Goal: Task Accomplishment & Management: Complete application form

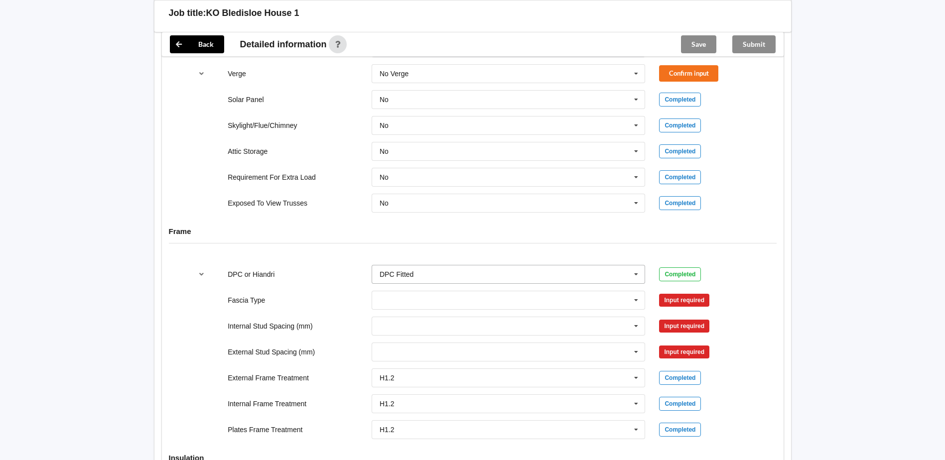
scroll to position [922, 0]
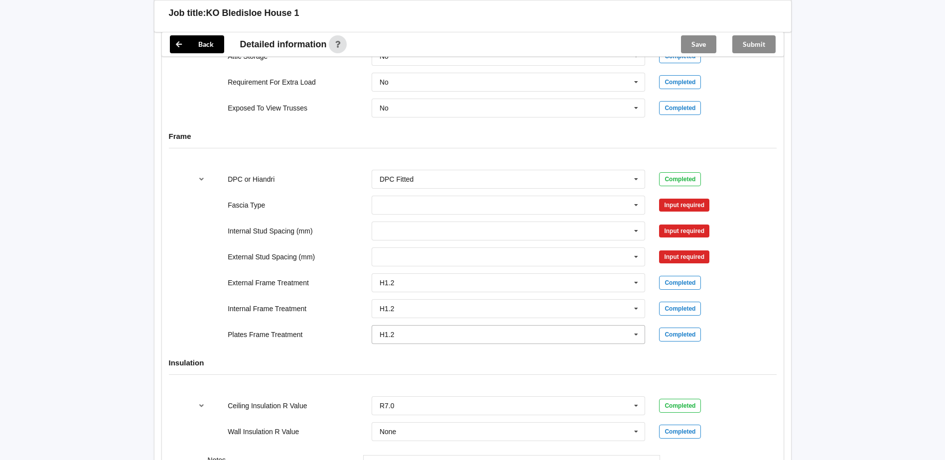
click at [638, 335] on icon at bounding box center [636, 335] width 15 height 18
click at [402, 375] on div "H3.2" at bounding box center [508, 371] width 273 height 18
click at [679, 339] on button "Confirm input" at bounding box center [688, 334] width 59 height 16
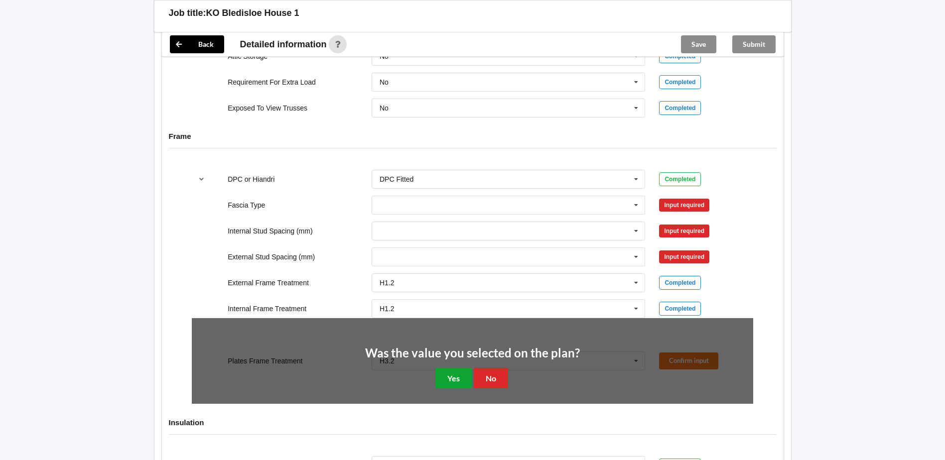
click at [457, 379] on button "Yes" at bounding box center [454, 378] width 36 height 20
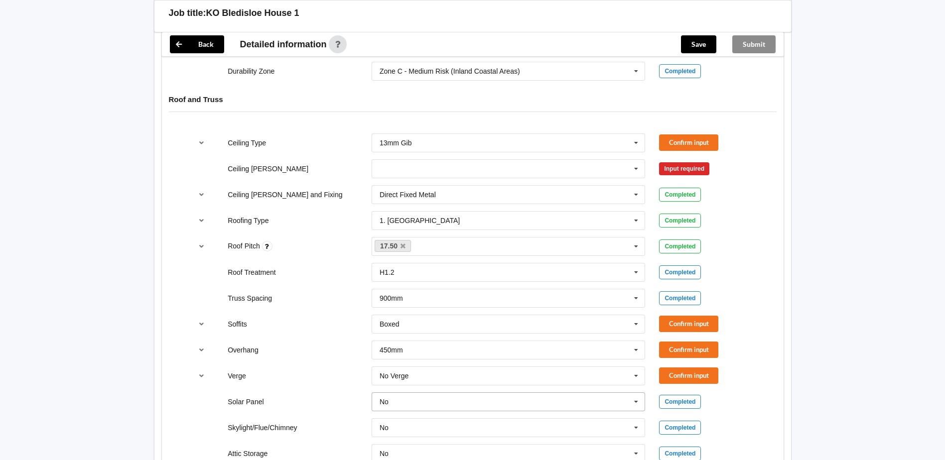
scroll to position [523, 0]
click at [637, 173] on icon at bounding box center [636, 170] width 15 height 18
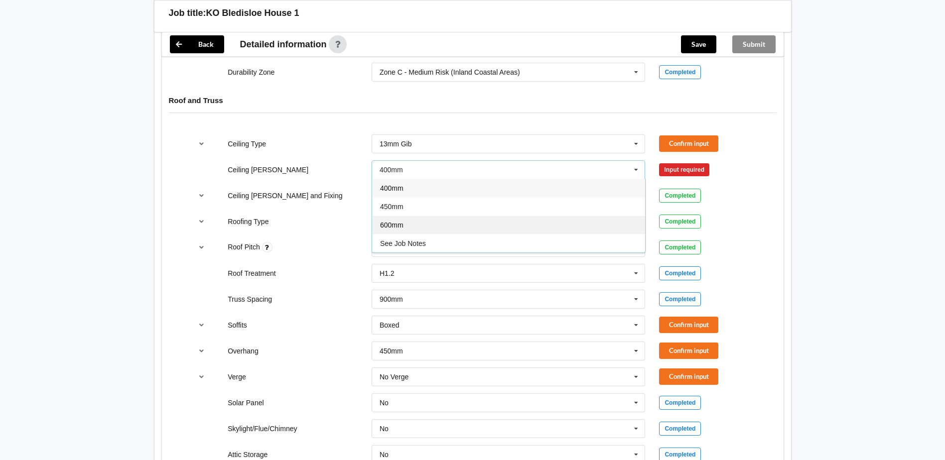
click at [417, 224] on div "600mm" at bounding box center [508, 225] width 273 height 18
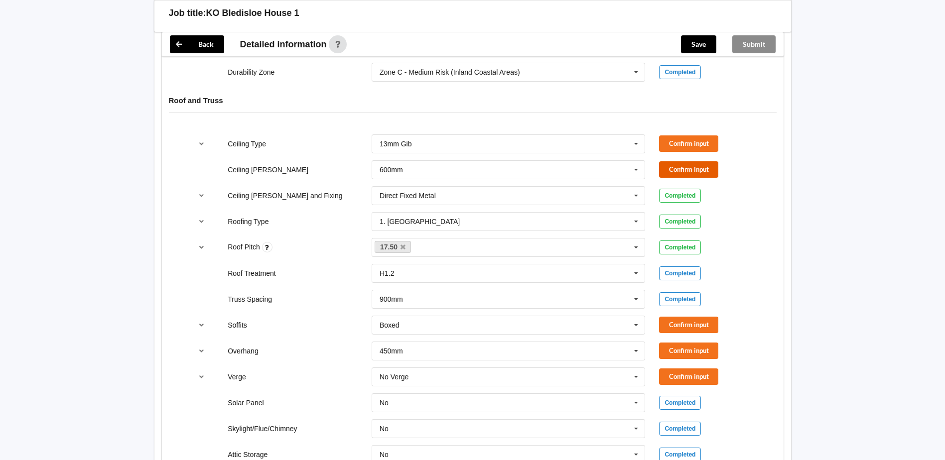
click at [689, 177] on button "Confirm input" at bounding box center [688, 169] width 59 height 16
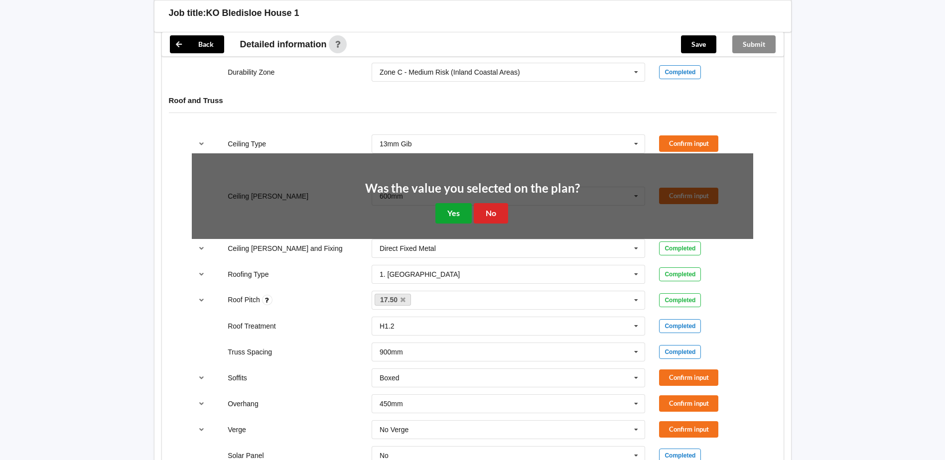
click at [461, 211] on button "Yes" at bounding box center [454, 213] width 36 height 20
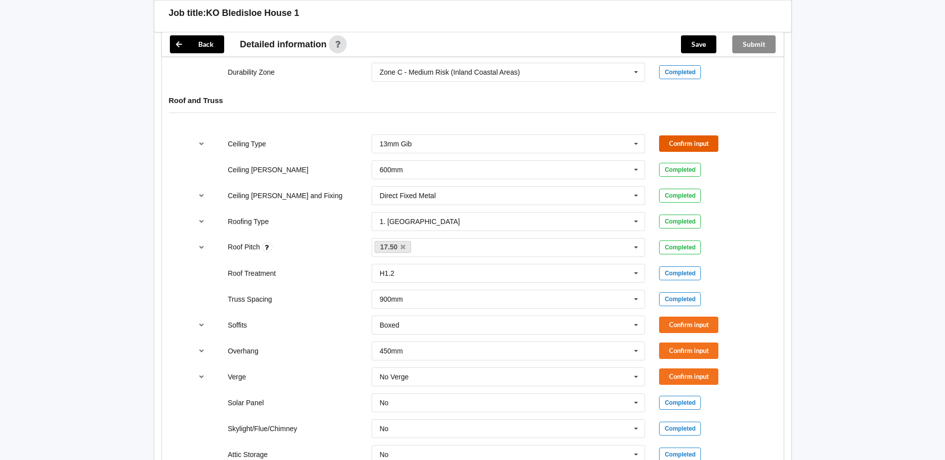
click at [677, 143] on button "Confirm input" at bounding box center [688, 144] width 59 height 16
click at [682, 352] on button "Confirm input" at bounding box center [688, 351] width 59 height 16
drag, startPoint x: 696, startPoint y: 325, endPoint x: 695, endPoint y: 351, distance: 25.4
click at [696, 325] on button "Confirm input" at bounding box center [688, 325] width 59 height 16
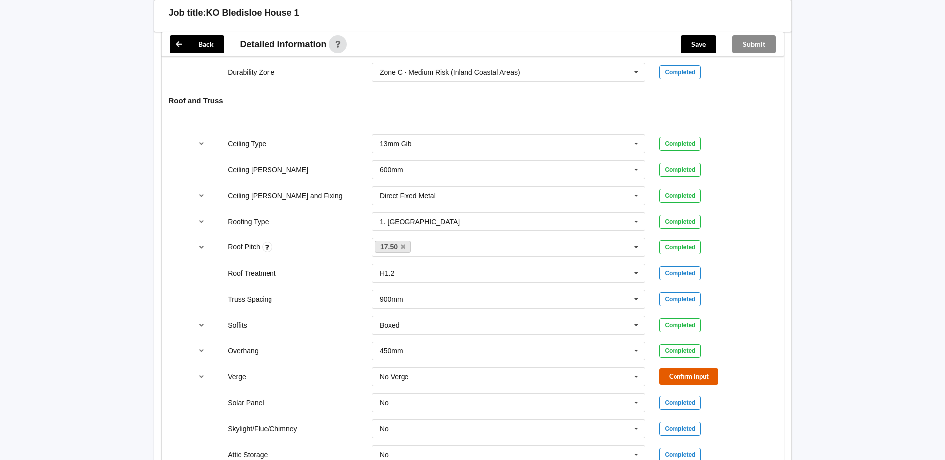
click at [678, 376] on button "Confirm input" at bounding box center [688, 377] width 59 height 16
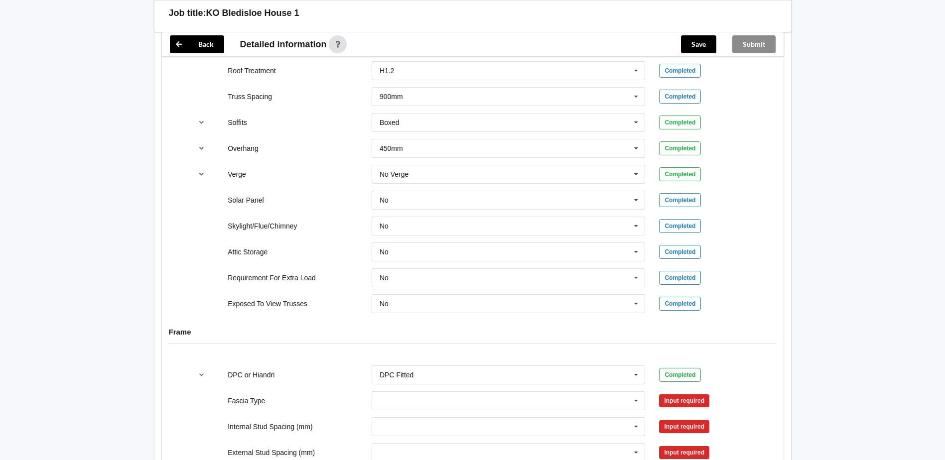
scroll to position [772, 0]
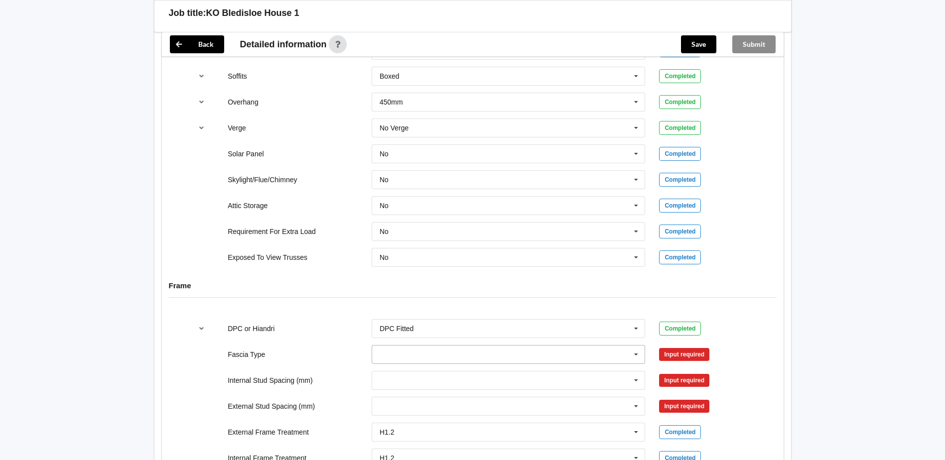
click at [636, 357] on icon at bounding box center [636, 355] width 15 height 18
click at [634, 355] on icon at bounding box center [636, 355] width 15 height 18
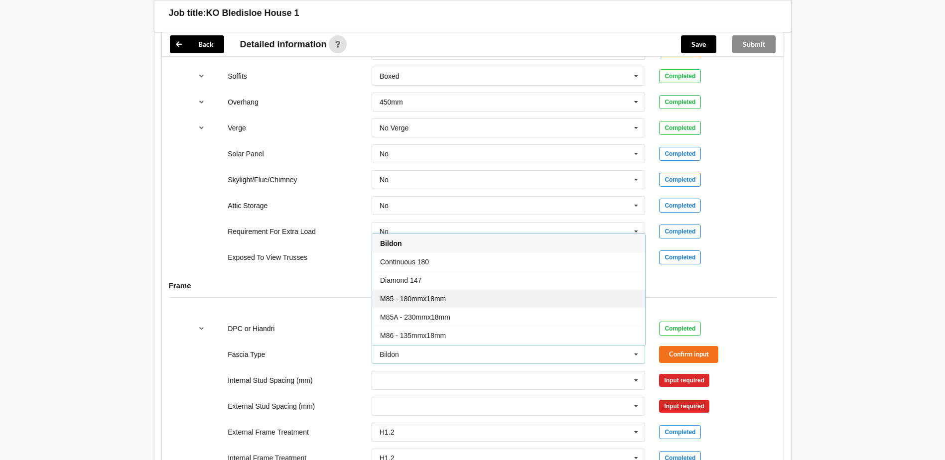
click at [430, 297] on span "M85 - 180mmx18mm" at bounding box center [413, 299] width 66 height 8
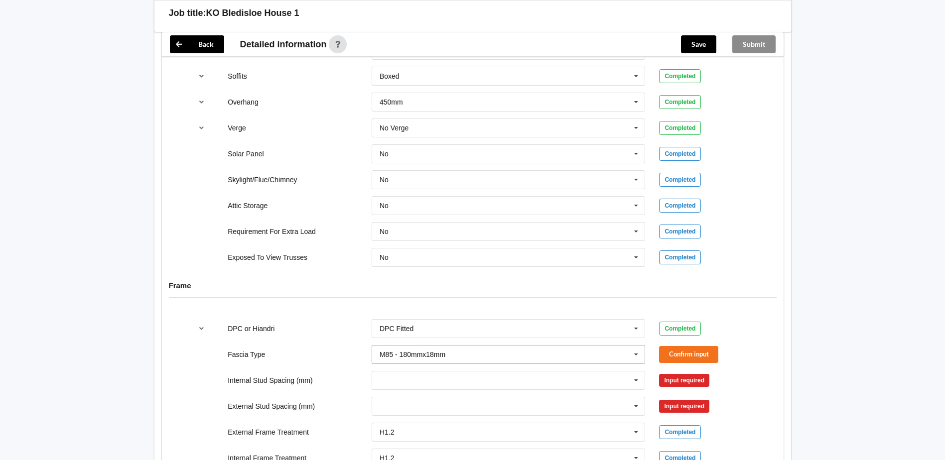
click at [641, 351] on icon at bounding box center [636, 355] width 15 height 18
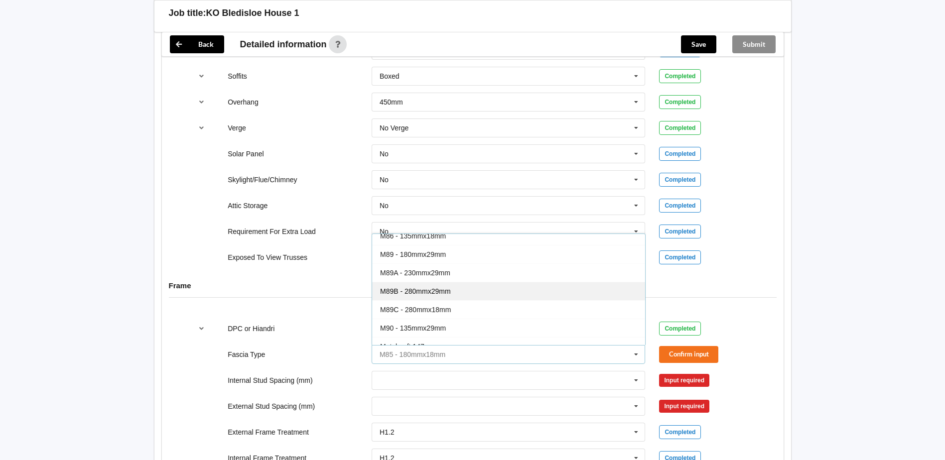
scroll to position [249, 0]
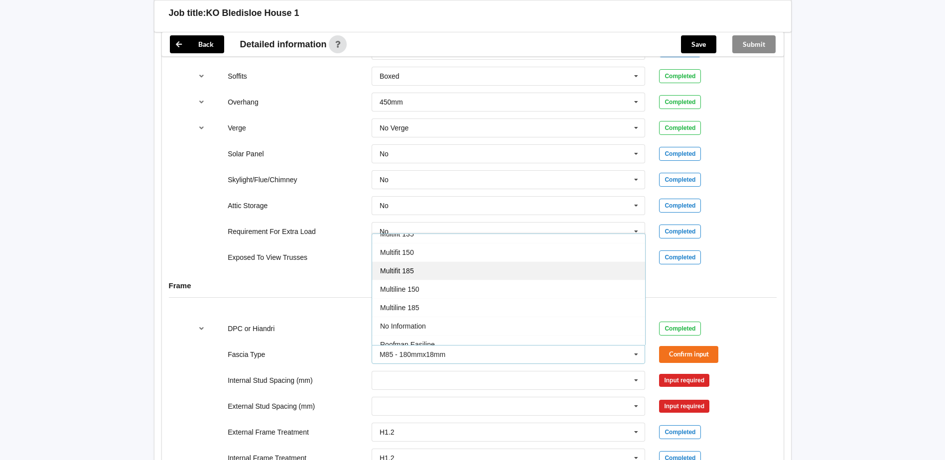
click at [414, 268] on span "Multifit 185" at bounding box center [397, 271] width 34 height 8
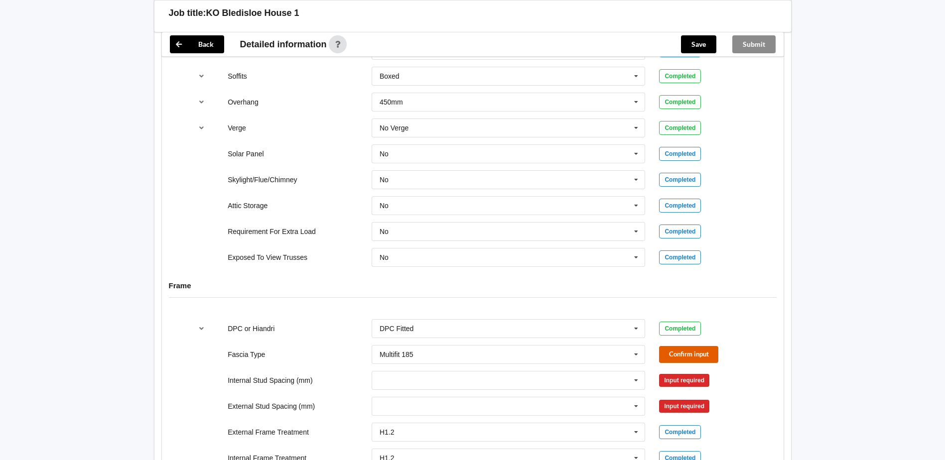
click at [682, 355] on button "Confirm input" at bounding box center [688, 354] width 59 height 16
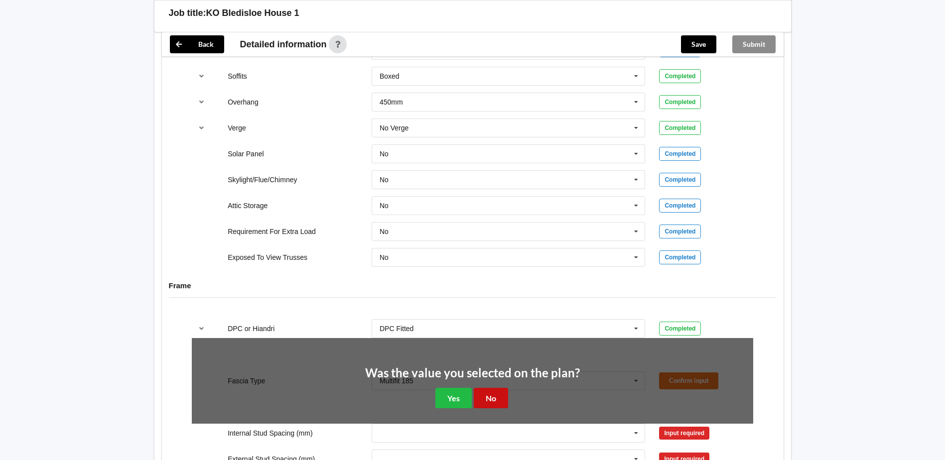
click at [489, 397] on button "No" at bounding box center [491, 398] width 34 height 20
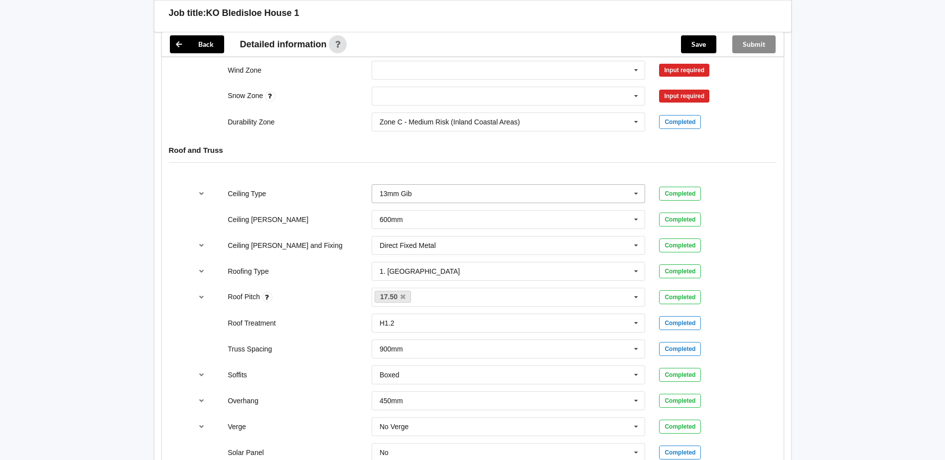
scroll to position [224, 0]
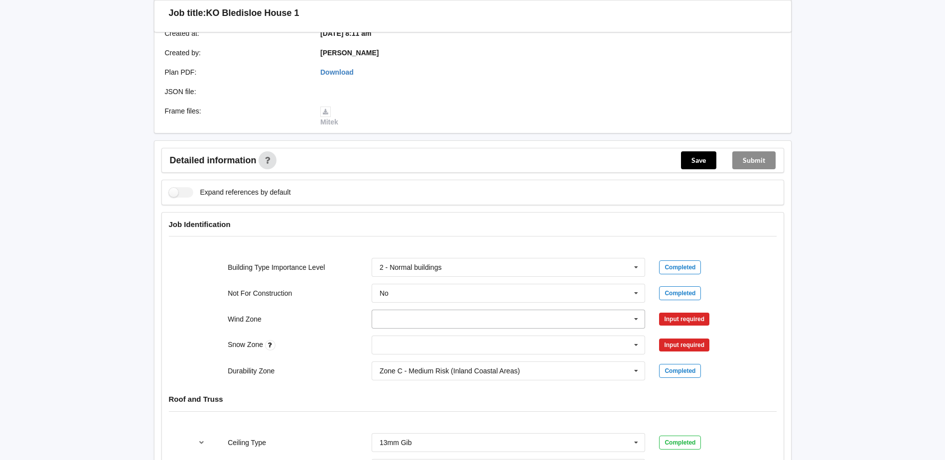
click at [635, 319] on icon at bounding box center [636, 319] width 15 height 18
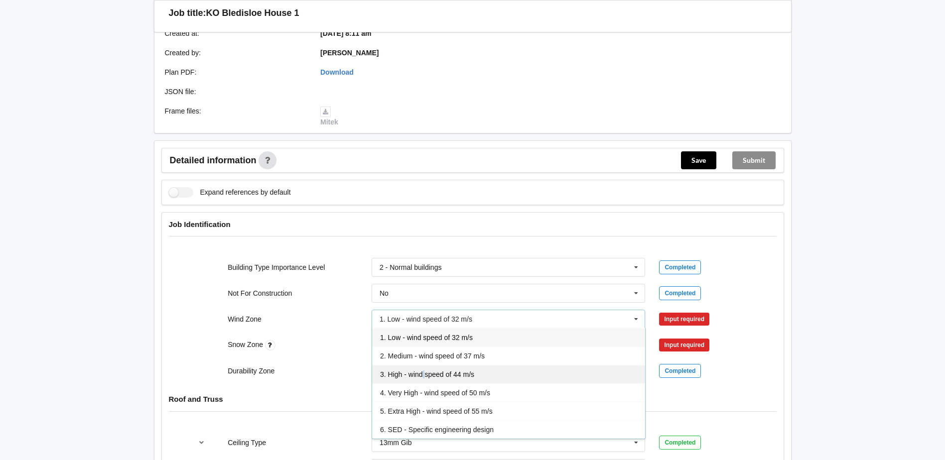
click at [424, 376] on span "3. High - wind speed of 44 m/s" at bounding box center [427, 375] width 94 height 8
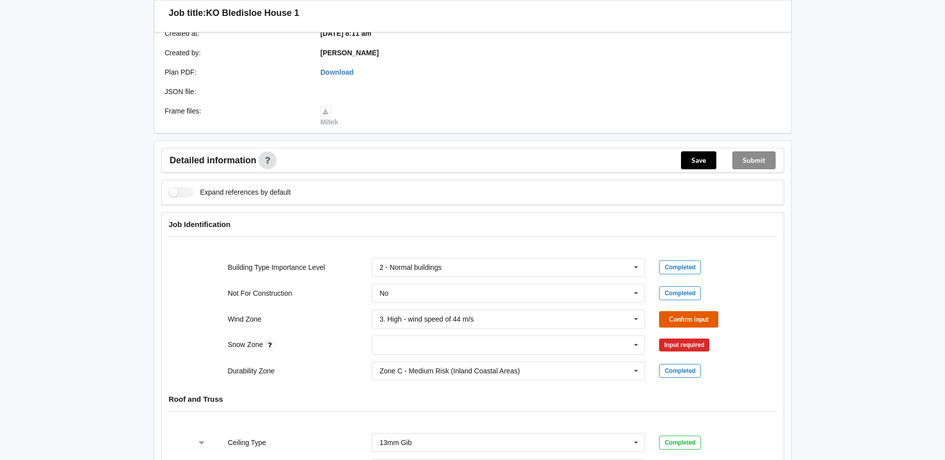
click at [679, 321] on button "Confirm input" at bounding box center [688, 319] width 59 height 16
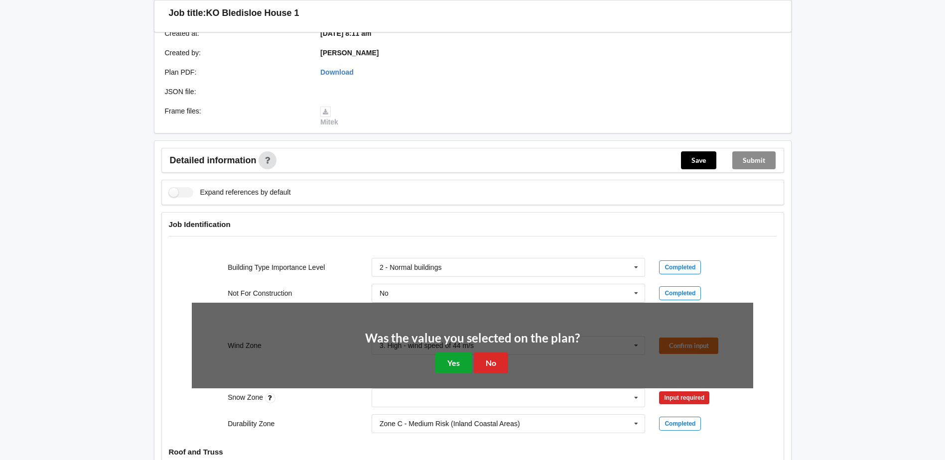
click at [461, 364] on button "Yes" at bounding box center [454, 363] width 36 height 20
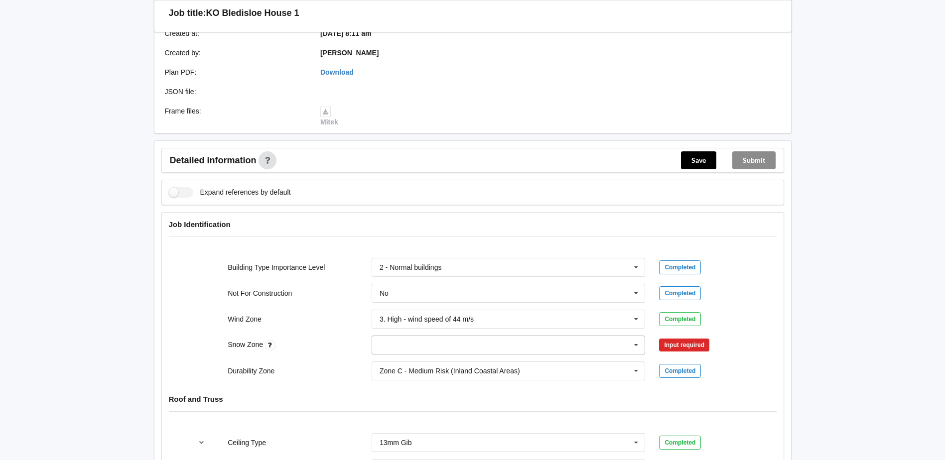
click at [635, 346] on icon at bounding box center [636, 345] width 15 height 18
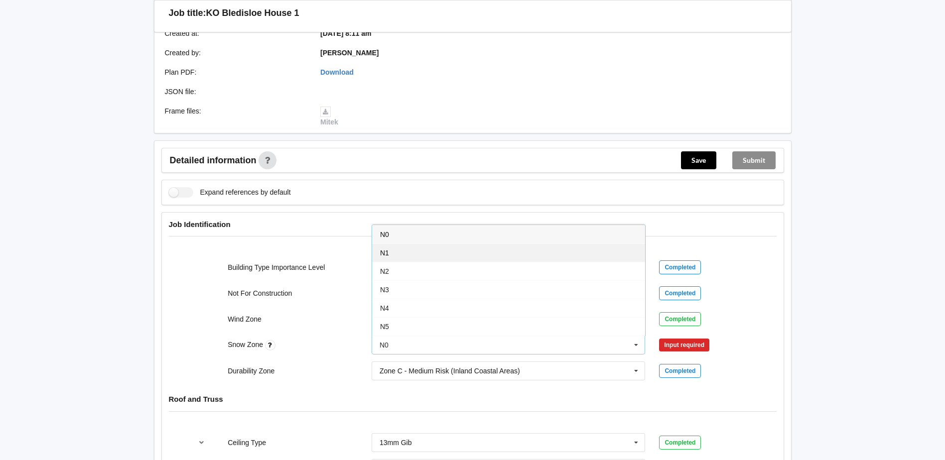
click at [406, 255] on div "N1" at bounding box center [508, 253] width 273 height 18
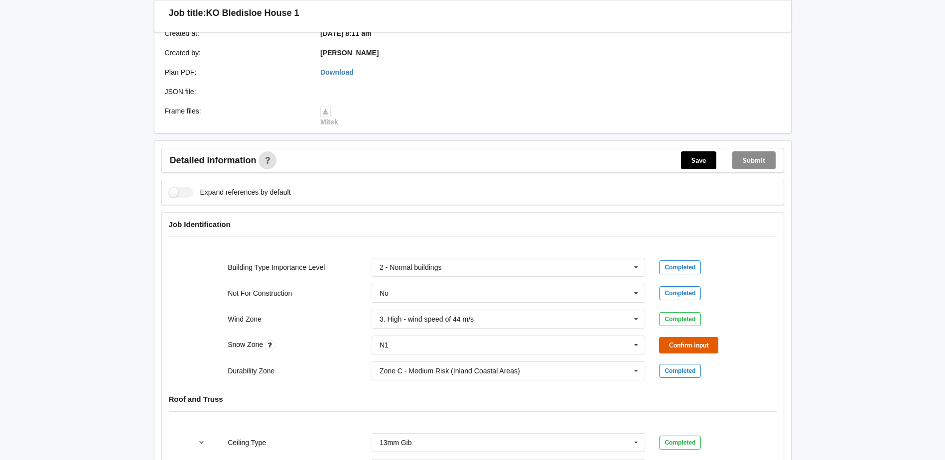
click at [681, 347] on button "Confirm input" at bounding box center [688, 345] width 59 height 16
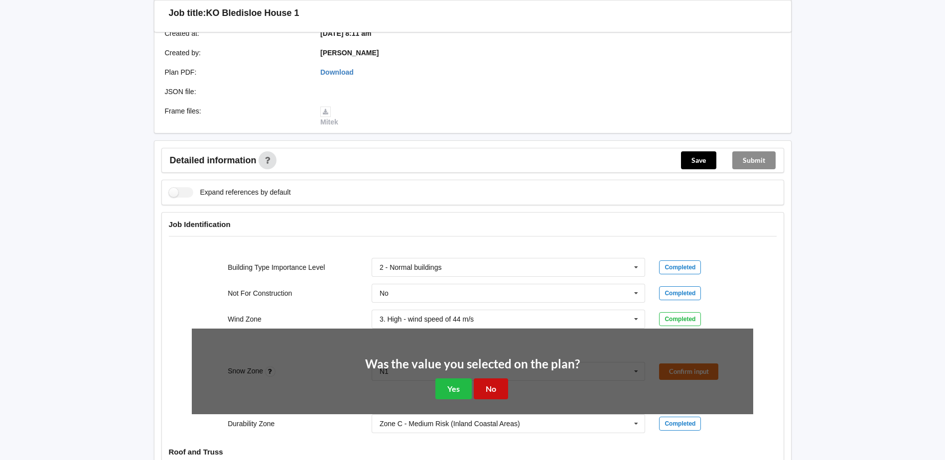
click at [489, 389] on button "No" at bounding box center [491, 389] width 34 height 20
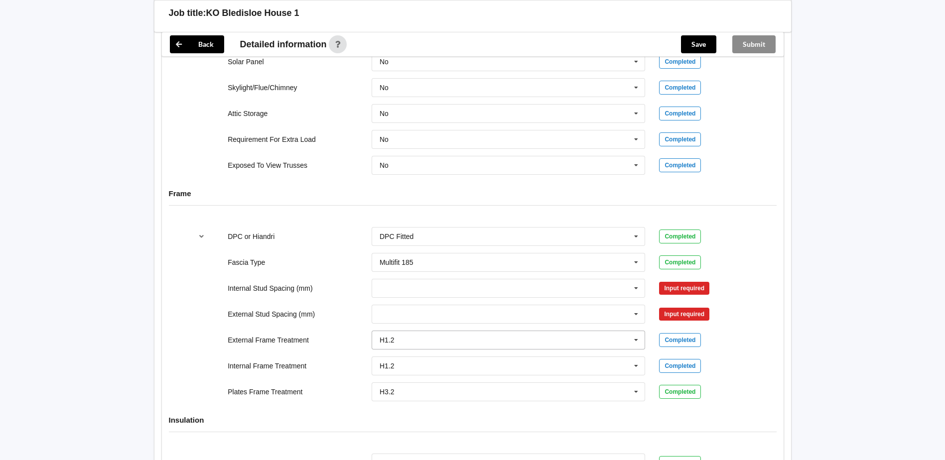
scroll to position [872, 0]
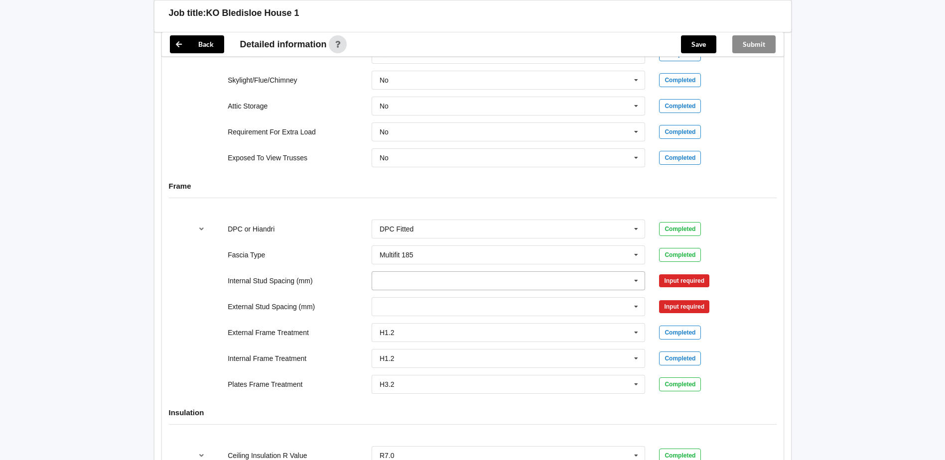
click at [639, 280] on icon at bounding box center [636, 281] width 15 height 18
click at [403, 373] on div "600" at bounding box center [508, 373] width 273 height 18
click at [637, 308] on icon at bounding box center [636, 307] width 15 height 18
drag, startPoint x: 393, startPoint y: 399, endPoint x: 403, endPoint y: 395, distance: 11.4
click at [394, 398] on div "600" at bounding box center [508, 399] width 273 height 18
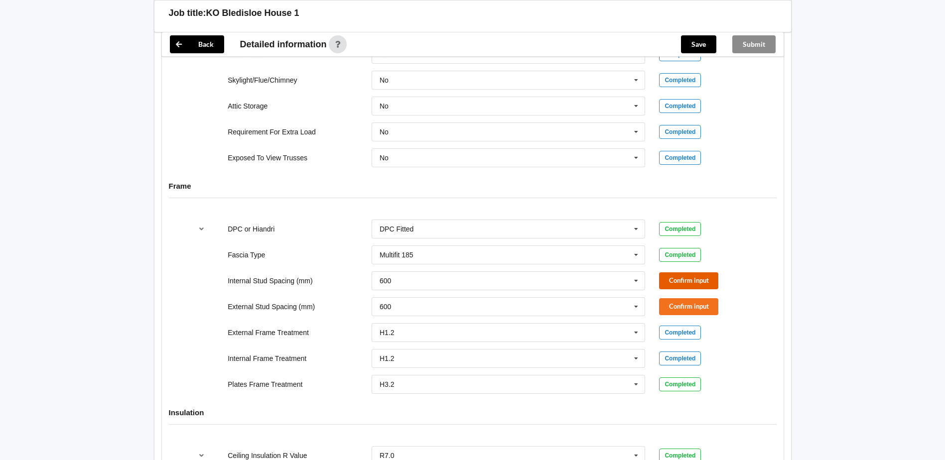
click at [687, 279] on button "Confirm input" at bounding box center [688, 281] width 59 height 16
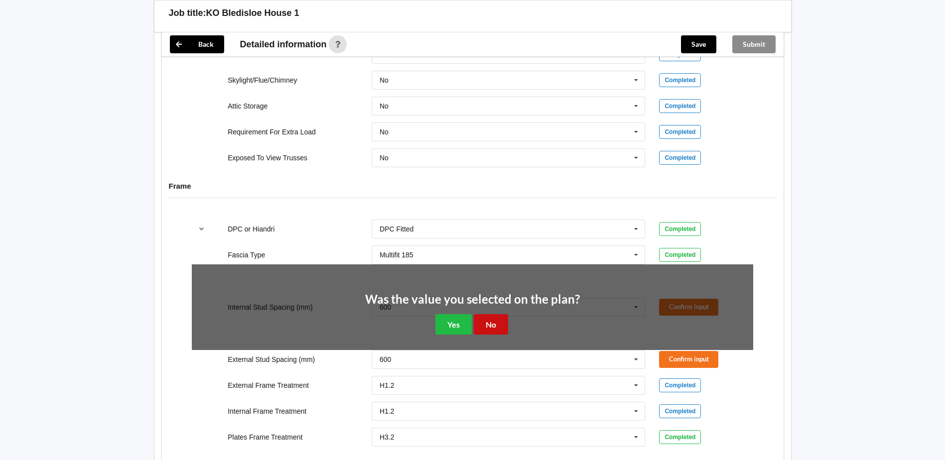
drag, startPoint x: 496, startPoint y: 328, endPoint x: 528, endPoint y: 325, distance: 32.0
click at [496, 327] on button "No" at bounding box center [491, 324] width 34 height 20
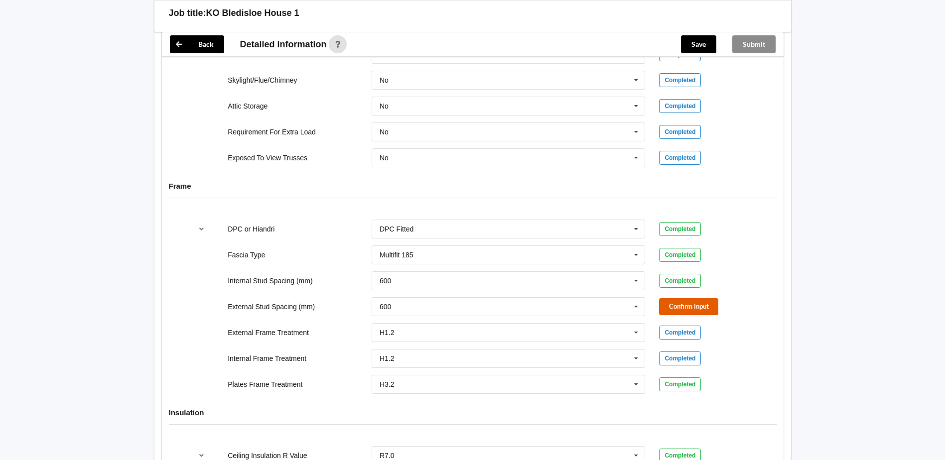
click at [673, 306] on button "Confirm input" at bounding box center [688, 306] width 59 height 16
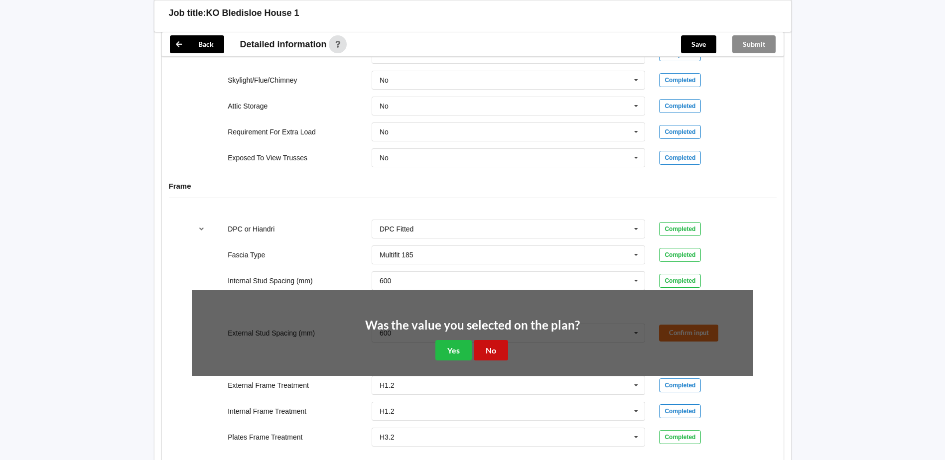
drag, startPoint x: 490, startPoint y: 348, endPoint x: 507, endPoint y: 347, distance: 17.0
click at [490, 347] on button "No" at bounding box center [491, 350] width 34 height 20
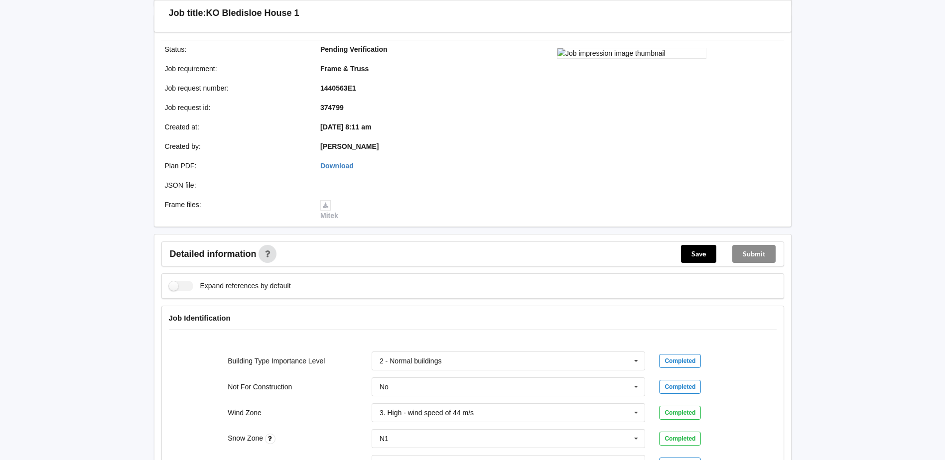
scroll to position [75, 0]
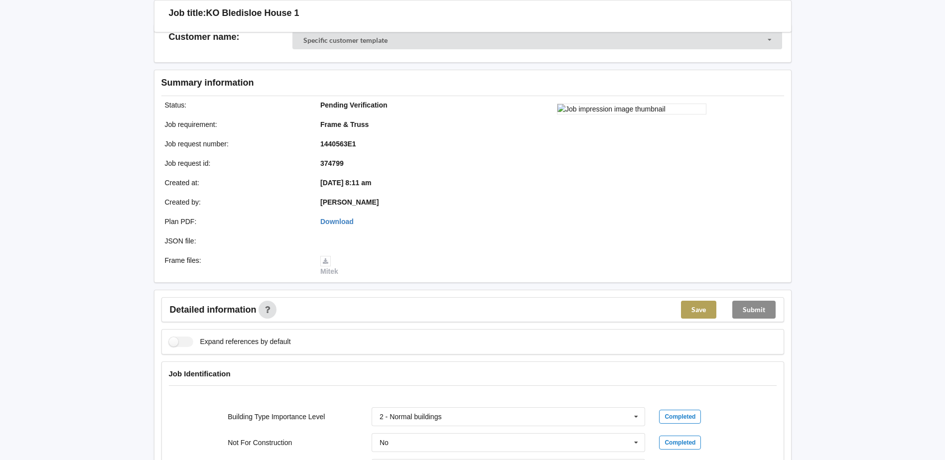
click at [699, 312] on button "Save" at bounding box center [698, 310] width 35 height 18
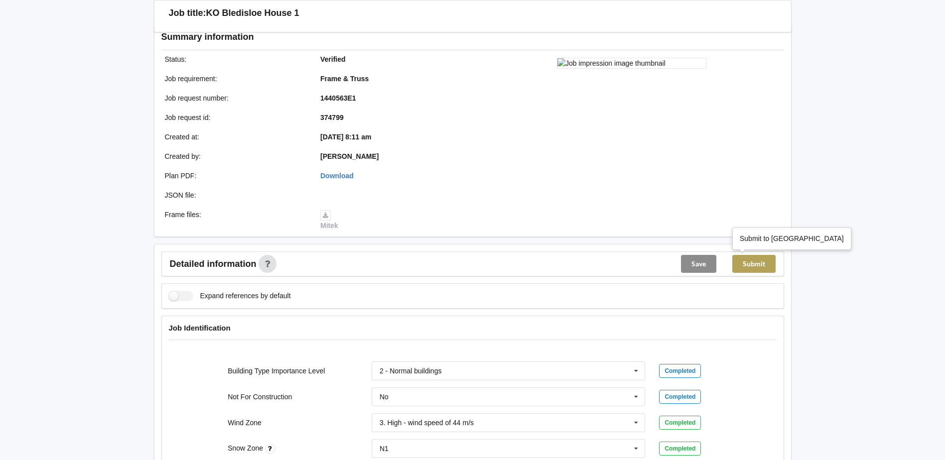
click at [754, 267] on button "Submit" at bounding box center [753, 264] width 43 height 18
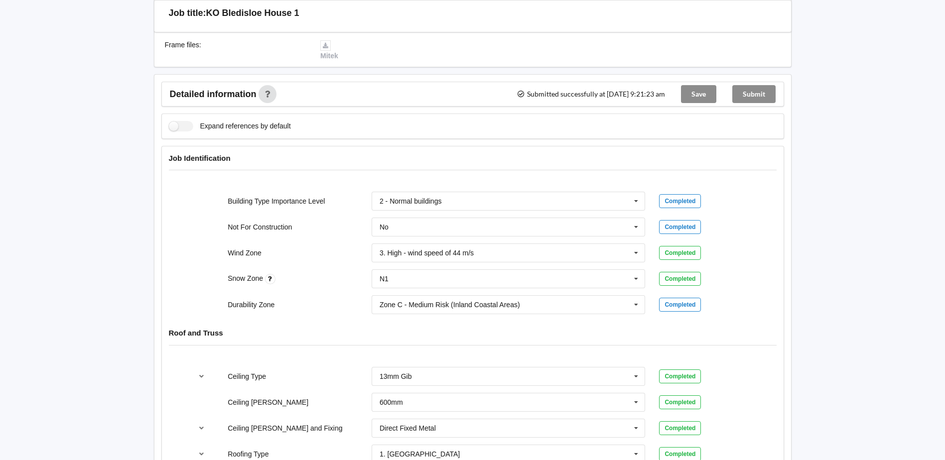
scroll to position [249, 0]
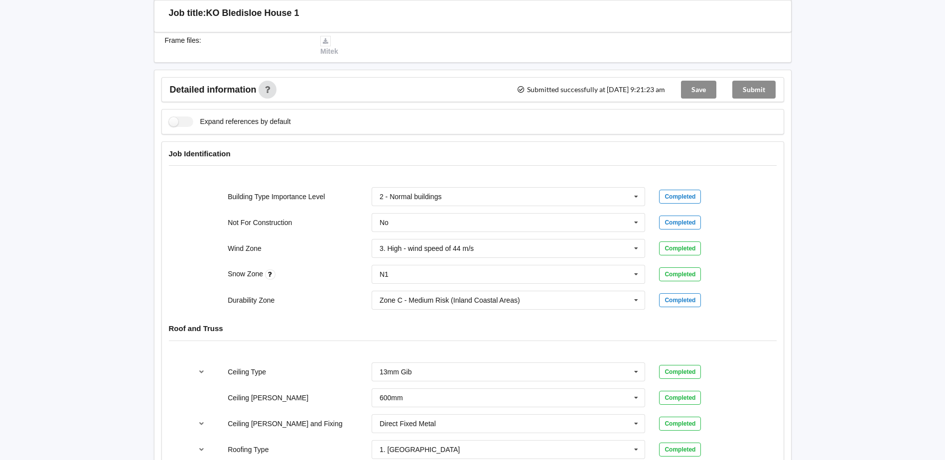
click at [703, 92] on div "Save" at bounding box center [698, 90] width 51 height 24
drag, startPoint x: 791, startPoint y: 79, endPoint x: 771, endPoint y: 87, distance: 21.5
click at [759, 89] on div "Submit" at bounding box center [754, 90] width 59 height 24
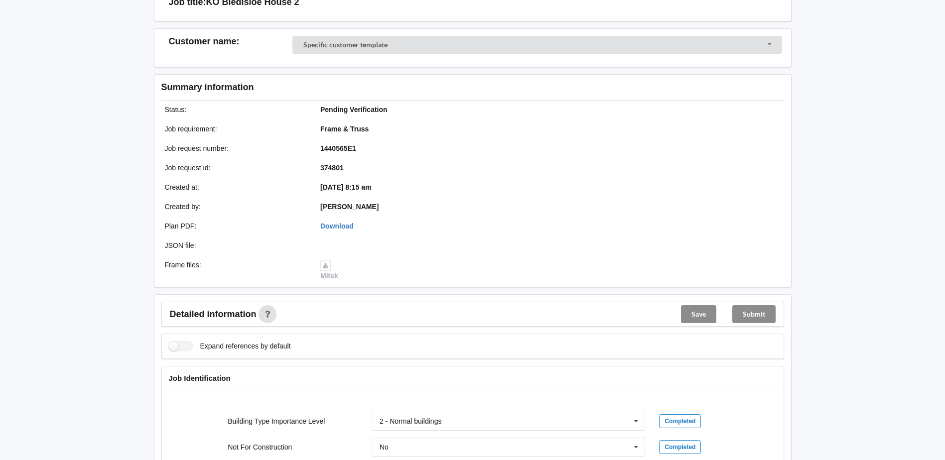
scroll to position [249, 0]
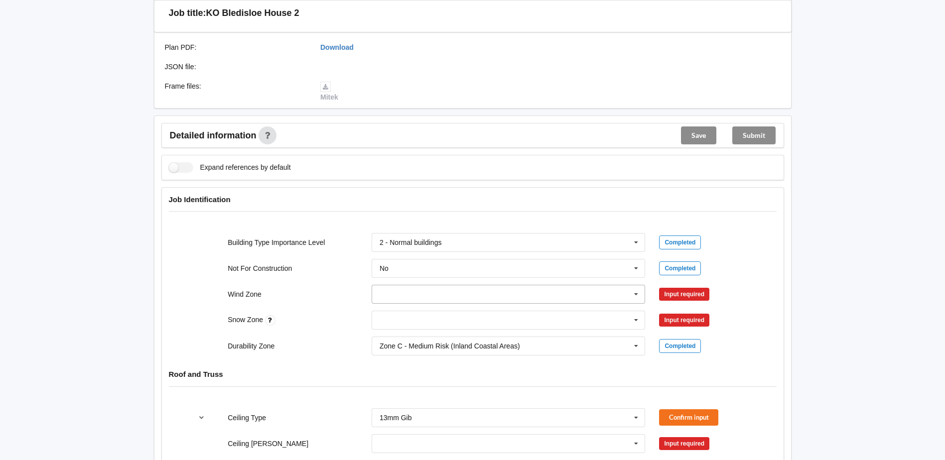
click at [638, 291] on icon at bounding box center [636, 295] width 15 height 18
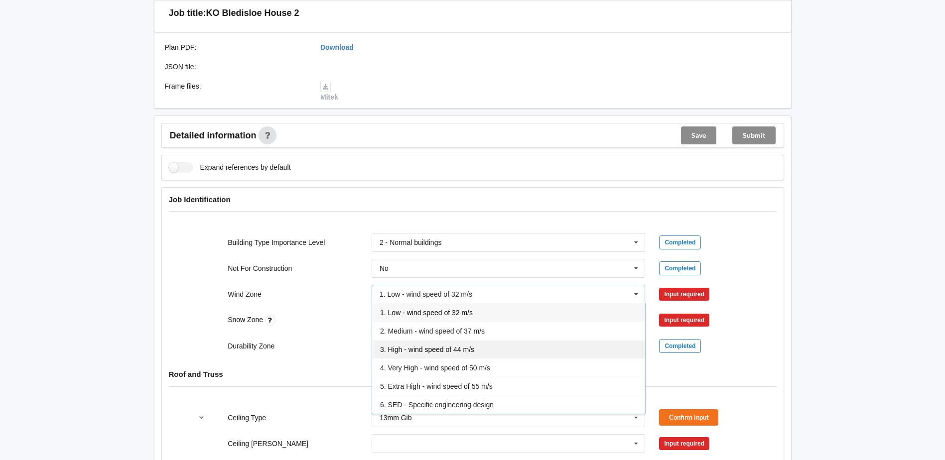
click at [430, 351] on span "3. High - wind speed of 44 m/s" at bounding box center [427, 350] width 94 height 8
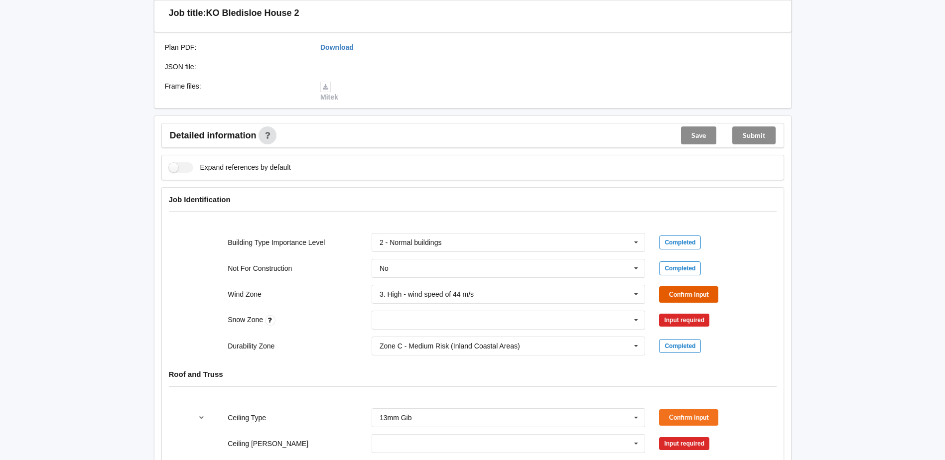
click at [698, 293] on button "Confirm input" at bounding box center [688, 295] width 59 height 16
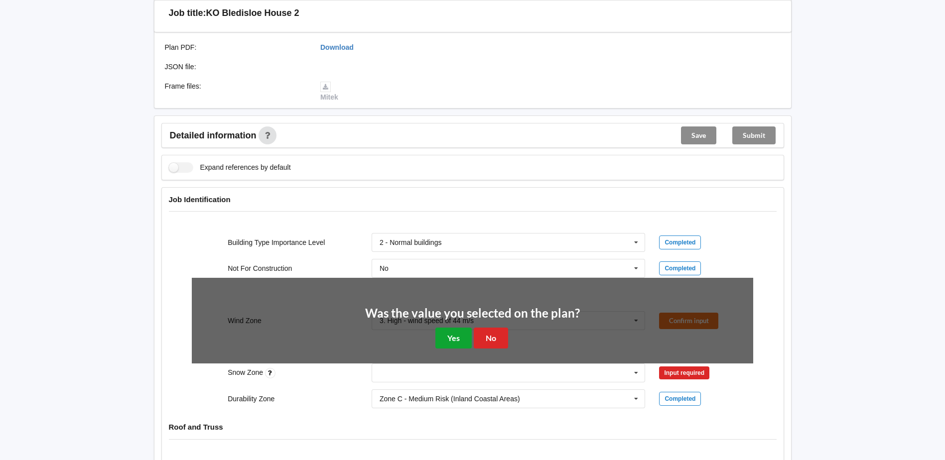
click at [458, 334] on button "Yes" at bounding box center [454, 338] width 36 height 20
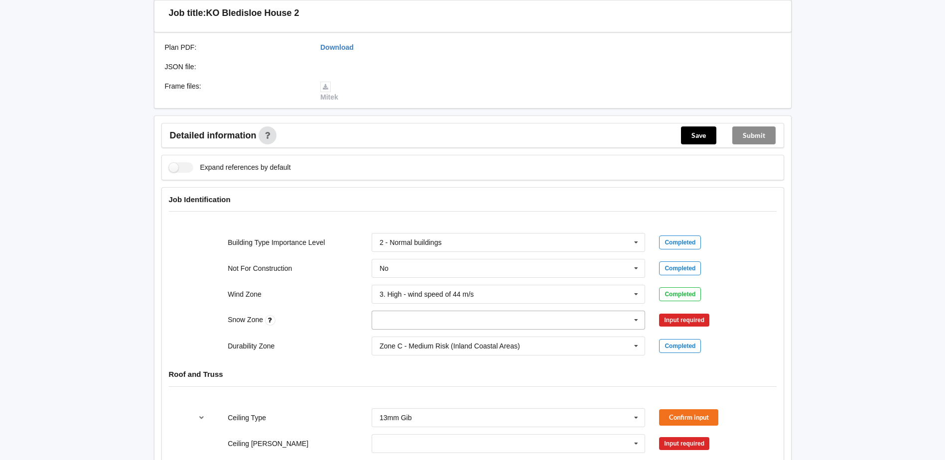
click at [636, 318] on icon at bounding box center [636, 320] width 15 height 18
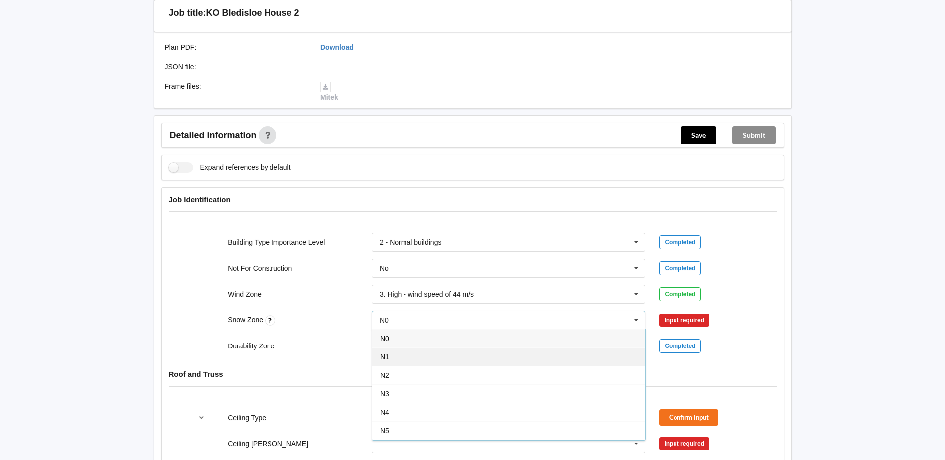
click at [420, 358] on div "N1" at bounding box center [508, 357] width 273 height 18
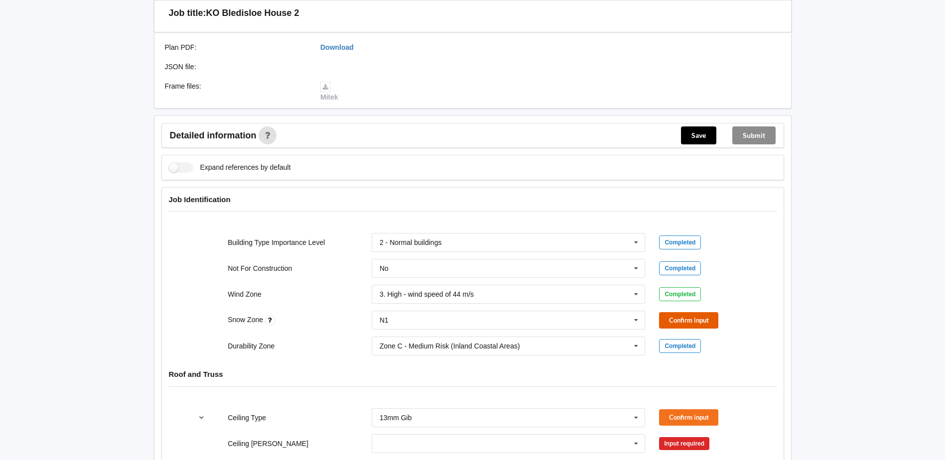
click at [666, 318] on button "Confirm input" at bounding box center [688, 320] width 59 height 16
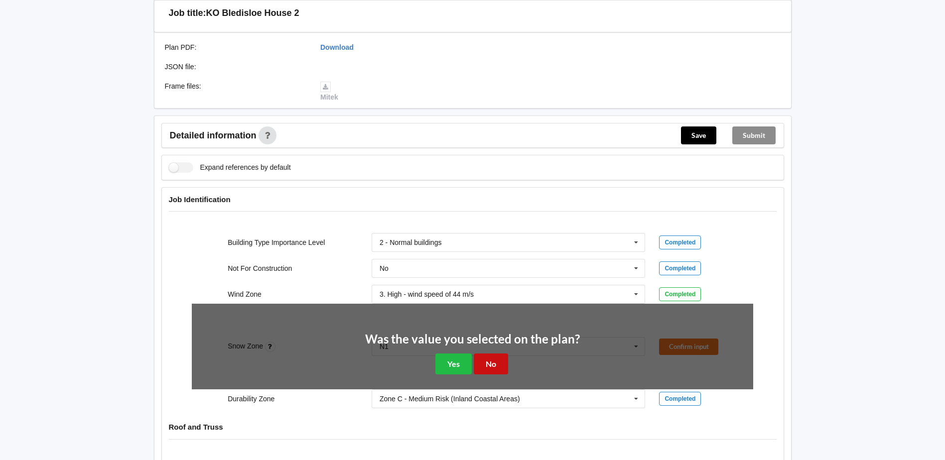
click at [505, 363] on button "No" at bounding box center [491, 364] width 34 height 20
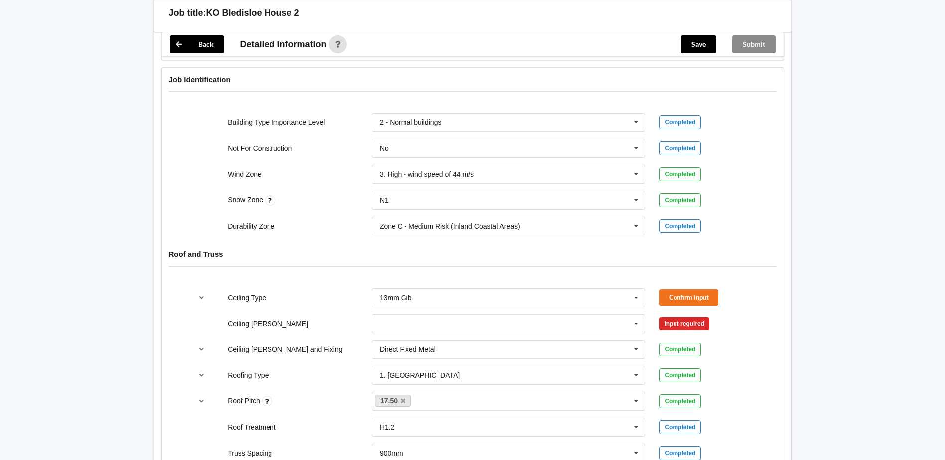
scroll to position [399, 0]
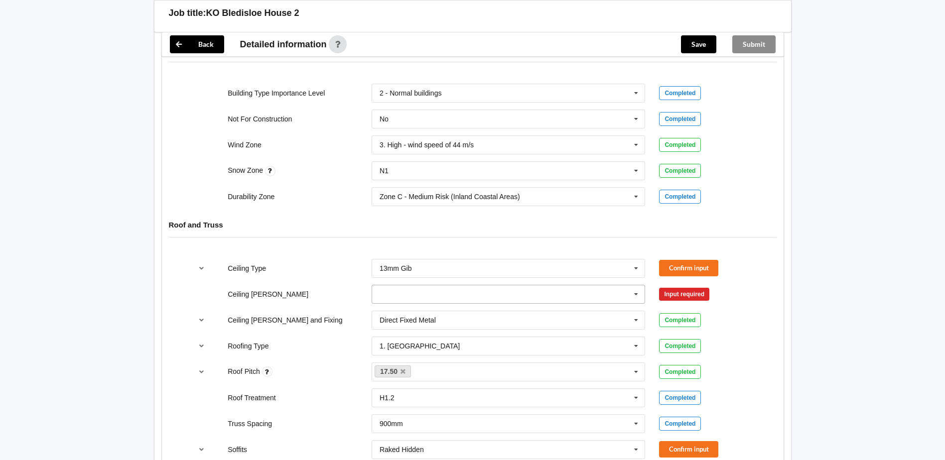
click at [636, 293] on icon at bounding box center [636, 295] width 15 height 18
click at [403, 349] on span "600mm" at bounding box center [391, 350] width 23 height 8
click at [674, 266] on button "Confirm input" at bounding box center [688, 268] width 59 height 16
click at [680, 292] on button "Confirm input" at bounding box center [688, 294] width 59 height 16
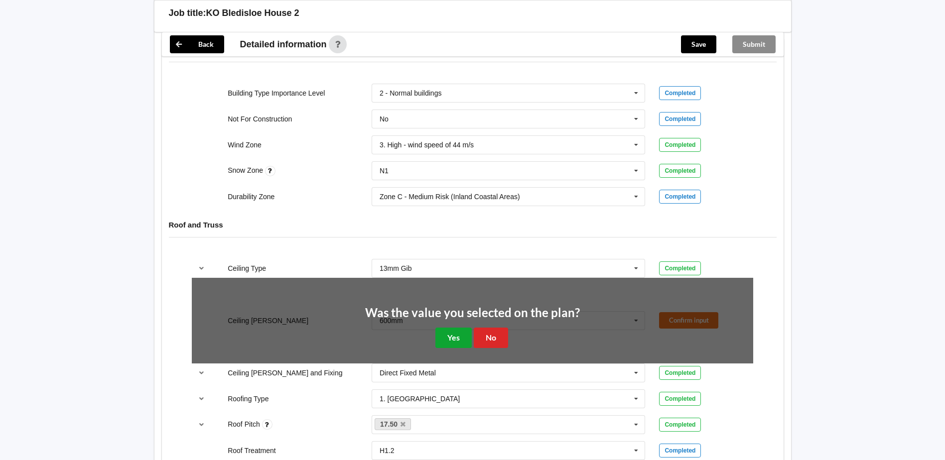
click at [460, 337] on button "Yes" at bounding box center [454, 338] width 36 height 20
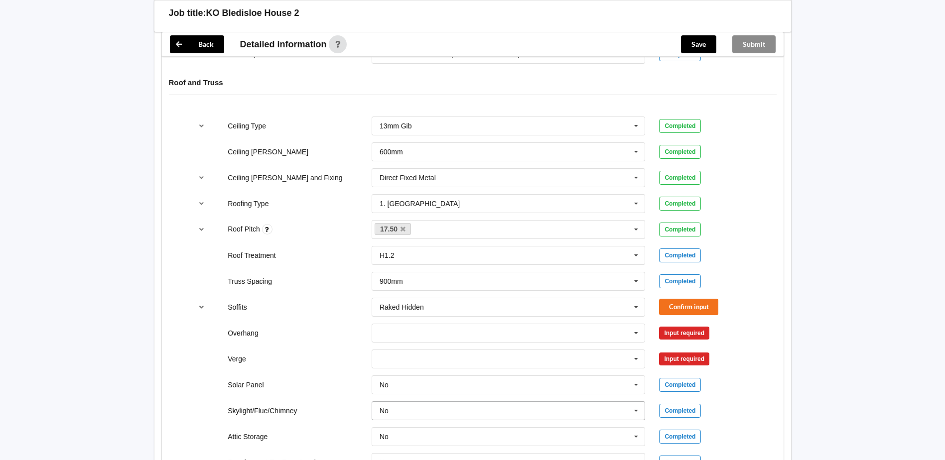
scroll to position [648, 0]
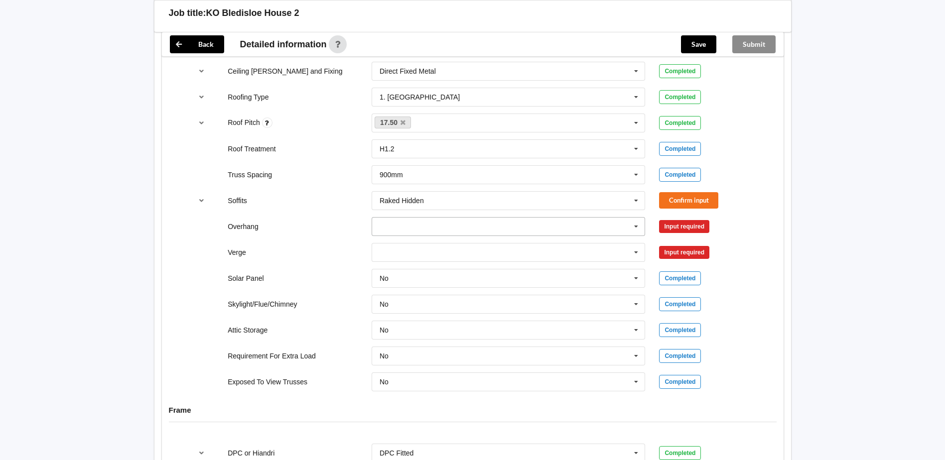
click at [636, 227] on icon at bounding box center [636, 227] width 15 height 18
click at [442, 263] on div "450mm" at bounding box center [508, 263] width 273 height 18
click at [698, 228] on button "Confirm input" at bounding box center [688, 226] width 59 height 16
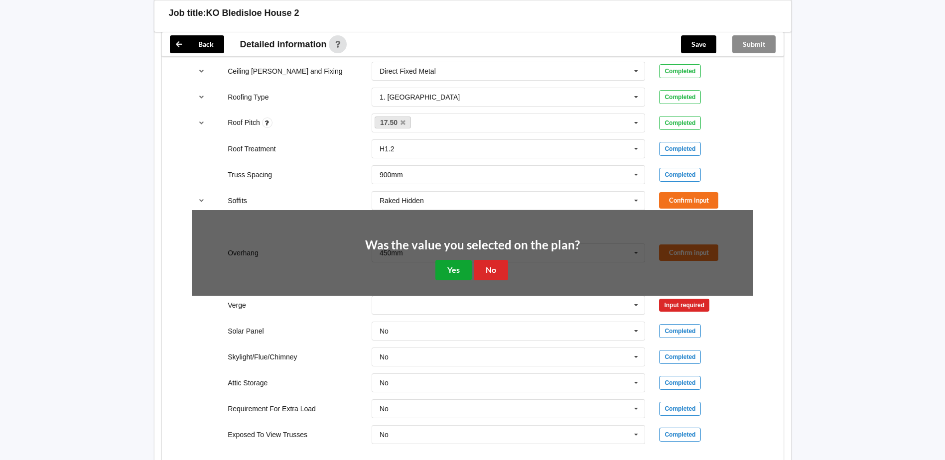
drag, startPoint x: 465, startPoint y: 273, endPoint x: 507, endPoint y: 267, distance: 41.9
click at [467, 272] on button "Yes" at bounding box center [454, 270] width 36 height 20
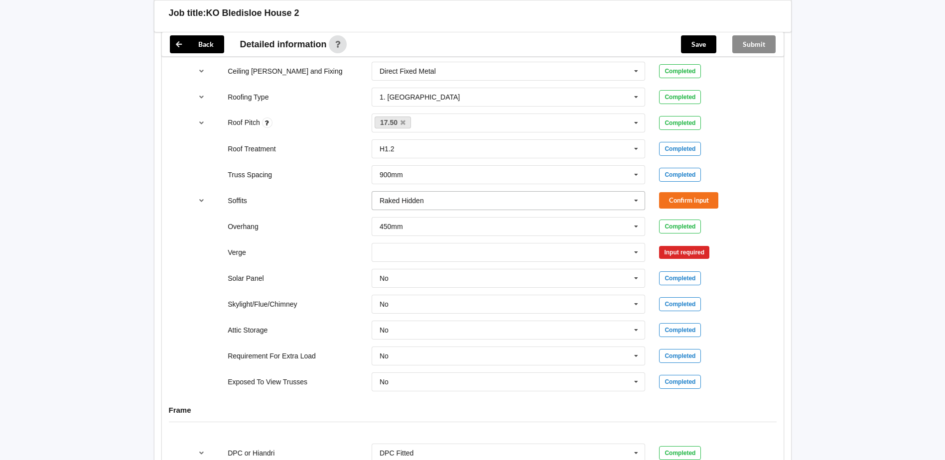
click at [641, 198] on icon at bounding box center [636, 201] width 15 height 18
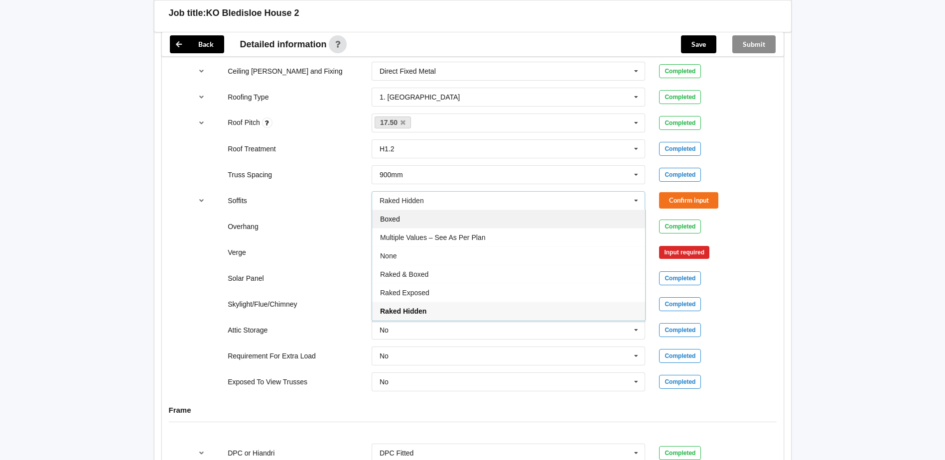
click at [404, 221] on div "Boxed" at bounding box center [508, 219] width 273 height 18
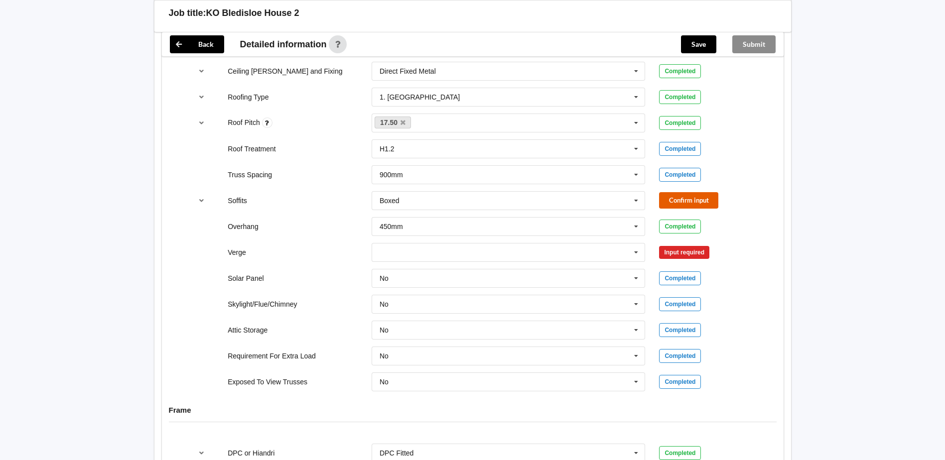
click at [687, 202] on button "Confirm input" at bounding box center [688, 200] width 59 height 16
click at [638, 250] on icon at bounding box center [636, 253] width 15 height 18
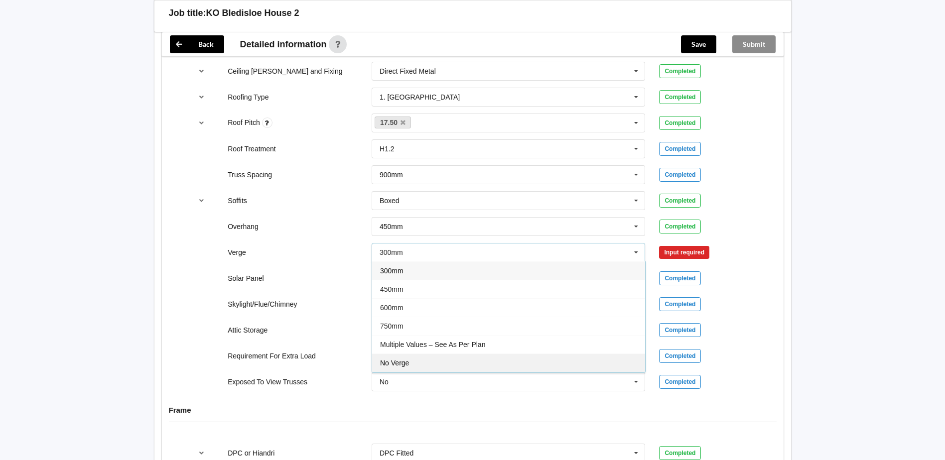
click at [405, 369] on div "No Verge" at bounding box center [508, 363] width 273 height 18
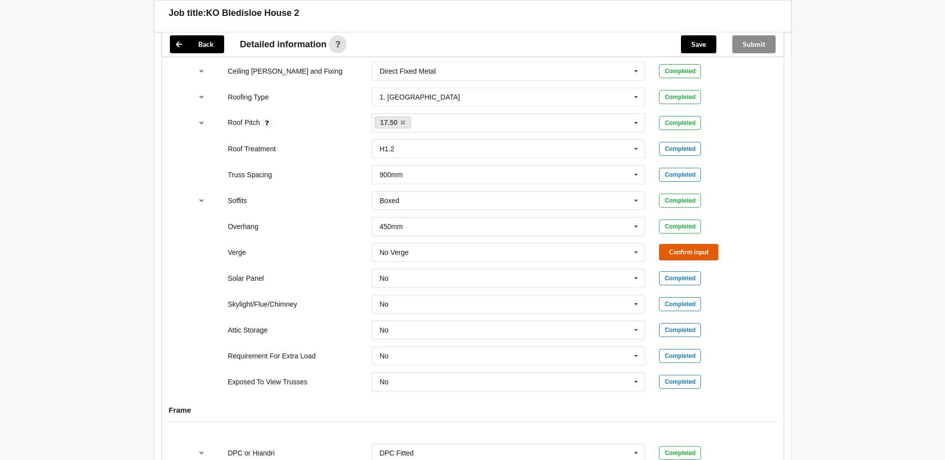
click at [676, 253] on button "Confirm input" at bounding box center [688, 252] width 59 height 16
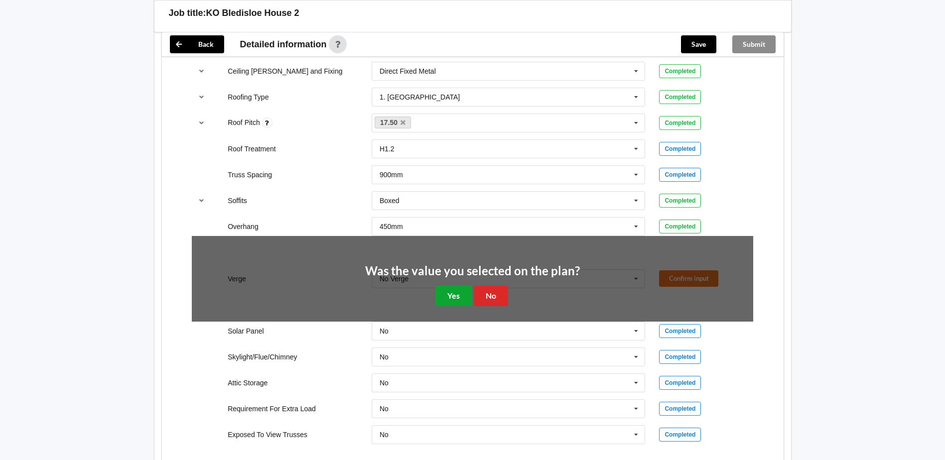
click at [459, 294] on button "Yes" at bounding box center [454, 296] width 36 height 20
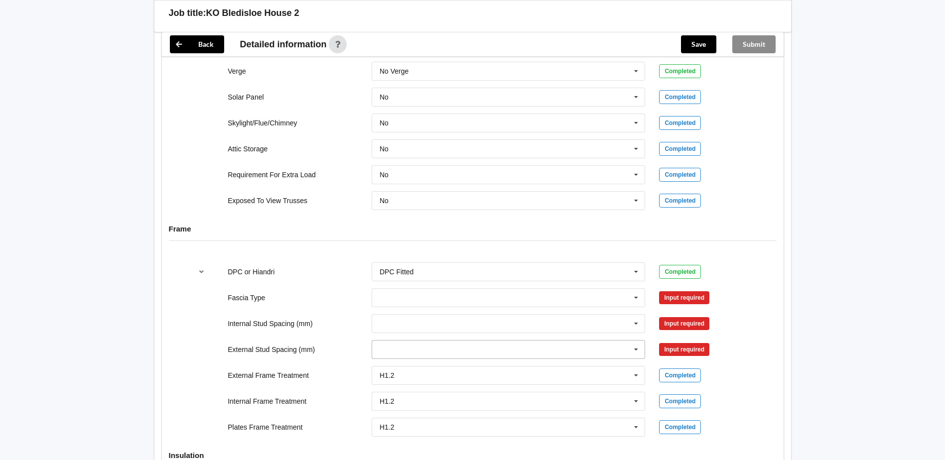
scroll to position [847, 0]
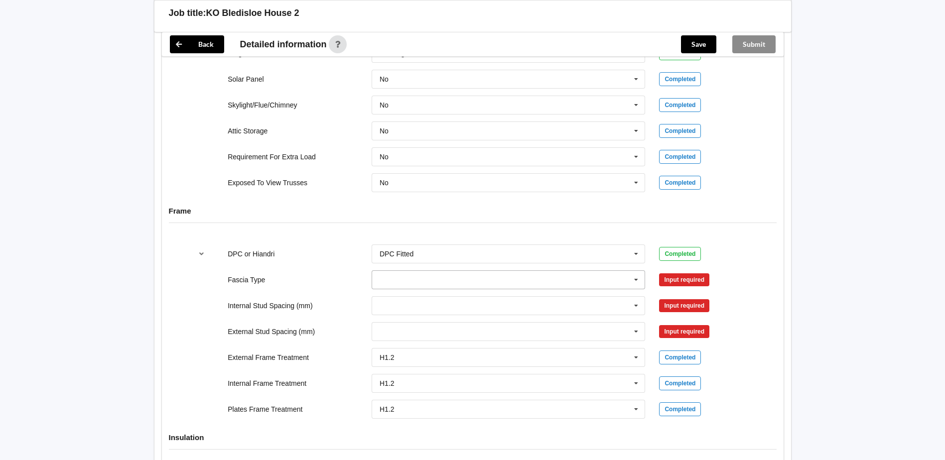
click at [635, 279] on icon at bounding box center [636, 280] width 15 height 18
click at [418, 330] on span "Multiline 185" at bounding box center [399, 330] width 39 height 8
click at [643, 303] on icon at bounding box center [636, 306] width 15 height 18
drag, startPoint x: 401, startPoint y: 396, endPoint x: 418, endPoint y: 388, distance: 18.7
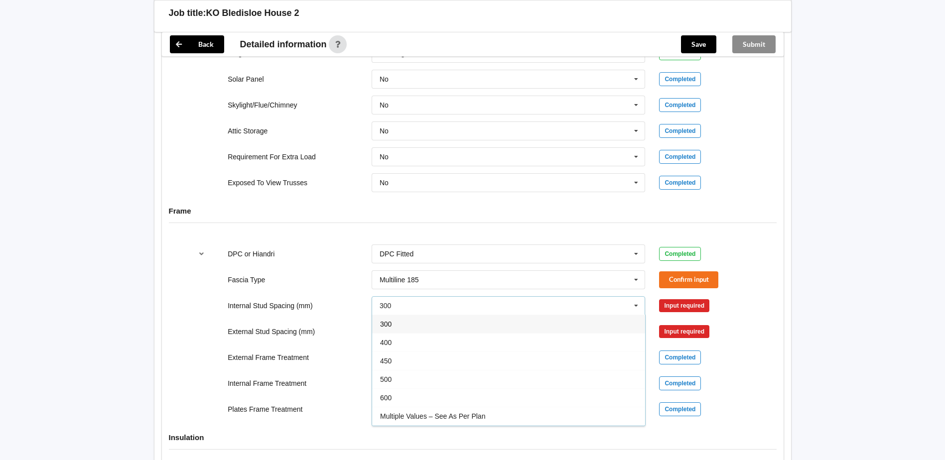
click at [402, 396] on div "600" at bounding box center [508, 398] width 273 height 18
click at [635, 329] on icon at bounding box center [636, 332] width 15 height 18
click at [396, 425] on div "600" at bounding box center [508, 424] width 273 height 18
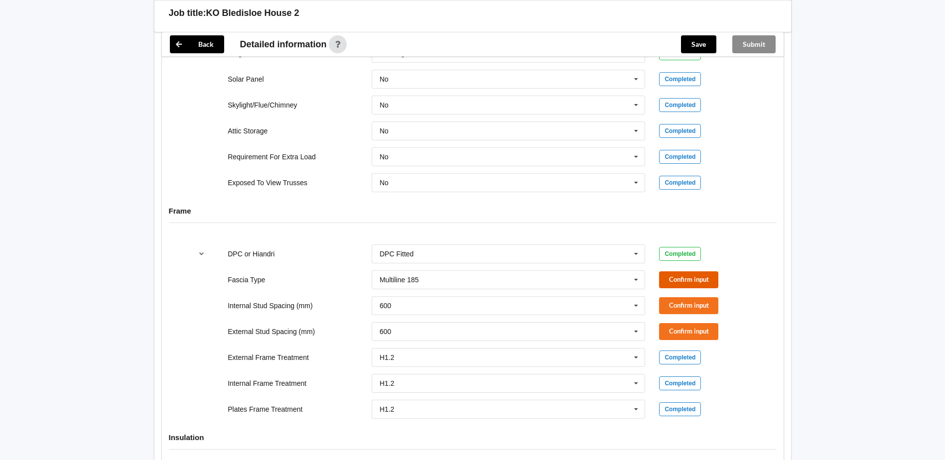
click at [689, 282] on button "Confirm input" at bounding box center [688, 280] width 59 height 16
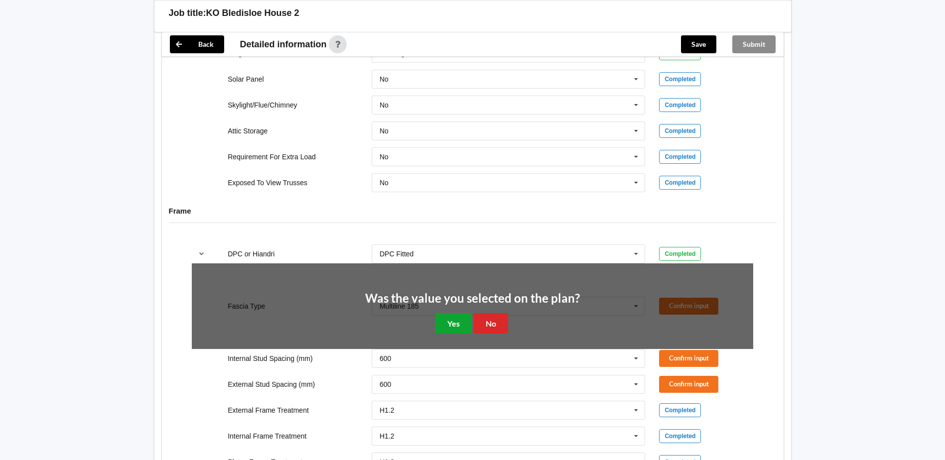
click at [453, 324] on button "Yes" at bounding box center [454, 323] width 36 height 20
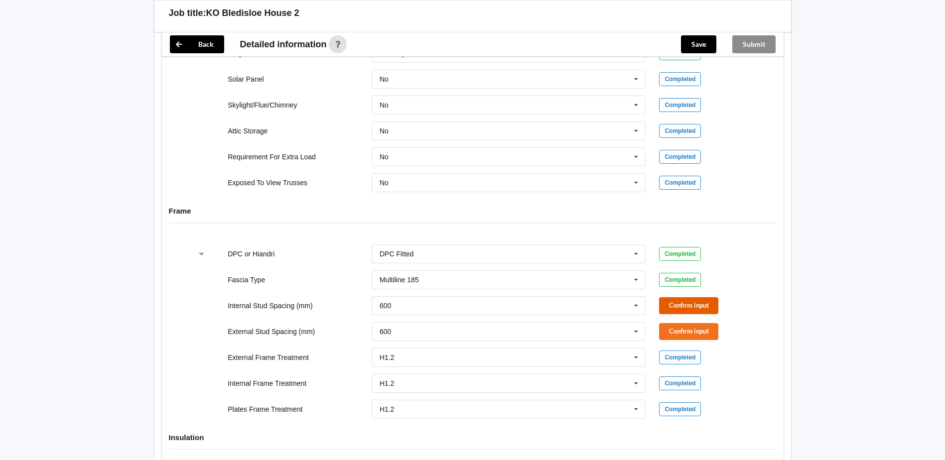
click at [687, 308] on button "Confirm input" at bounding box center [688, 305] width 59 height 16
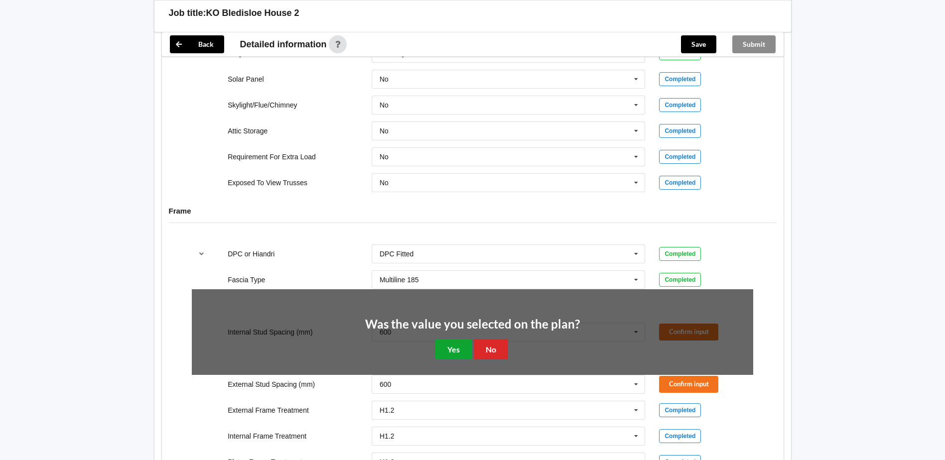
click at [447, 346] on button "Yes" at bounding box center [454, 349] width 36 height 20
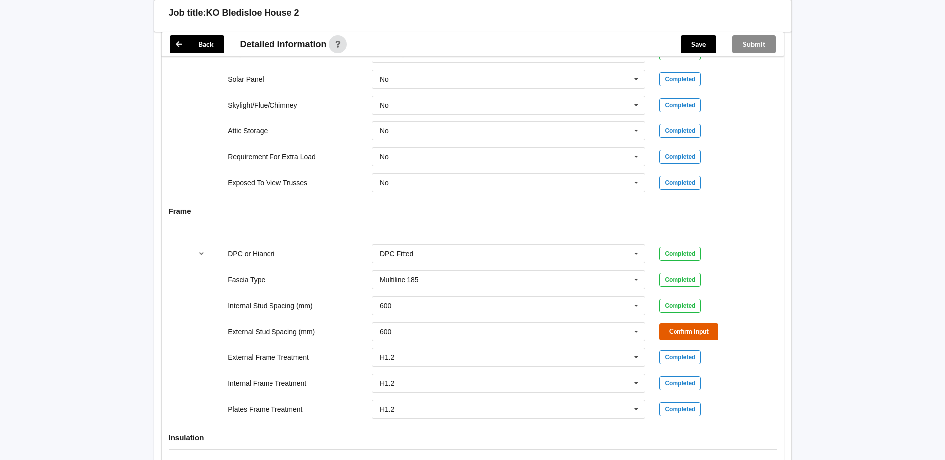
click at [684, 328] on button "Confirm input" at bounding box center [688, 331] width 59 height 16
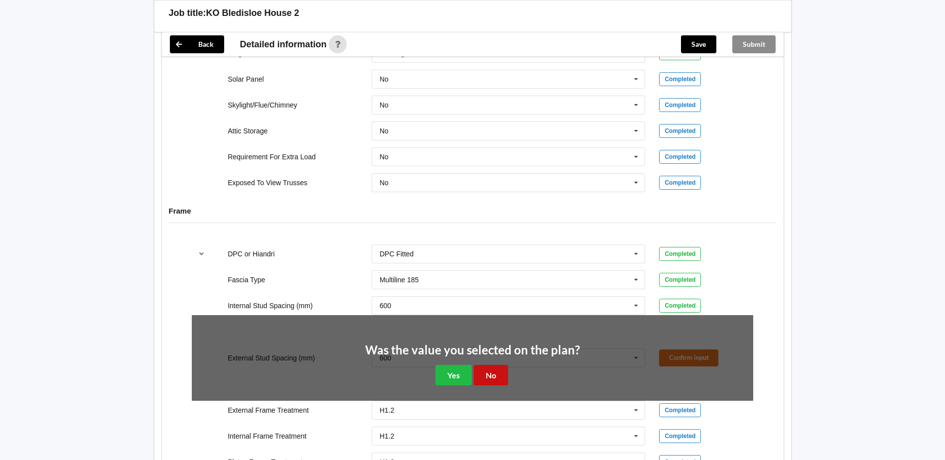
click at [489, 371] on button "No" at bounding box center [491, 375] width 34 height 20
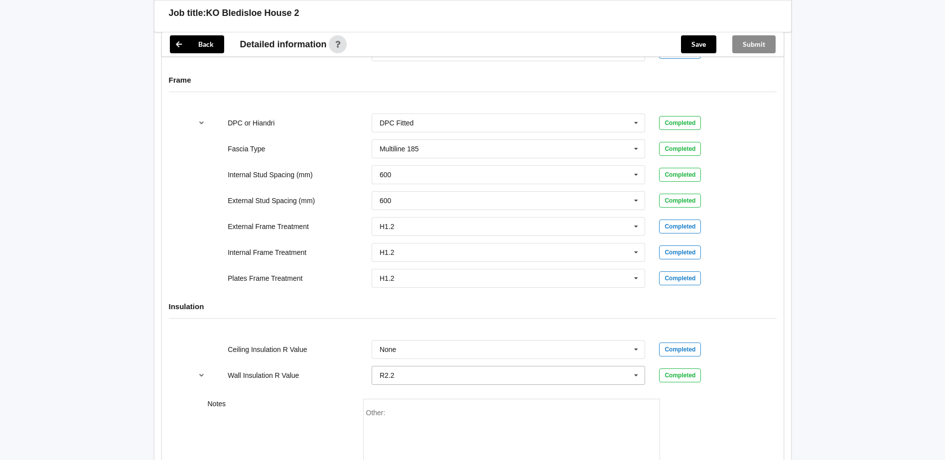
scroll to position [997, 0]
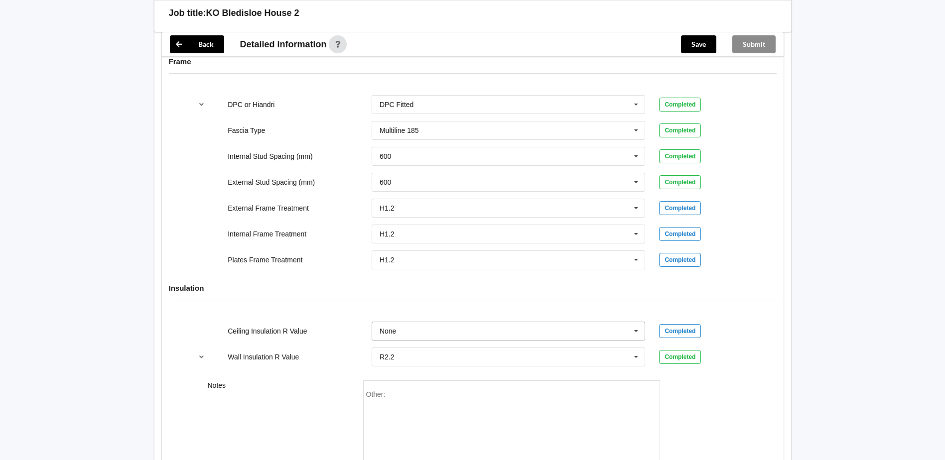
click at [640, 331] on icon at bounding box center [636, 331] width 15 height 18
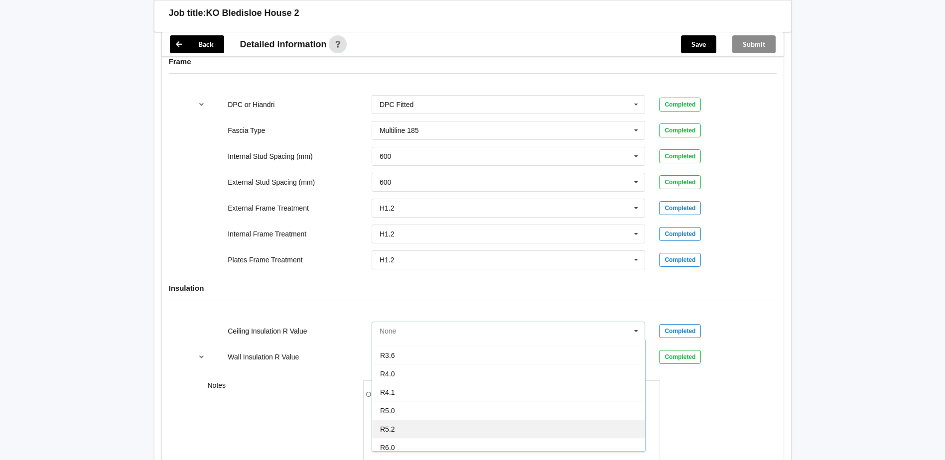
scroll to position [350, 0]
click at [404, 443] on div "R7.0" at bounding box center [508, 442] width 273 height 18
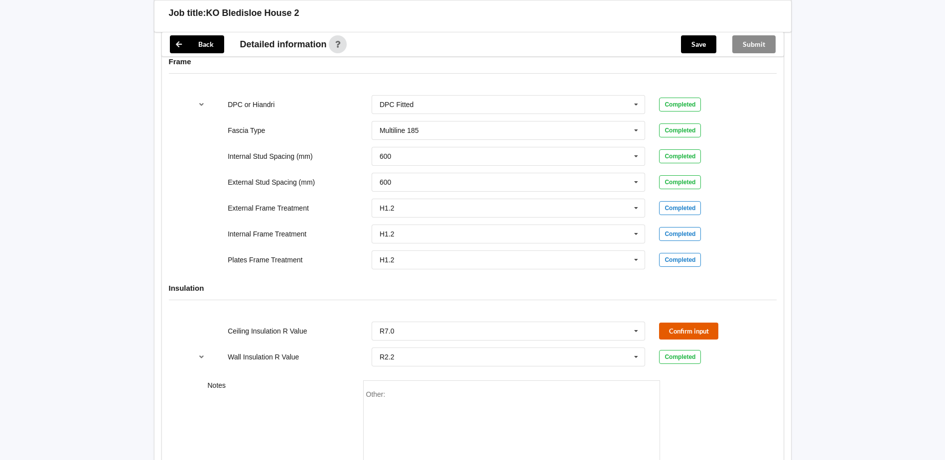
click at [691, 334] on button "Confirm input" at bounding box center [688, 331] width 59 height 16
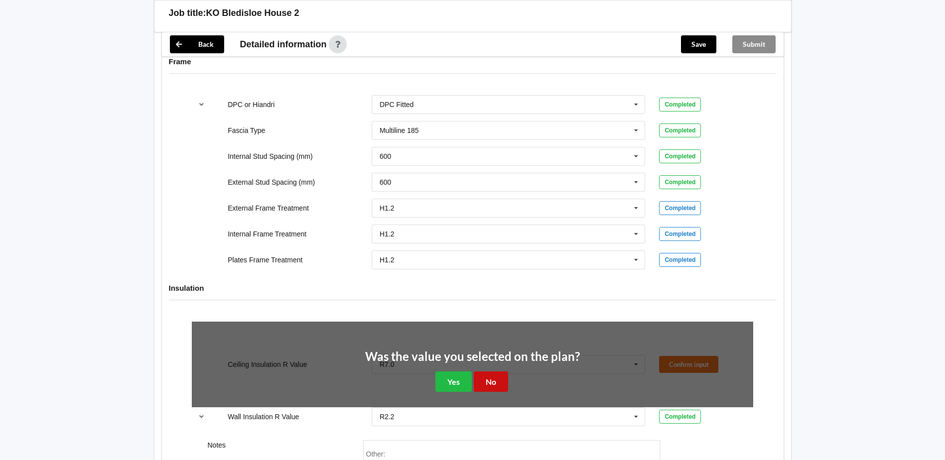
click at [487, 389] on button "No" at bounding box center [491, 382] width 34 height 20
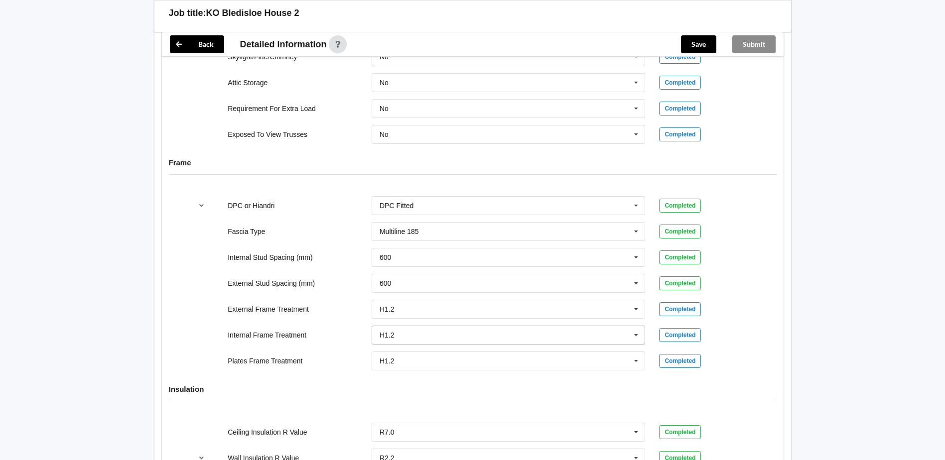
scroll to position [872, 0]
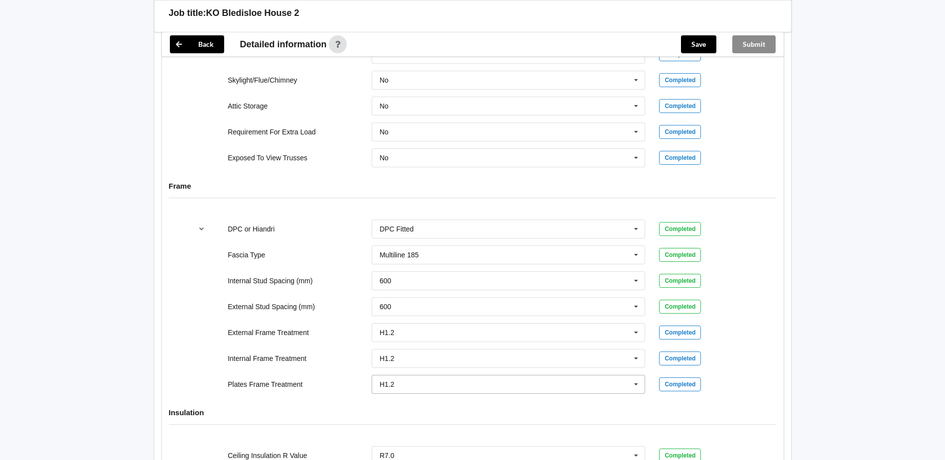
click at [638, 386] on icon at bounding box center [636, 385] width 15 height 18
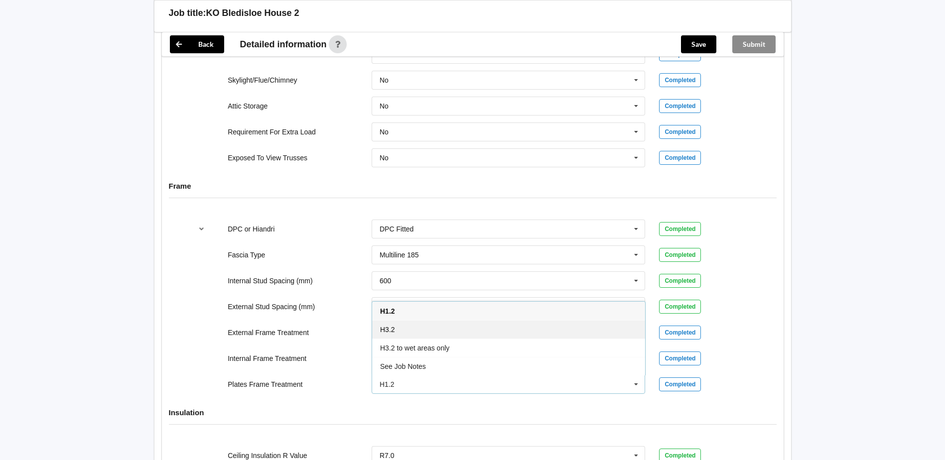
click at [400, 330] on div "H3.2" at bounding box center [508, 329] width 273 height 18
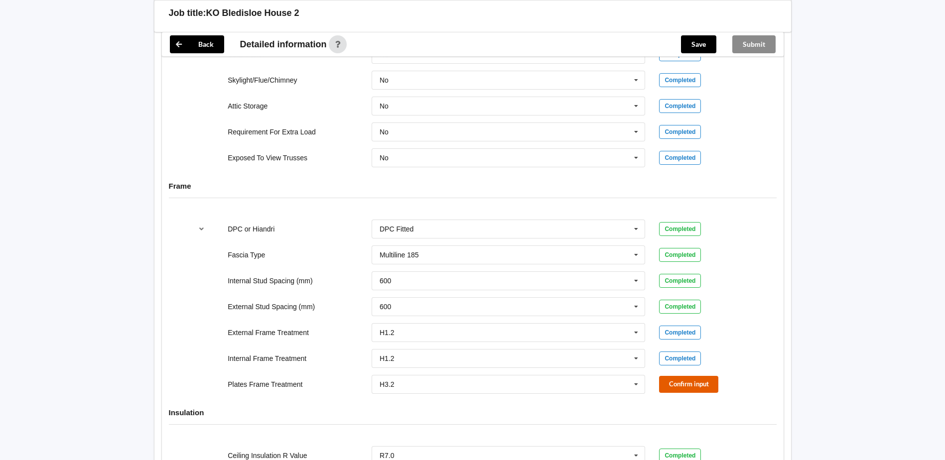
click at [680, 385] on button "Confirm input" at bounding box center [688, 384] width 59 height 16
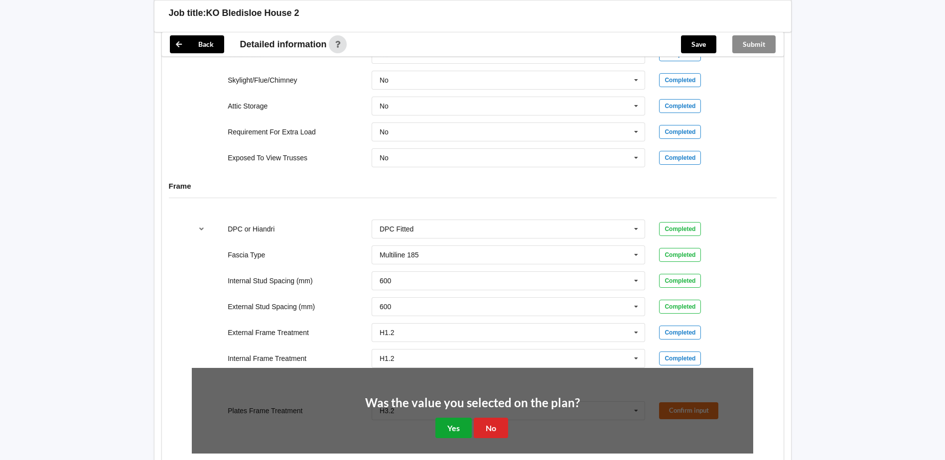
drag, startPoint x: 459, startPoint y: 434, endPoint x: 488, endPoint y: 422, distance: 31.7
click at [460, 433] on button "Yes" at bounding box center [454, 428] width 36 height 20
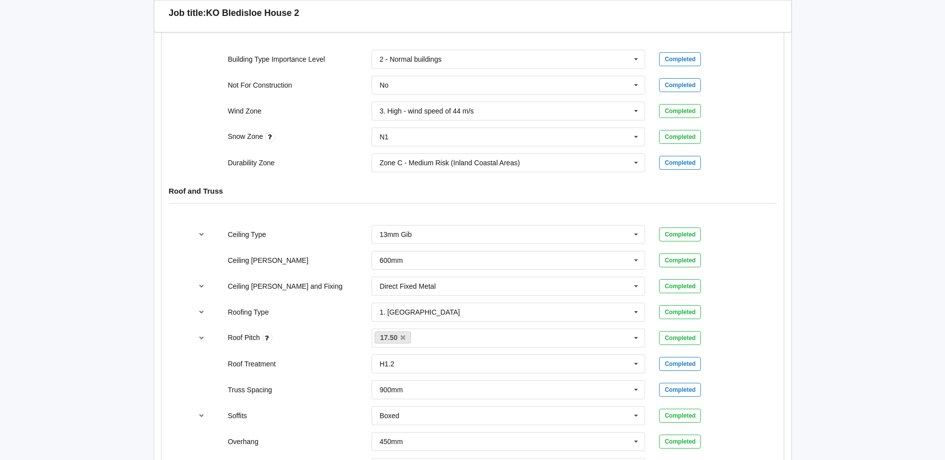
scroll to position [324, 0]
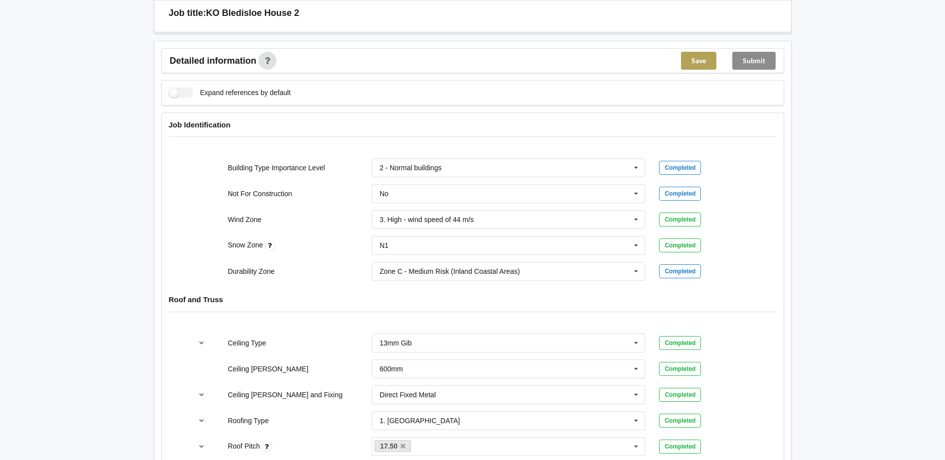
click at [697, 58] on button "Save" at bounding box center [698, 61] width 35 height 18
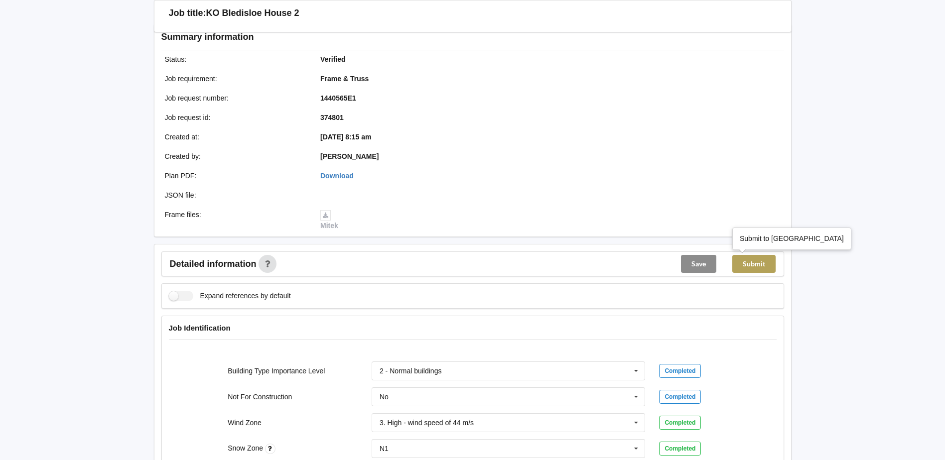
click at [756, 263] on button "Submit" at bounding box center [753, 264] width 43 height 18
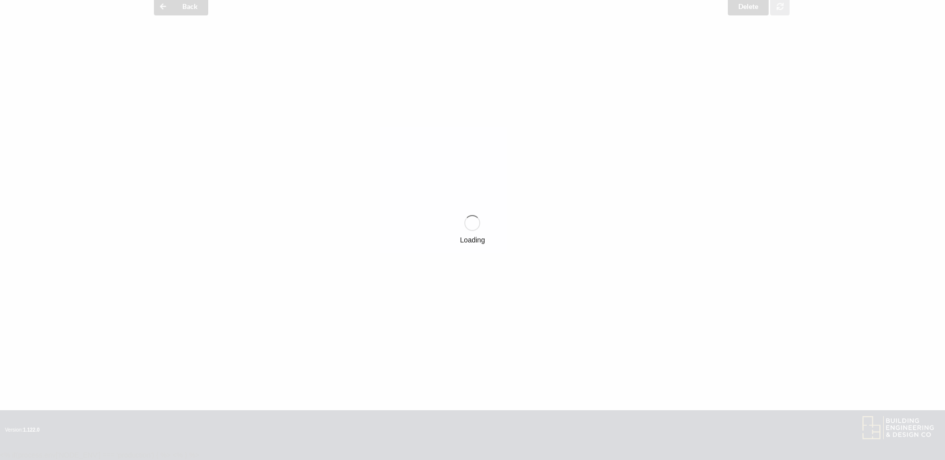
scroll to position [75, 0]
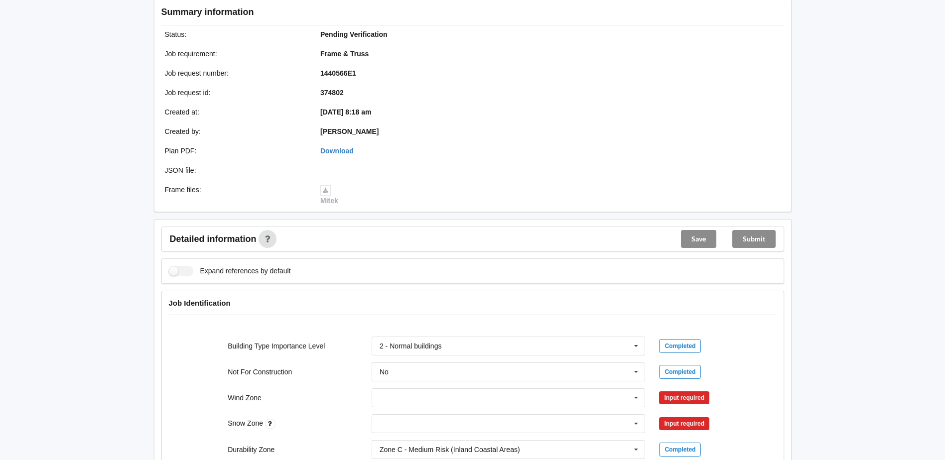
scroll to position [299, 0]
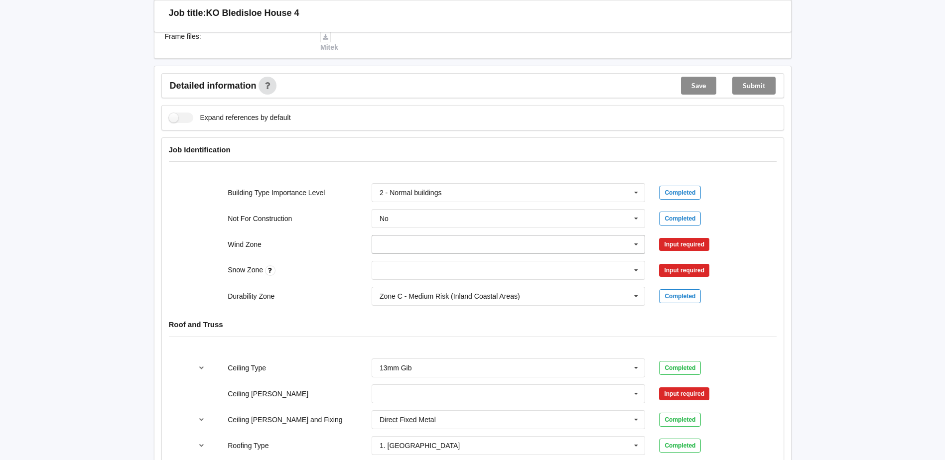
click at [635, 244] on icon at bounding box center [636, 245] width 15 height 18
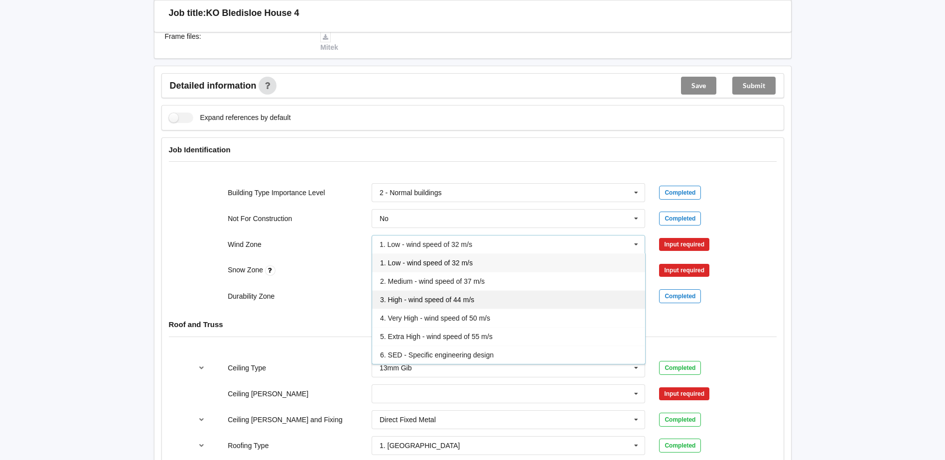
click at [419, 299] on span "3. High - wind speed of 44 m/s" at bounding box center [427, 300] width 94 height 8
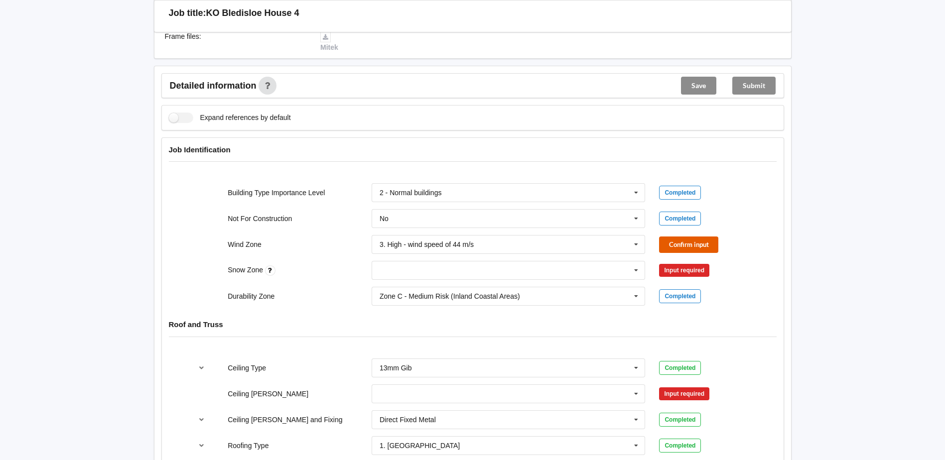
click at [686, 249] on button "Confirm input" at bounding box center [688, 245] width 59 height 16
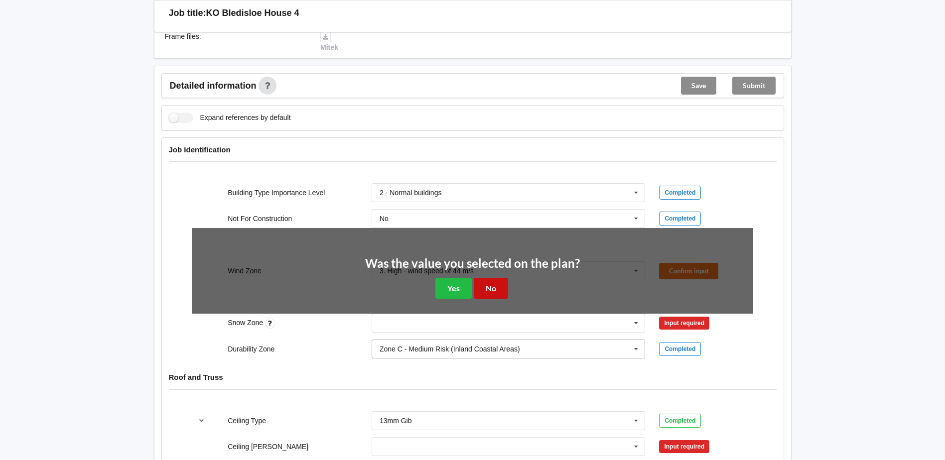
drag, startPoint x: 496, startPoint y: 292, endPoint x: 510, endPoint y: 290, distance: 13.6
click at [496, 291] on button "No" at bounding box center [491, 288] width 34 height 20
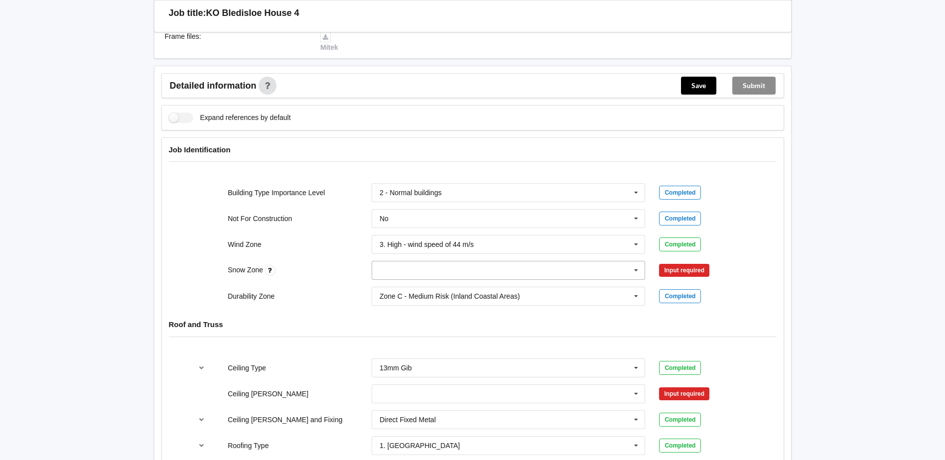
click at [635, 269] on icon at bounding box center [636, 271] width 15 height 18
drag, startPoint x: 412, startPoint y: 306, endPoint x: 585, endPoint y: 282, distance: 175.2
click at [413, 305] on div "N1" at bounding box center [508, 307] width 273 height 18
click at [678, 269] on button "Confirm input" at bounding box center [688, 271] width 59 height 16
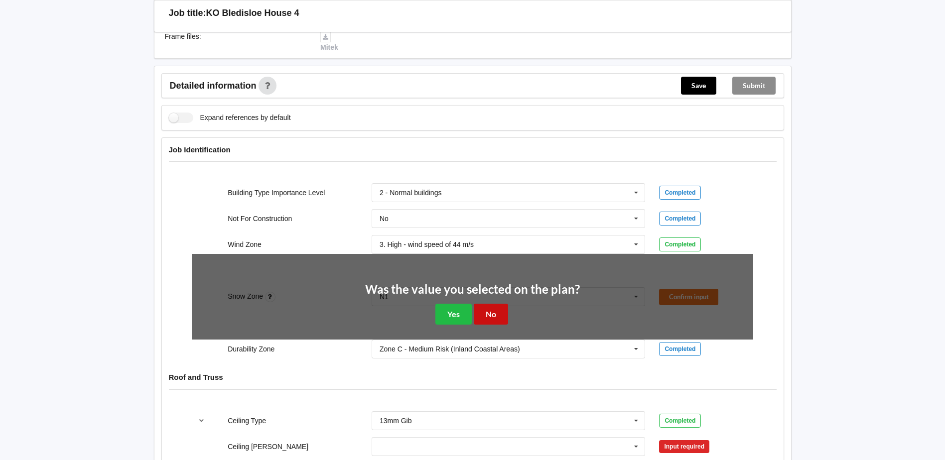
click at [491, 310] on button "No" at bounding box center [491, 314] width 34 height 20
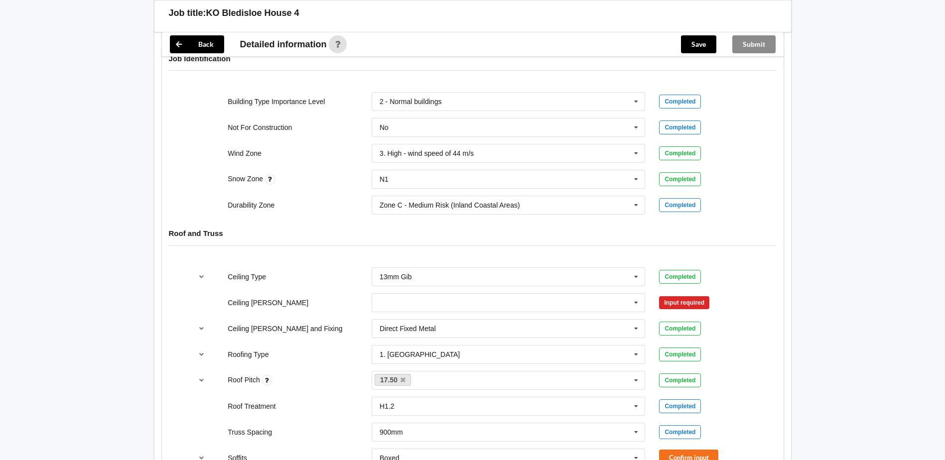
scroll to position [498, 0]
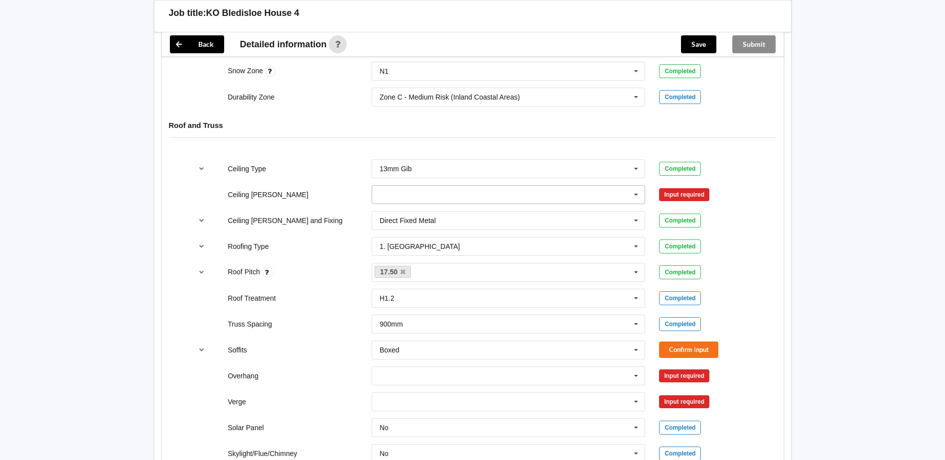
click at [636, 195] on icon at bounding box center [636, 195] width 15 height 18
click at [398, 253] on span "600mm" at bounding box center [391, 250] width 23 height 8
click at [684, 190] on button "Confirm input" at bounding box center [688, 194] width 59 height 16
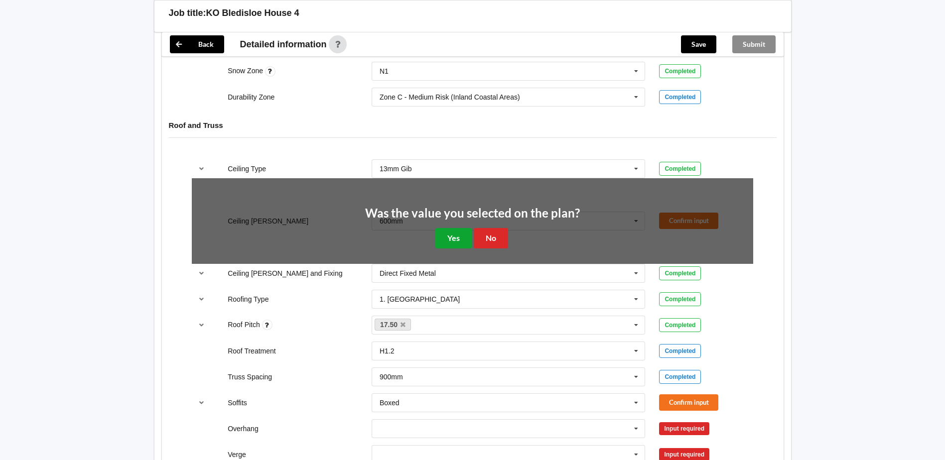
click at [470, 234] on button "Yes" at bounding box center [454, 238] width 36 height 20
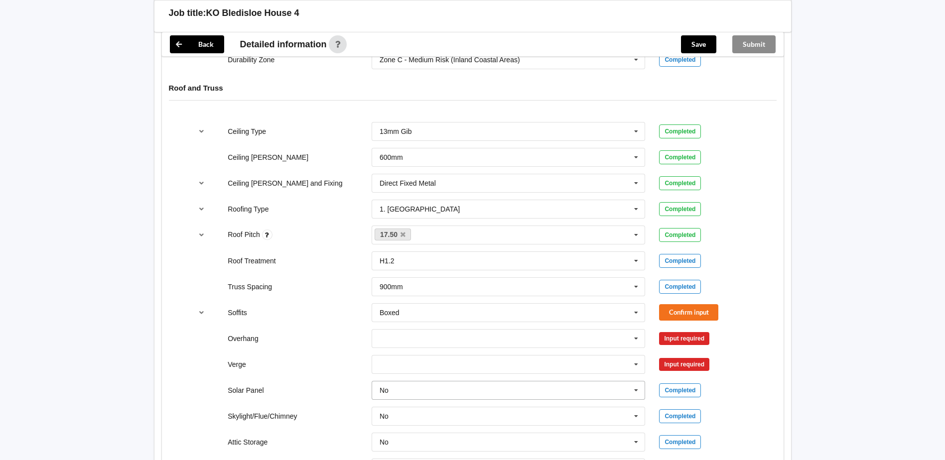
scroll to position [598, 0]
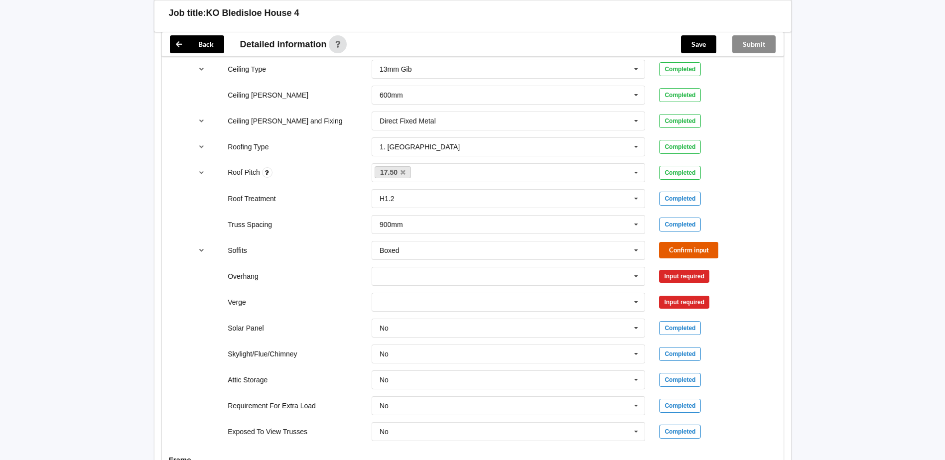
click at [698, 250] on button "Confirm input" at bounding box center [688, 250] width 59 height 16
click at [636, 277] on icon at bounding box center [636, 277] width 15 height 18
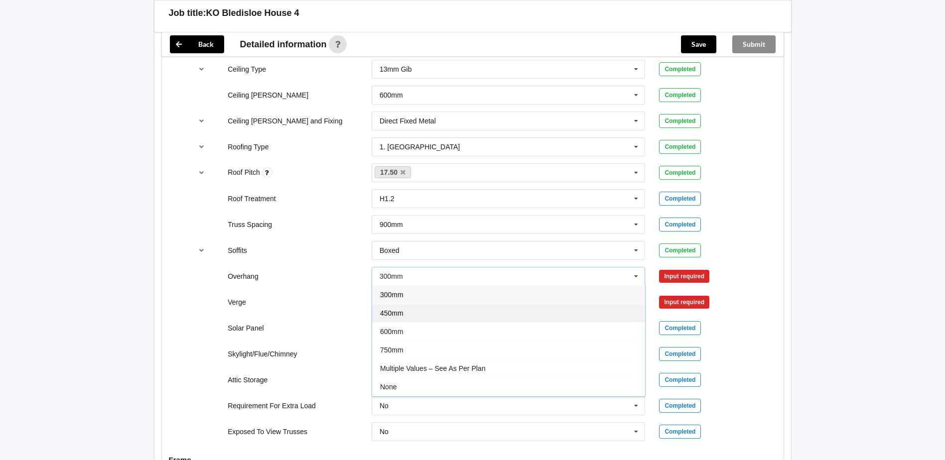
click at [410, 312] on div "450mm" at bounding box center [508, 313] width 273 height 18
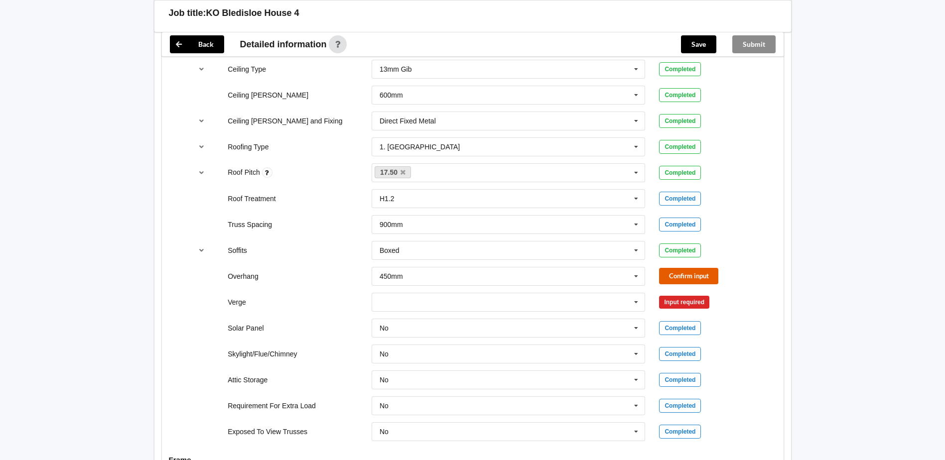
click at [674, 275] on button "Confirm input" at bounding box center [688, 276] width 59 height 16
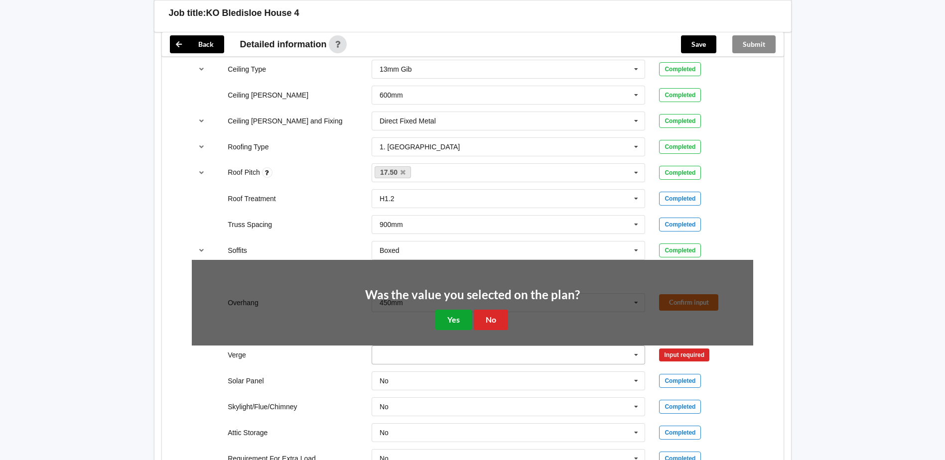
drag, startPoint x: 458, startPoint y: 318, endPoint x: 542, endPoint y: 306, distance: 84.0
click at [459, 317] on button "Yes" at bounding box center [454, 320] width 36 height 20
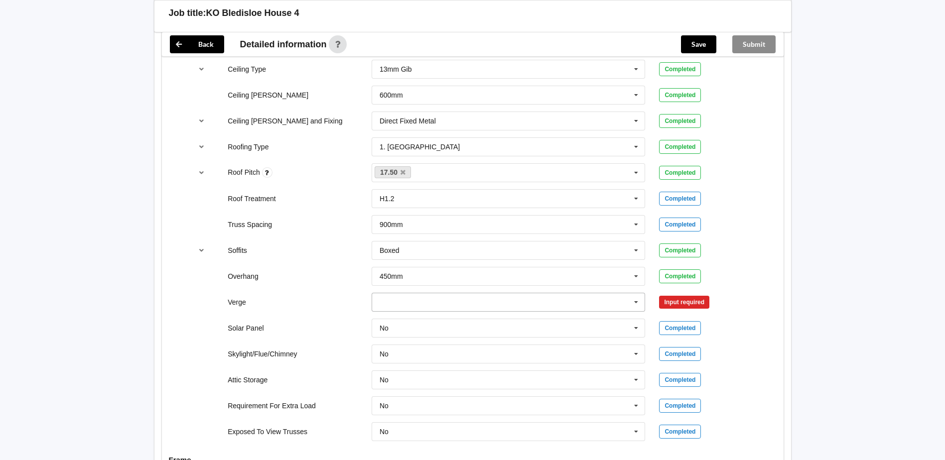
click at [636, 302] on icon at bounding box center [636, 302] width 15 height 18
drag, startPoint x: 402, startPoint y: 413, endPoint x: 454, endPoint y: 389, distance: 57.5
click at [402, 414] on span "No Verge" at bounding box center [394, 413] width 29 height 8
click at [690, 300] on button "Confirm input" at bounding box center [688, 302] width 59 height 16
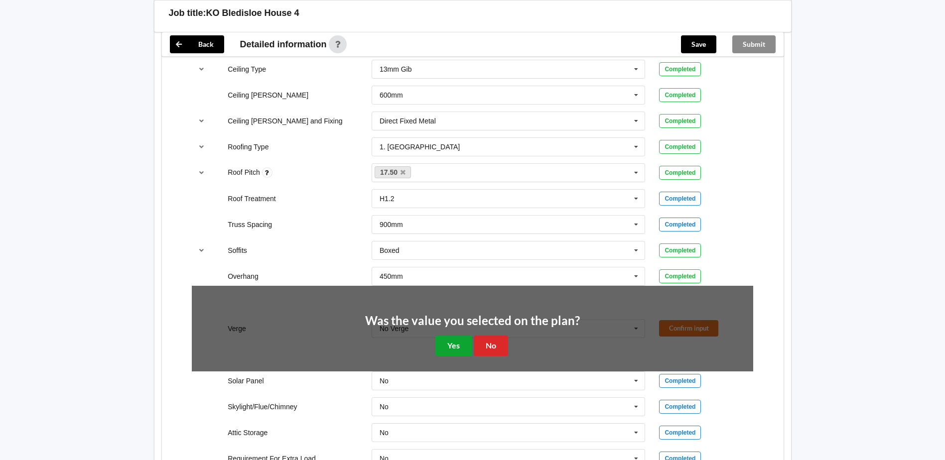
drag, startPoint x: 457, startPoint y: 348, endPoint x: 528, endPoint y: 354, distance: 71.0
click at [457, 347] on button "Yes" at bounding box center [454, 346] width 36 height 20
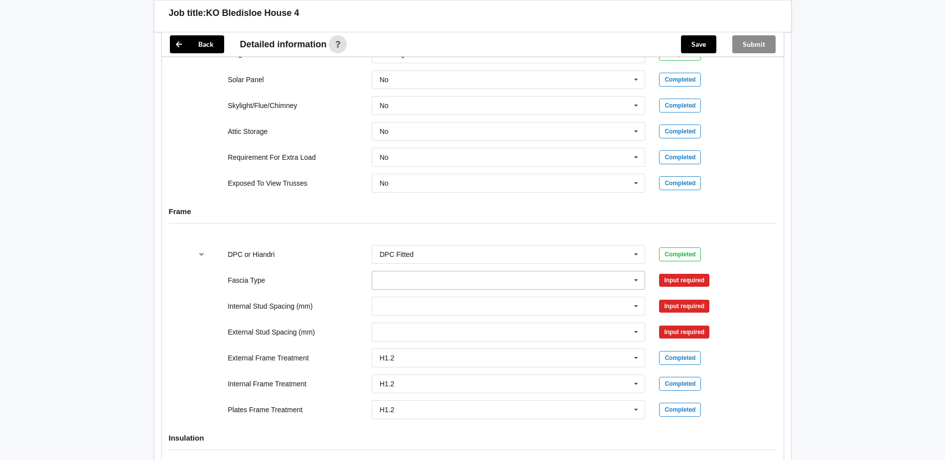
scroll to position [847, 0]
click at [637, 281] on icon at bounding box center [636, 280] width 15 height 18
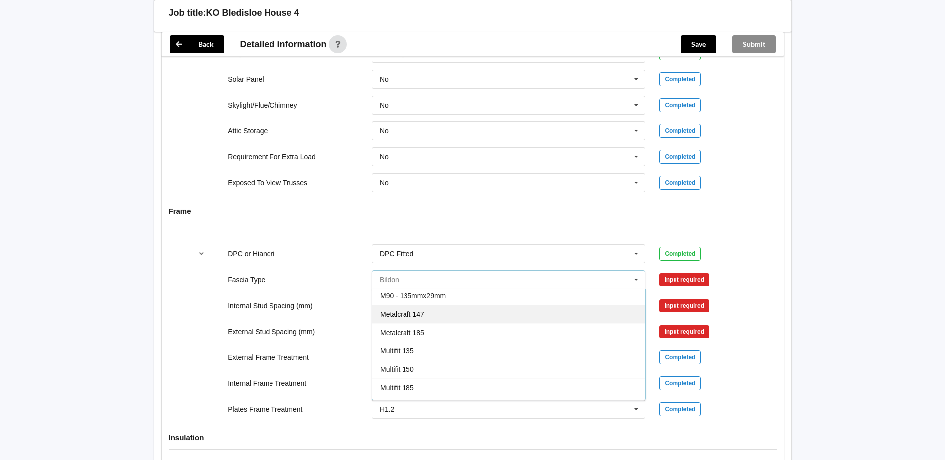
scroll to position [249, 0]
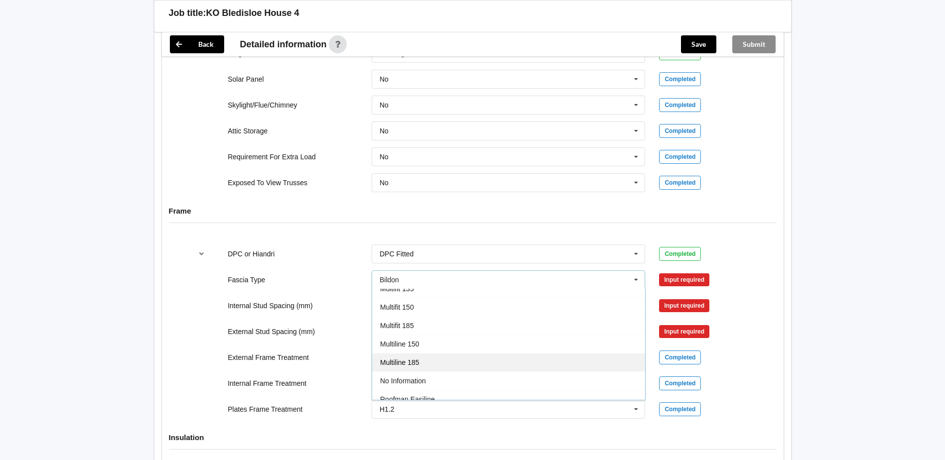
click at [420, 365] on div "Multiline 185" at bounding box center [508, 362] width 273 height 18
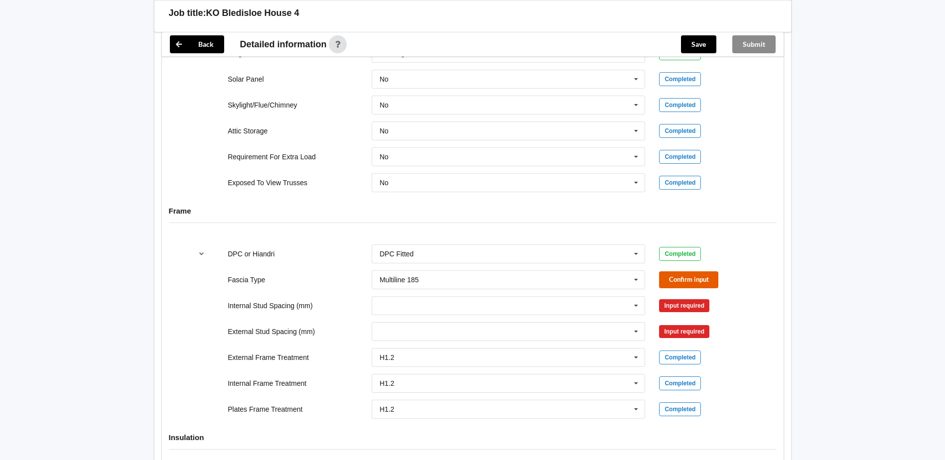
click at [683, 279] on button "Confirm input" at bounding box center [688, 280] width 59 height 16
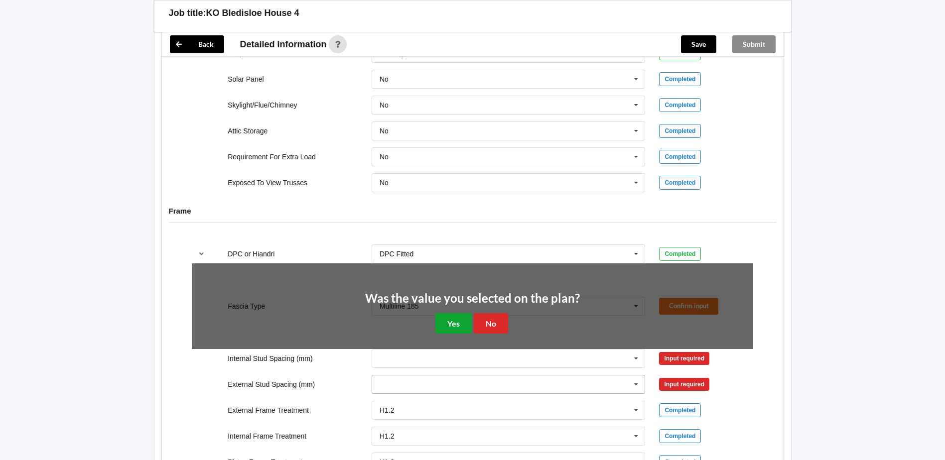
click at [461, 326] on button "Yes" at bounding box center [454, 323] width 36 height 20
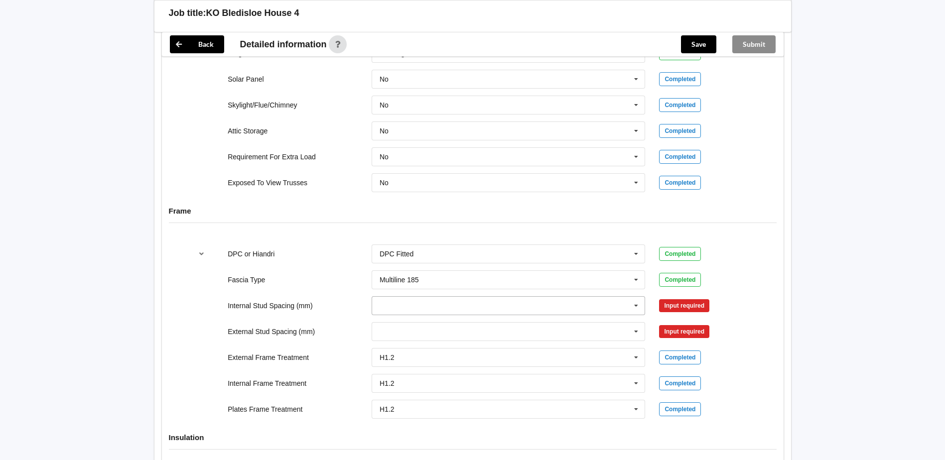
click at [638, 306] on icon at bounding box center [636, 306] width 15 height 18
click at [400, 393] on div "600" at bounding box center [508, 398] width 273 height 18
click at [692, 310] on button "Confirm input" at bounding box center [688, 305] width 59 height 16
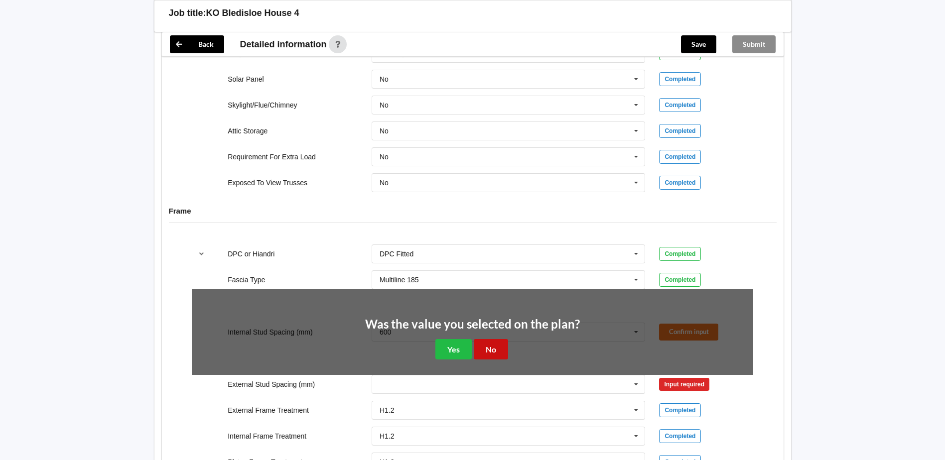
click at [497, 353] on button "No" at bounding box center [491, 349] width 34 height 20
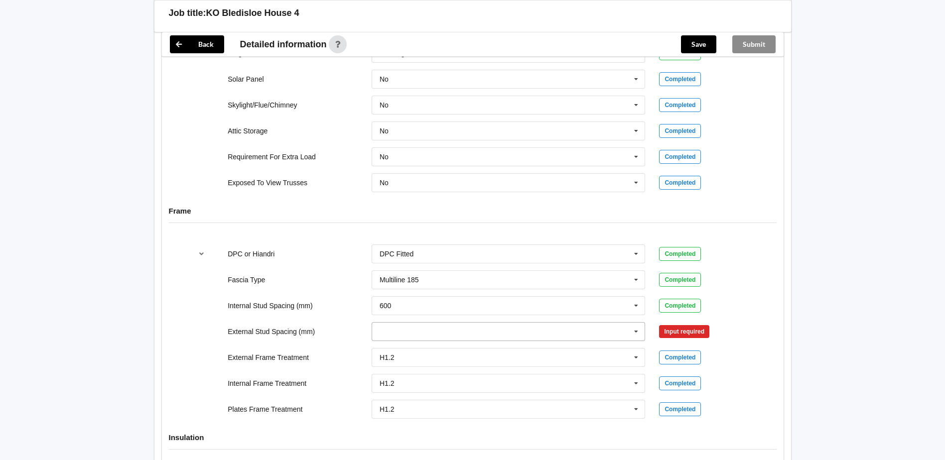
click at [640, 330] on icon at bounding box center [636, 332] width 15 height 18
click at [408, 426] on div "600" at bounding box center [508, 424] width 273 height 18
click at [712, 324] on button "Confirm input" at bounding box center [688, 331] width 59 height 16
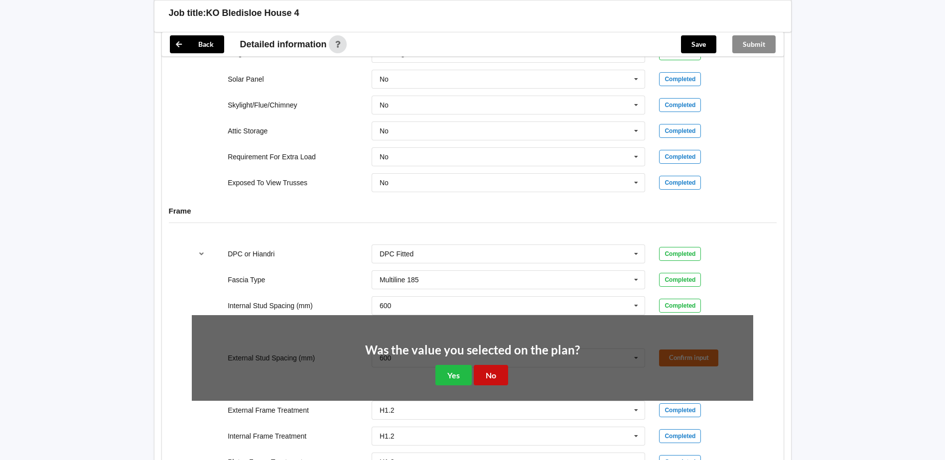
drag, startPoint x: 492, startPoint y: 373, endPoint x: 519, endPoint y: 373, distance: 26.9
click at [495, 373] on button "No" at bounding box center [491, 375] width 34 height 20
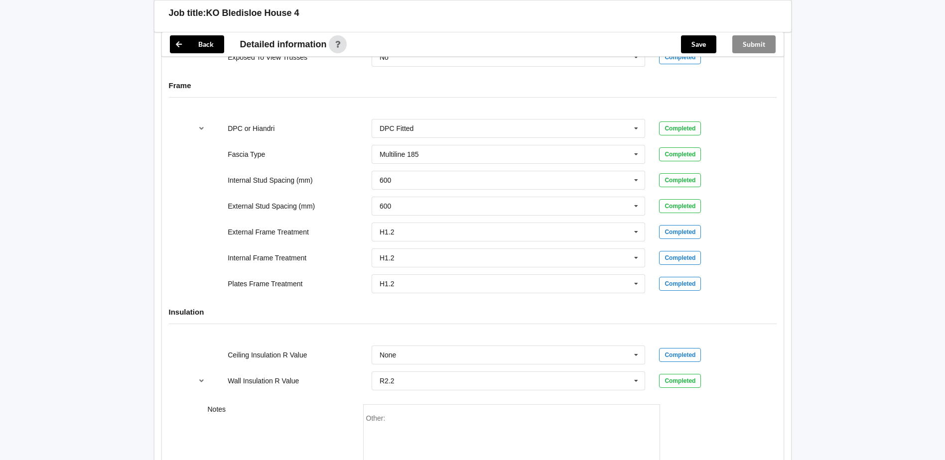
scroll to position [1046, 0]
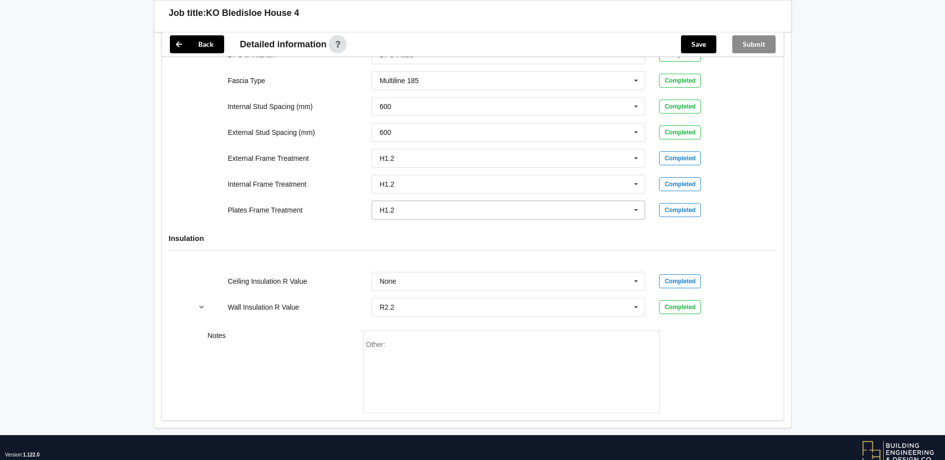
click at [637, 212] on icon at bounding box center [636, 210] width 15 height 18
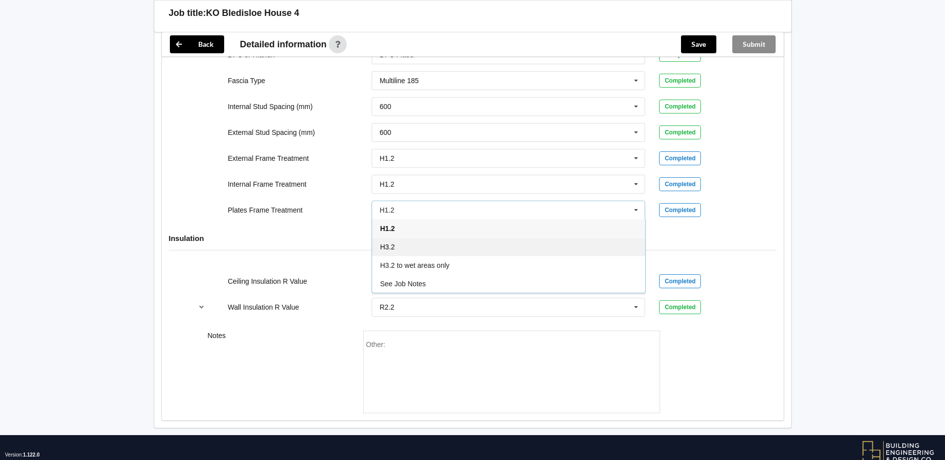
click at [403, 249] on div "H3.2" at bounding box center [508, 247] width 273 height 18
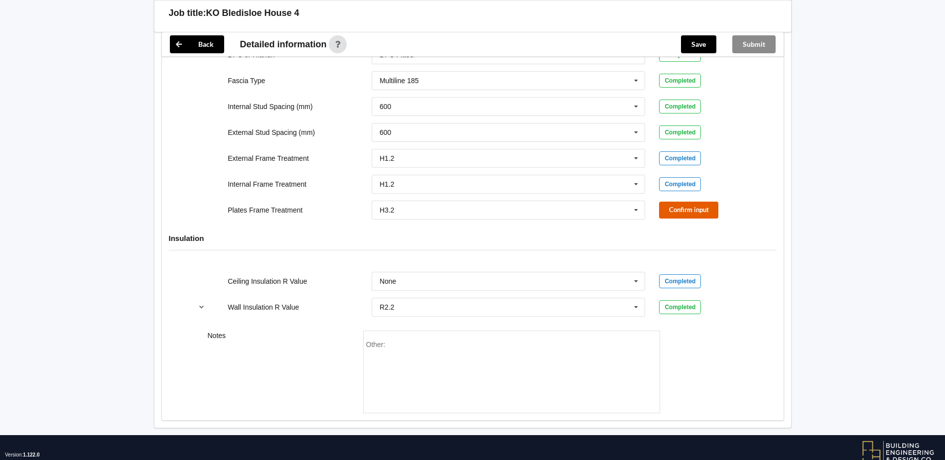
click at [676, 212] on button "Confirm input" at bounding box center [688, 210] width 59 height 16
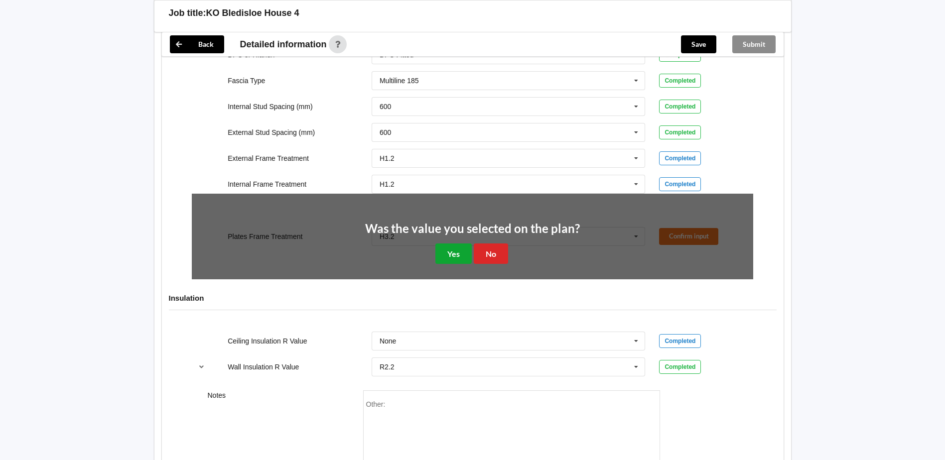
click at [461, 256] on button "Yes" at bounding box center [454, 254] width 36 height 20
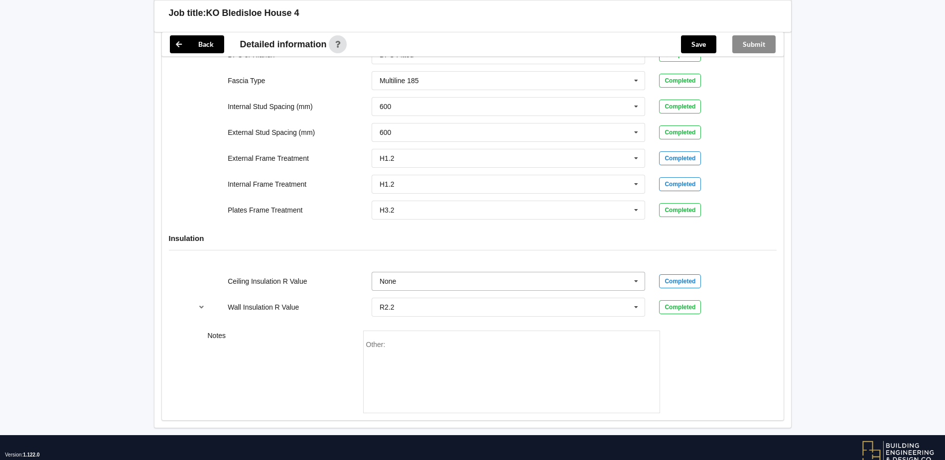
click at [637, 281] on icon at bounding box center [636, 282] width 15 height 18
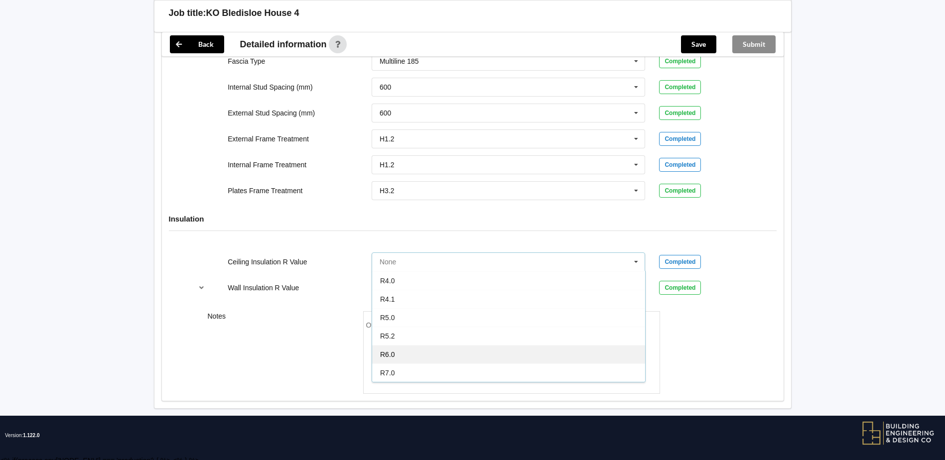
scroll to position [1071, 0]
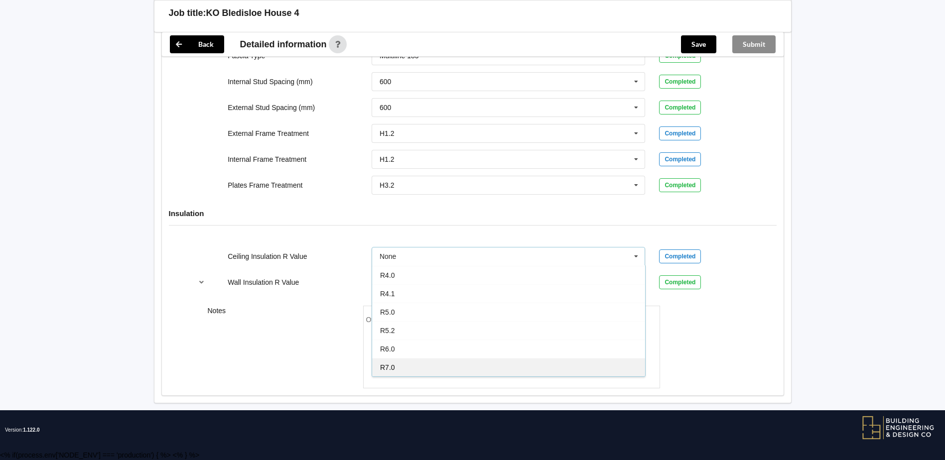
click at [418, 368] on div "R7.0" at bounding box center [508, 367] width 273 height 18
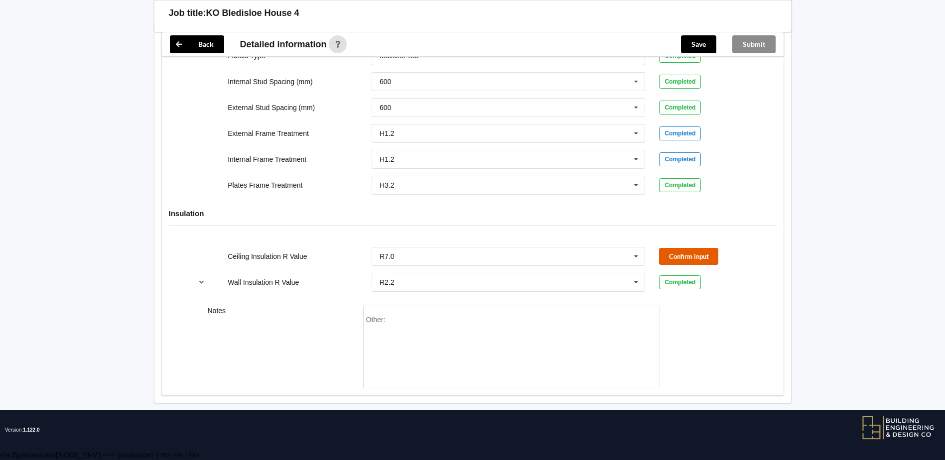
click at [698, 257] on button "Confirm input" at bounding box center [688, 256] width 59 height 16
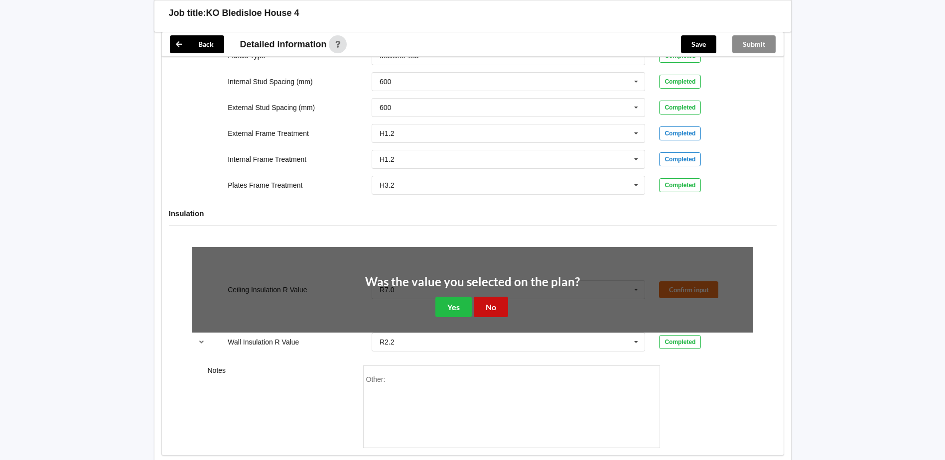
click at [495, 307] on button "No" at bounding box center [491, 307] width 34 height 20
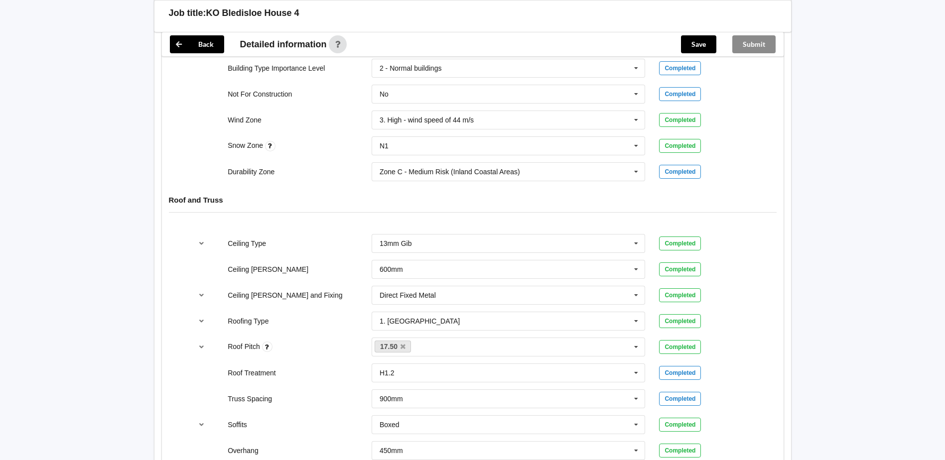
scroll to position [75, 0]
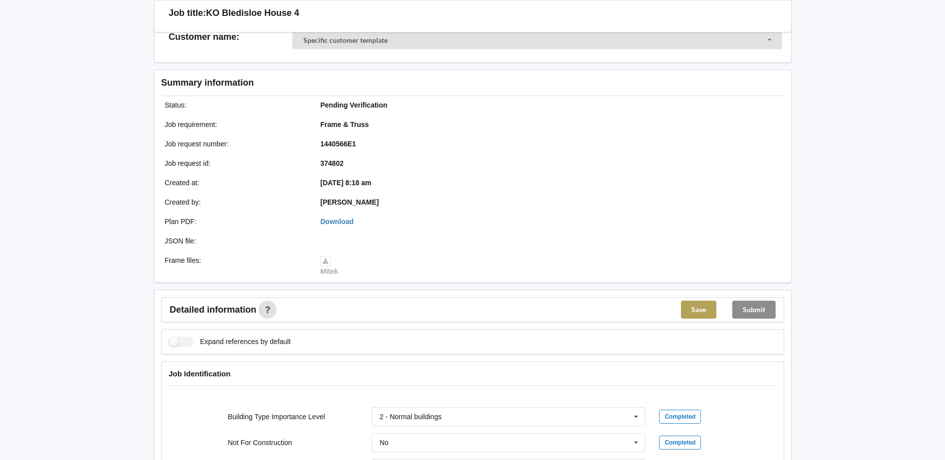
click at [704, 309] on button "Save" at bounding box center [698, 310] width 35 height 18
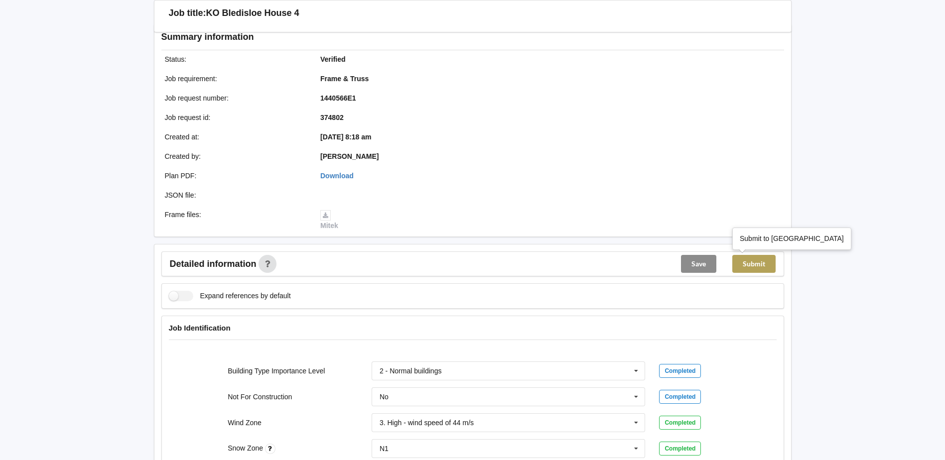
click at [757, 264] on button "Submit" at bounding box center [753, 264] width 43 height 18
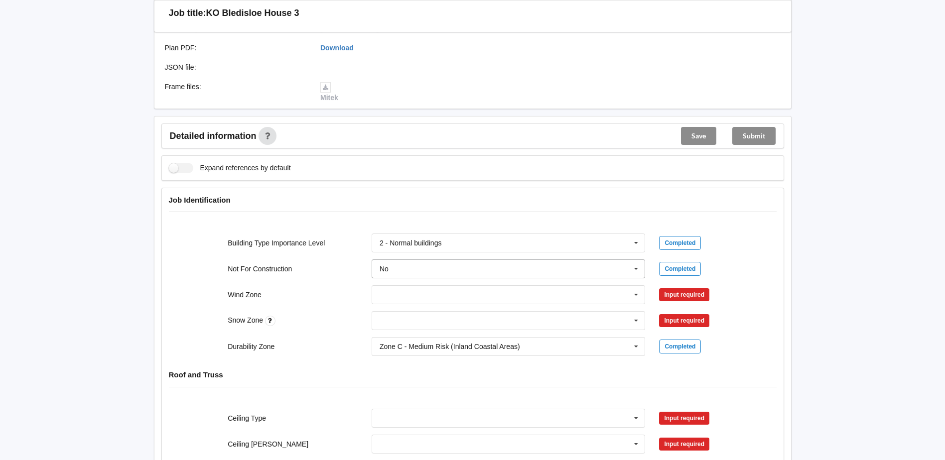
scroll to position [249, 0]
click at [638, 294] on icon at bounding box center [636, 295] width 15 height 18
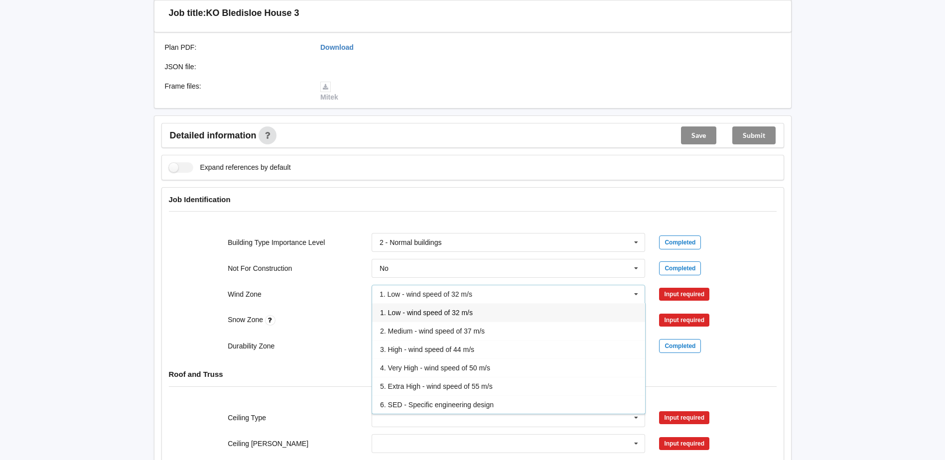
click at [432, 350] on span "3. High - wind speed of 44 m/s" at bounding box center [427, 350] width 94 height 8
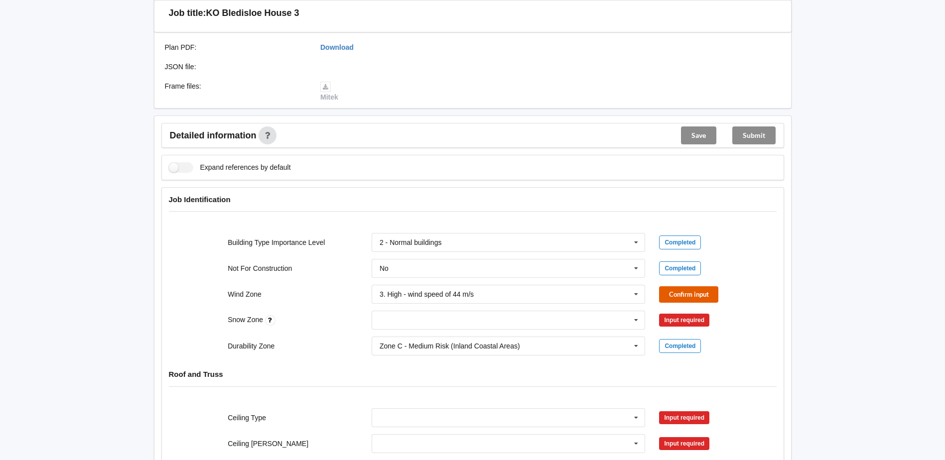
click at [682, 297] on button "Confirm input" at bounding box center [688, 295] width 59 height 16
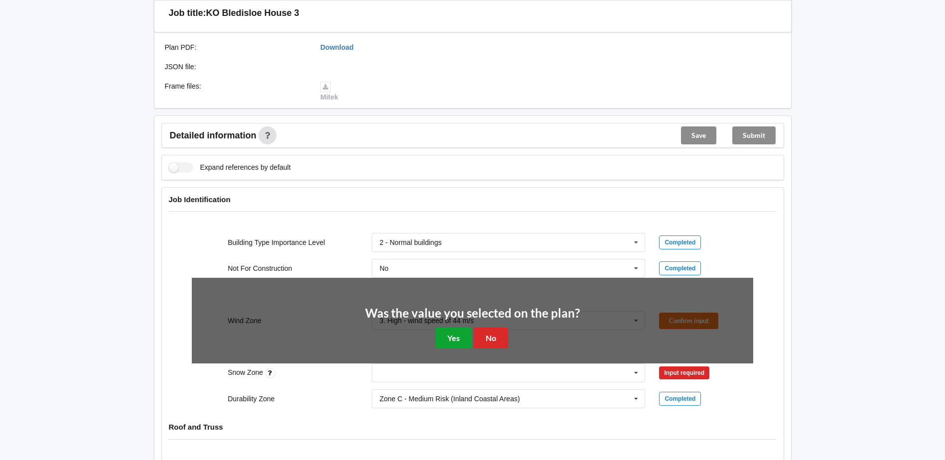
click at [466, 338] on button "Yes" at bounding box center [454, 338] width 36 height 20
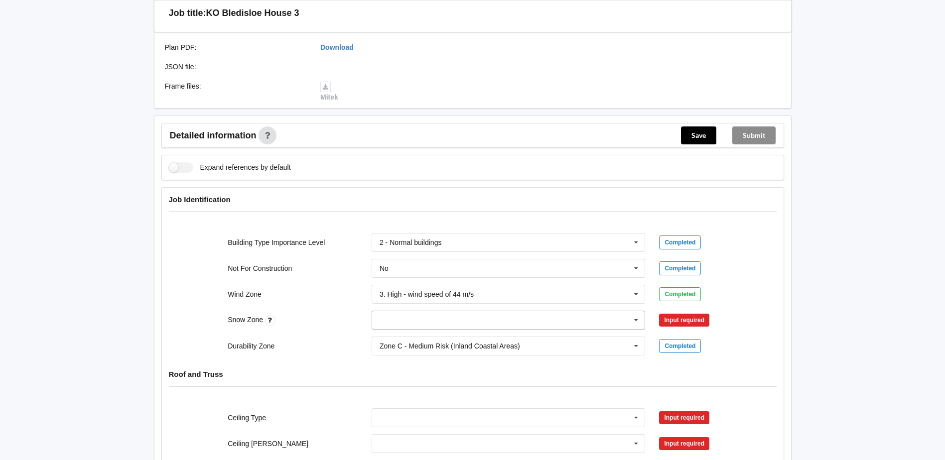
click at [635, 321] on icon at bounding box center [636, 320] width 15 height 18
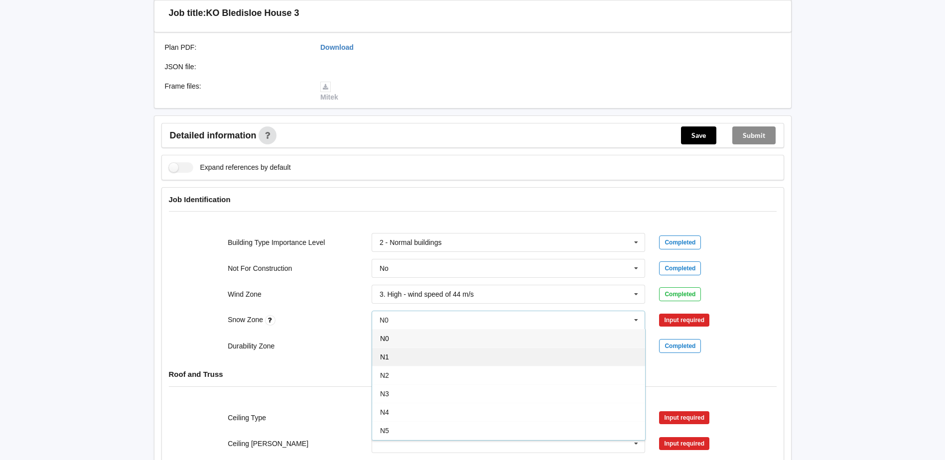
click at [415, 356] on div "N1" at bounding box center [508, 357] width 273 height 18
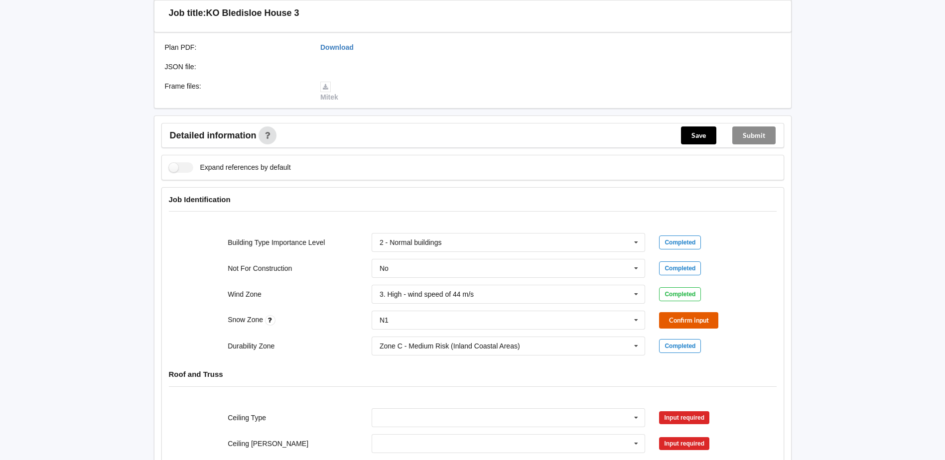
click at [680, 317] on button "Confirm input" at bounding box center [688, 320] width 59 height 16
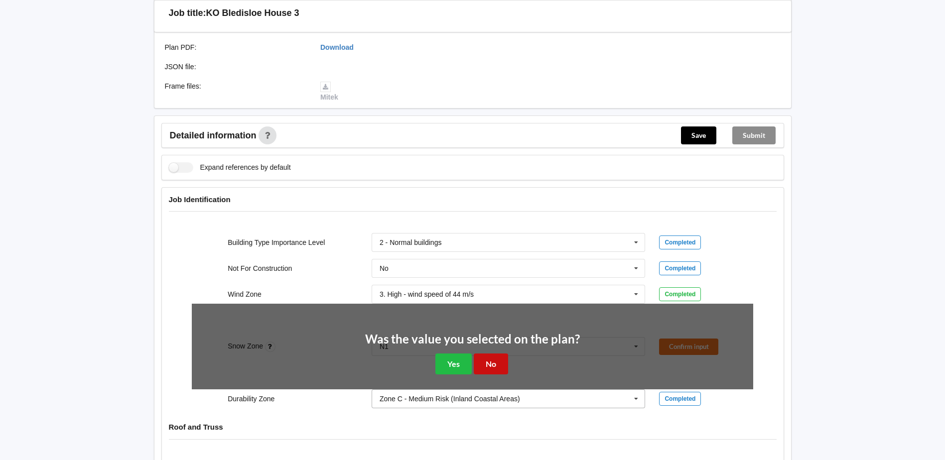
click at [491, 356] on button "No" at bounding box center [491, 364] width 34 height 20
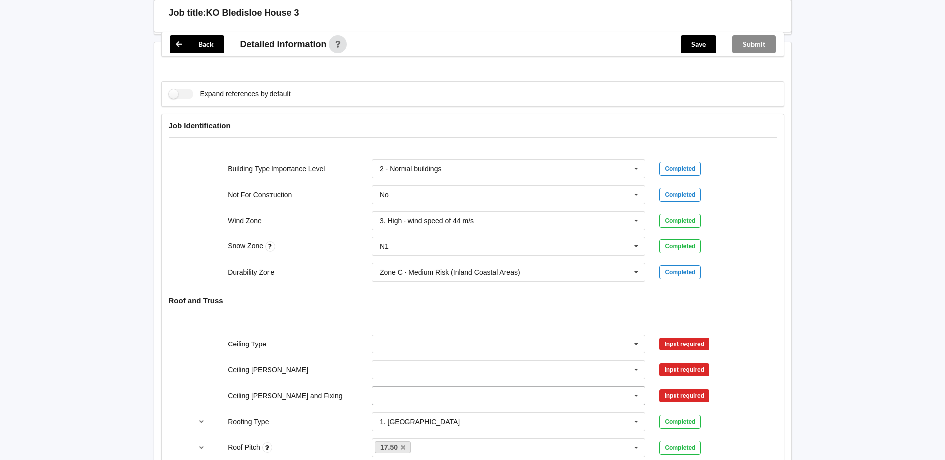
scroll to position [448, 0]
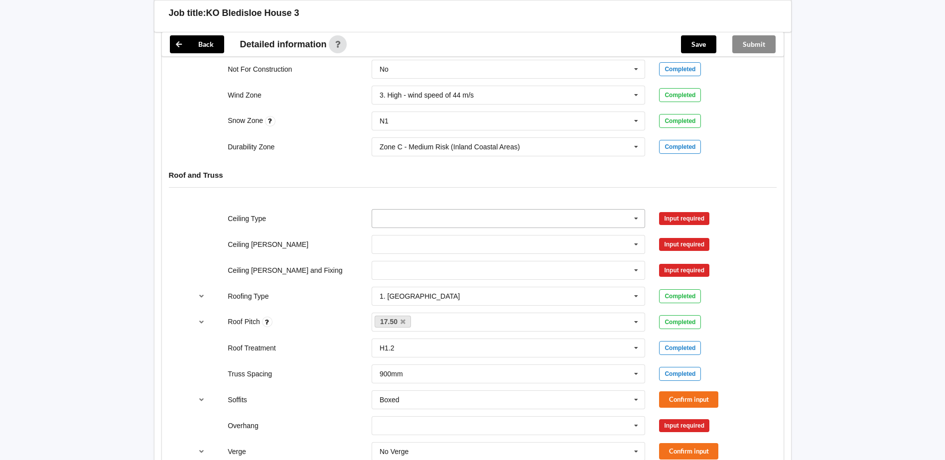
click at [637, 221] on icon at bounding box center [636, 219] width 15 height 18
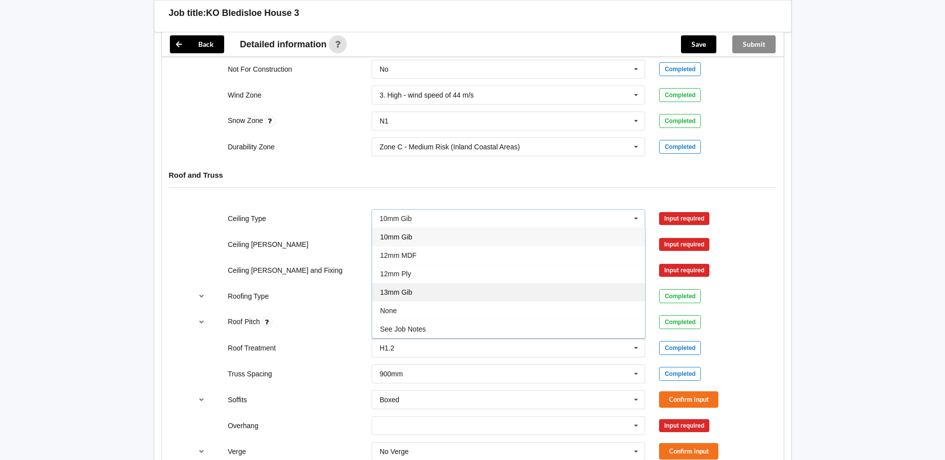
click at [409, 291] on span "13mm Gib" at bounding box center [396, 293] width 32 height 8
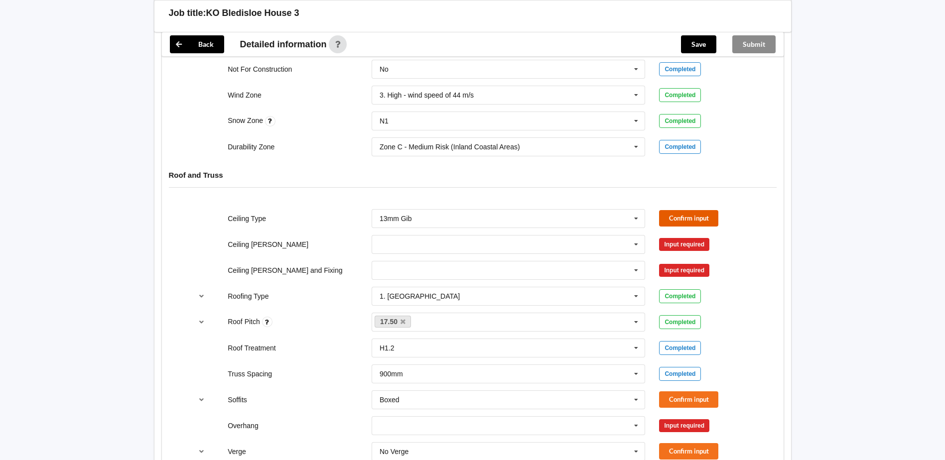
click at [680, 219] on button "Confirm input" at bounding box center [688, 218] width 59 height 16
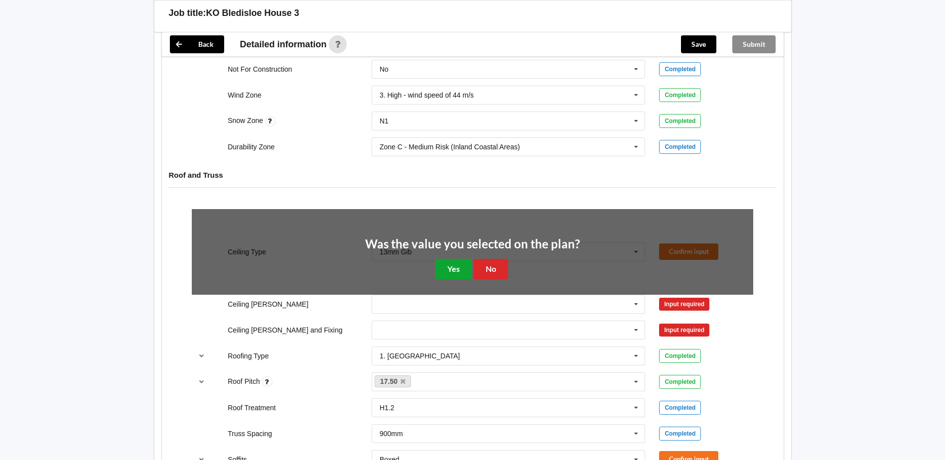
click at [462, 269] on button "Yes" at bounding box center [454, 269] width 36 height 20
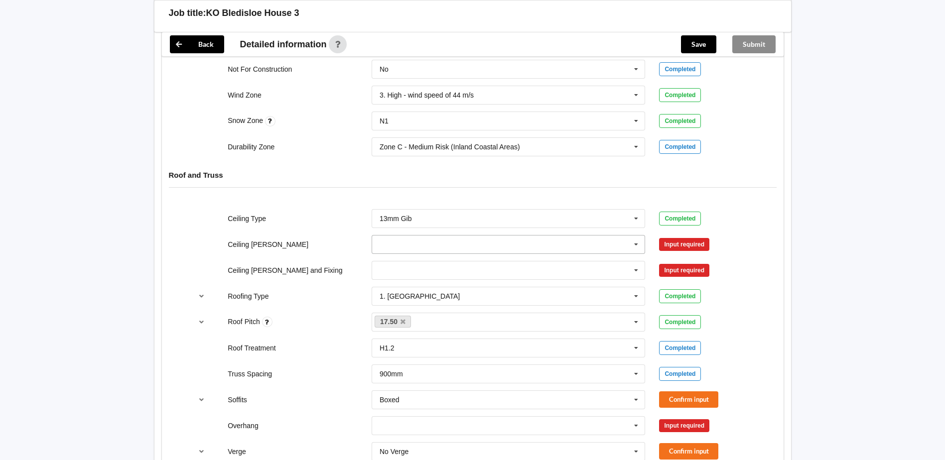
click at [640, 247] on icon at bounding box center [636, 245] width 15 height 18
click at [397, 297] on span "600mm" at bounding box center [391, 300] width 23 height 8
click at [689, 241] on button "Confirm input" at bounding box center [688, 244] width 59 height 16
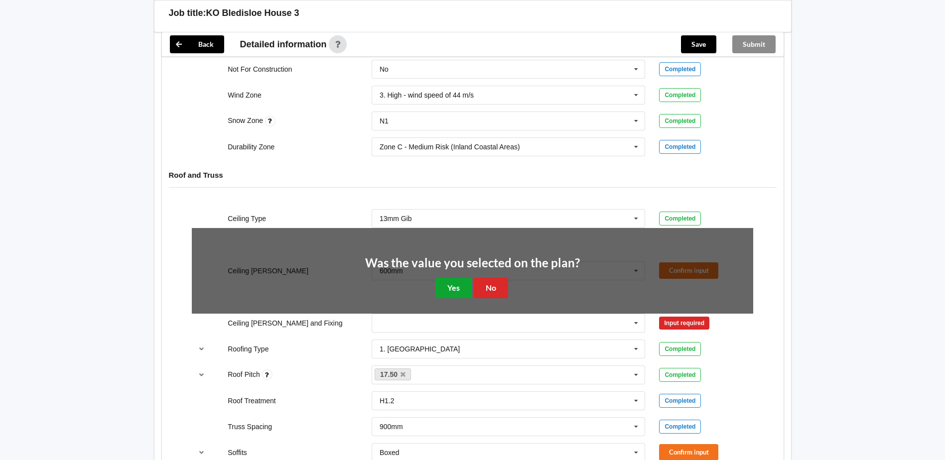
click at [455, 287] on button "Yes" at bounding box center [454, 288] width 36 height 20
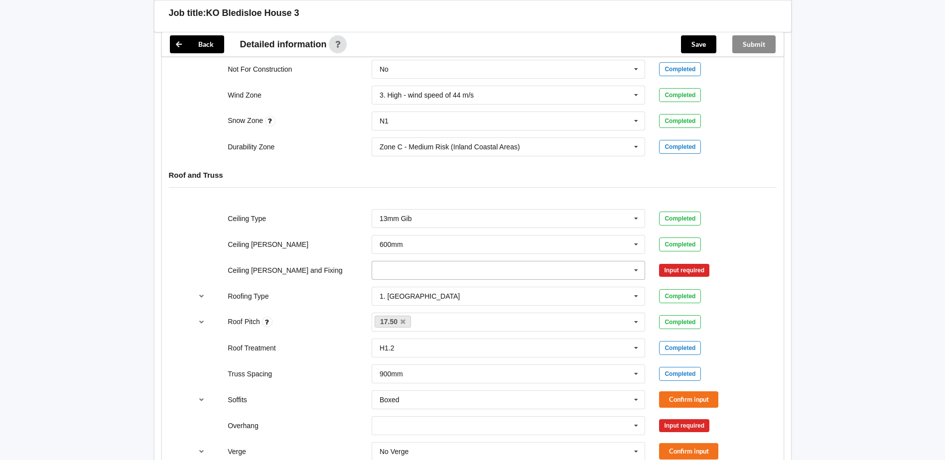
click at [638, 271] on icon at bounding box center [636, 271] width 15 height 18
click at [435, 288] on span "Direct Fixed Metal" at bounding box center [408, 289] width 56 height 8
click at [704, 272] on button "Confirm input" at bounding box center [688, 270] width 59 height 16
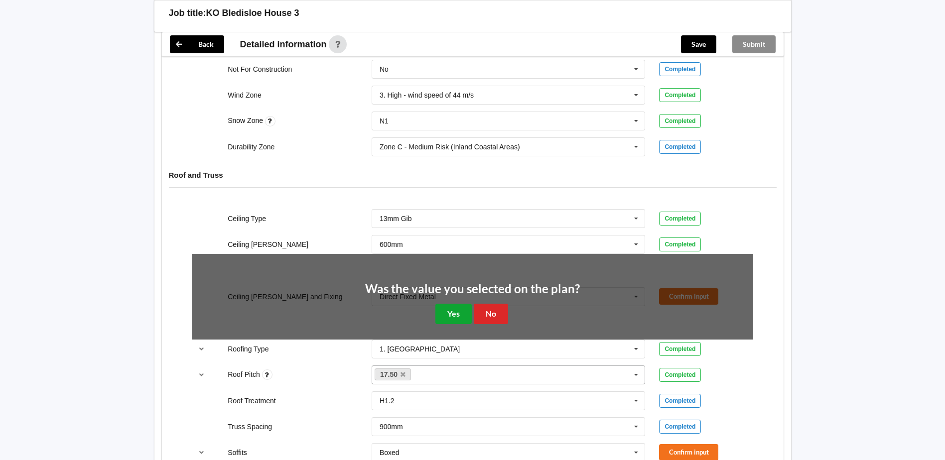
drag, startPoint x: 455, startPoint y: 315, endPoint x: 471, endPoint y: 321, distance: 16.8
click at [458, 314] on button "Yes" at bounding box center [454, 314] width 36 height 20
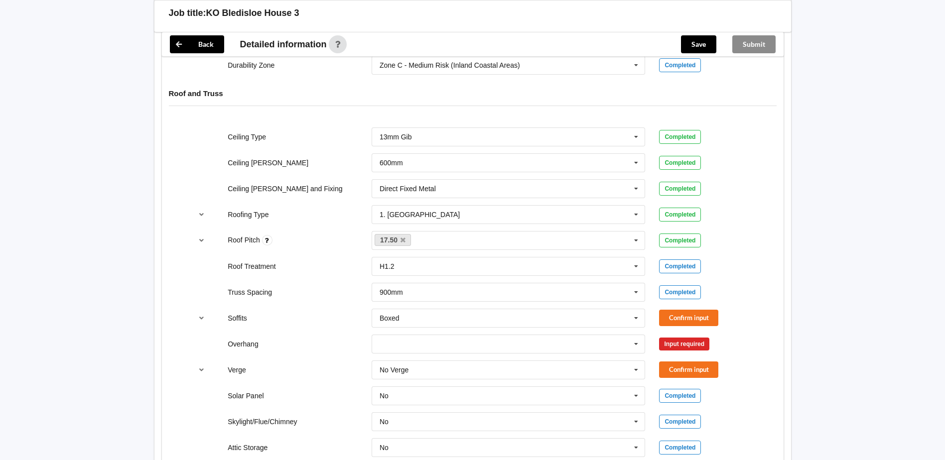
scroll to position [548, 0]
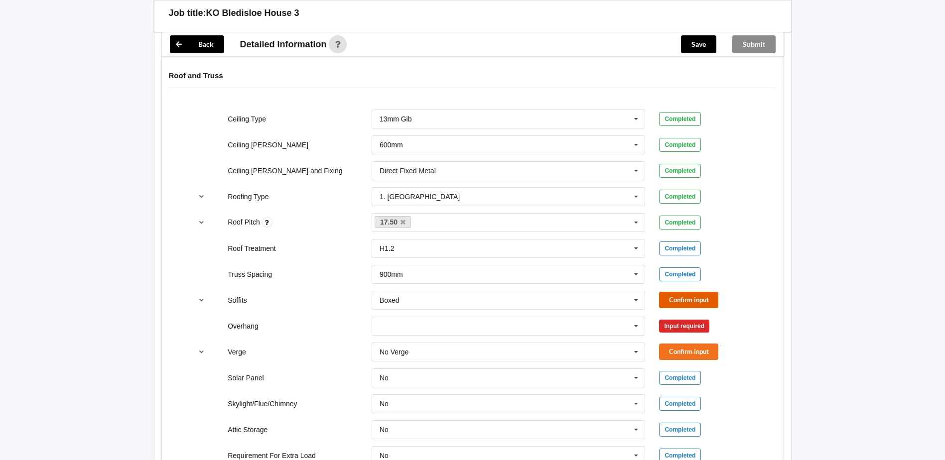
click at [693, 298] on button "Confirm input" at bounding box center [688, 300] width 59 height 16
click at [639, 326] on icon at bounding box center [636, 326] width 15 height 18
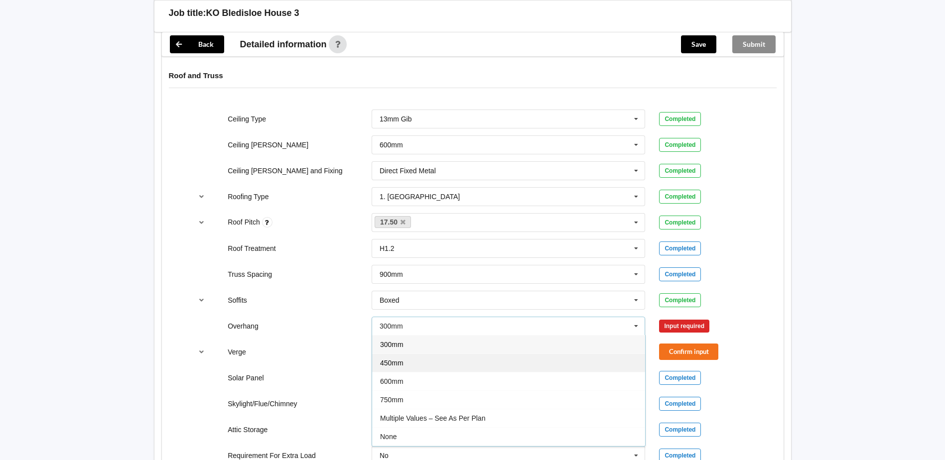
click at [411, 363] on div "450mm" at bounding box center [508, 363] width 273 height 18
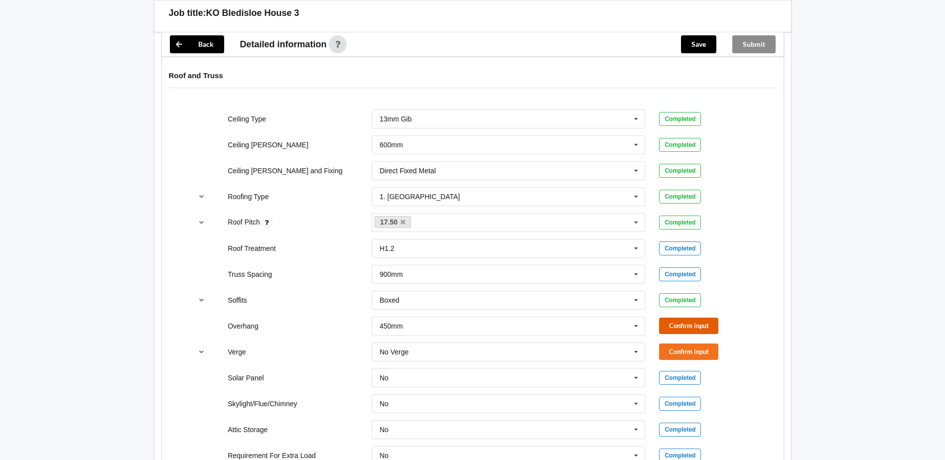
click at [695, 329] on button "Confirm input" at bounding box center [688, 326] width 59 height 16
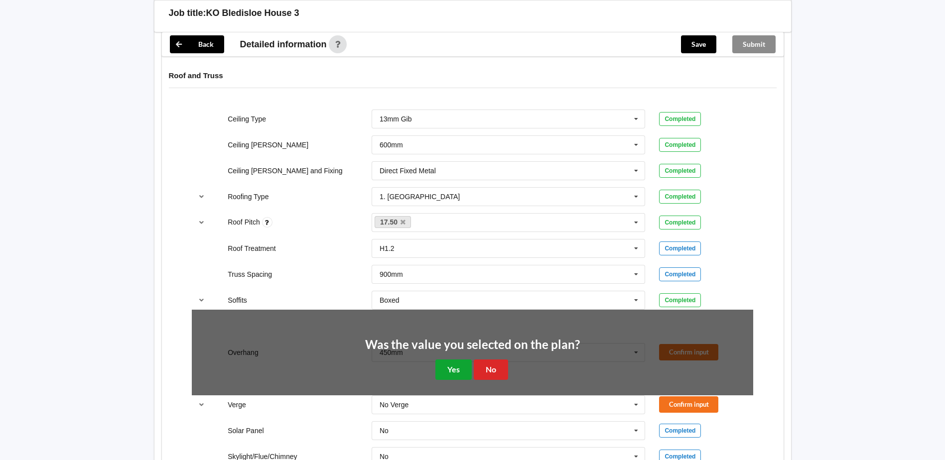
click at [457, 367] on button "Yes" at bounding box center [454, 370] width 36 height 20
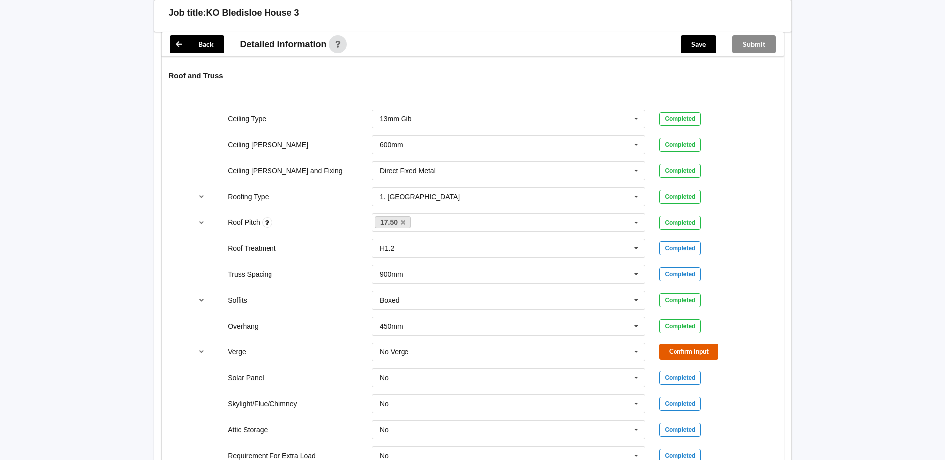
click at [675, 357] on button "Confirm input" at bounding box center [688, 352] width 59 height 16
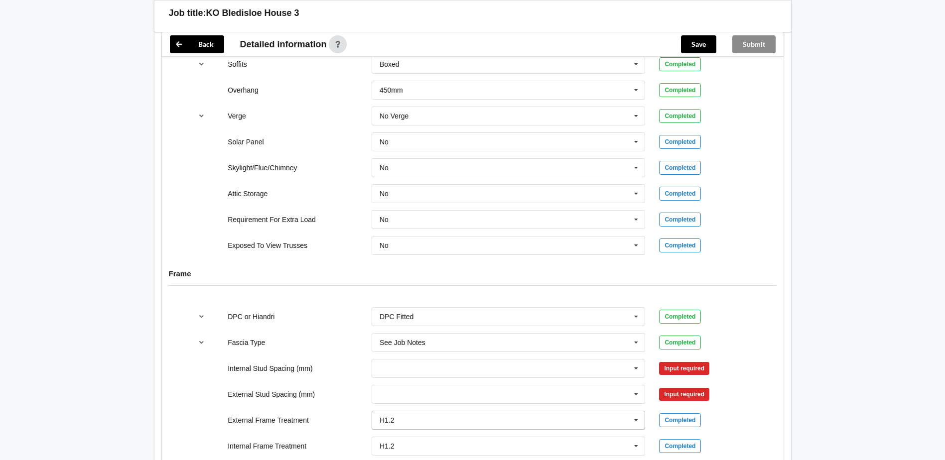
scroll to position [847, 0]
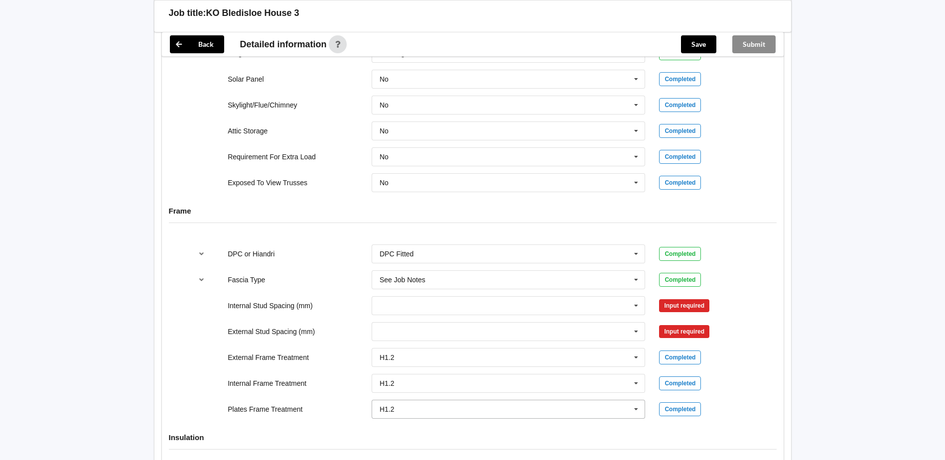
click at [637, 410] on icon at bounding box center [636, 410] width 15 height 18
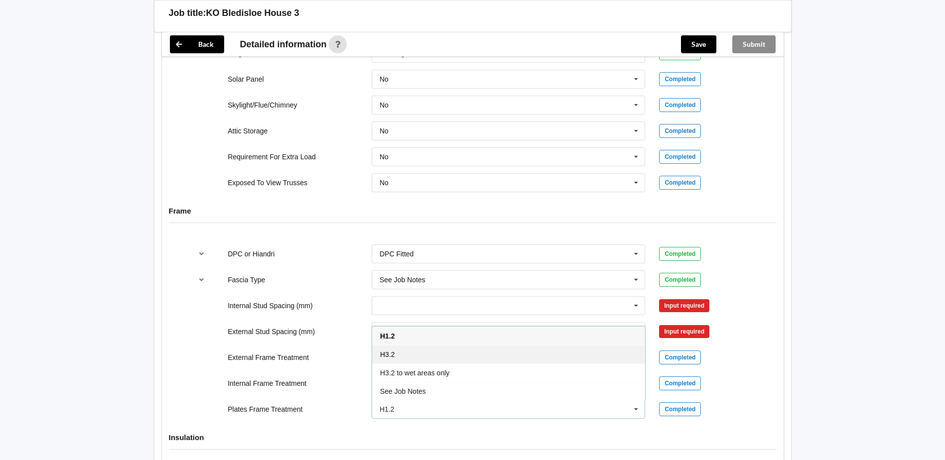
click at [412, 356] on div "H3.2" at bounding box center [508, 354] width 273 height 18
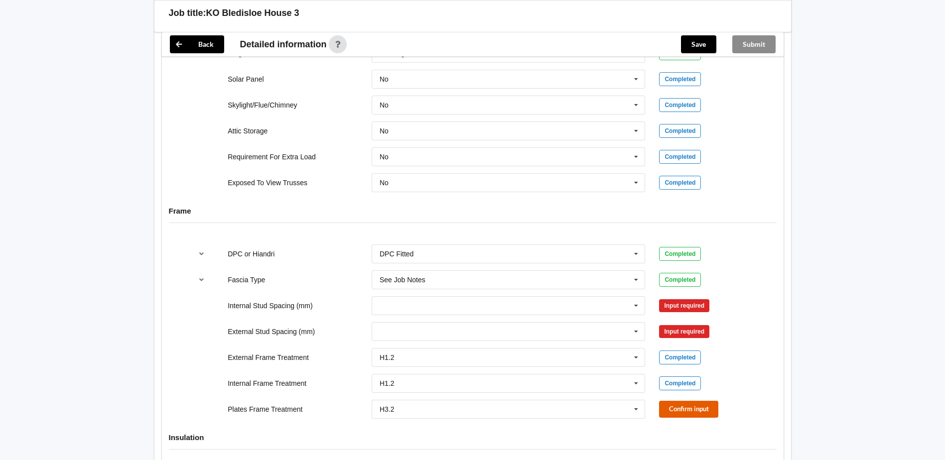
click at [688, 408] on button "Confirm input" at bounding box center [688, 409] width 59 height 16
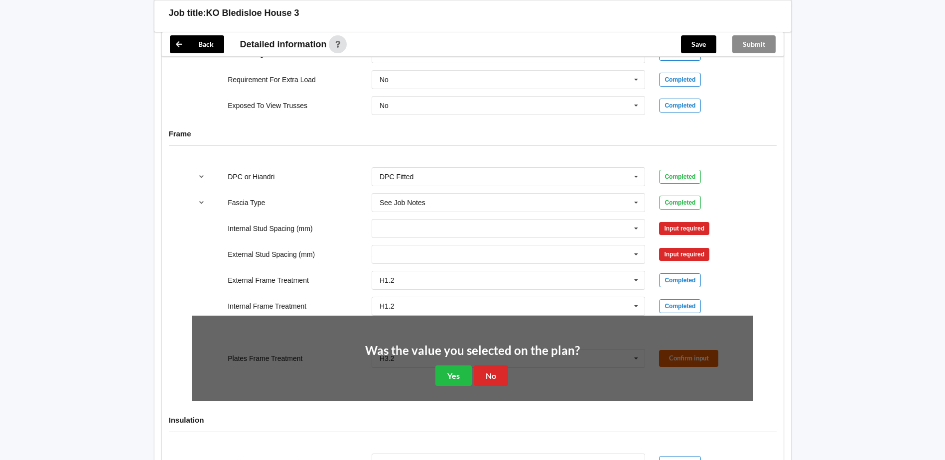
scroll to position [1046, 0]
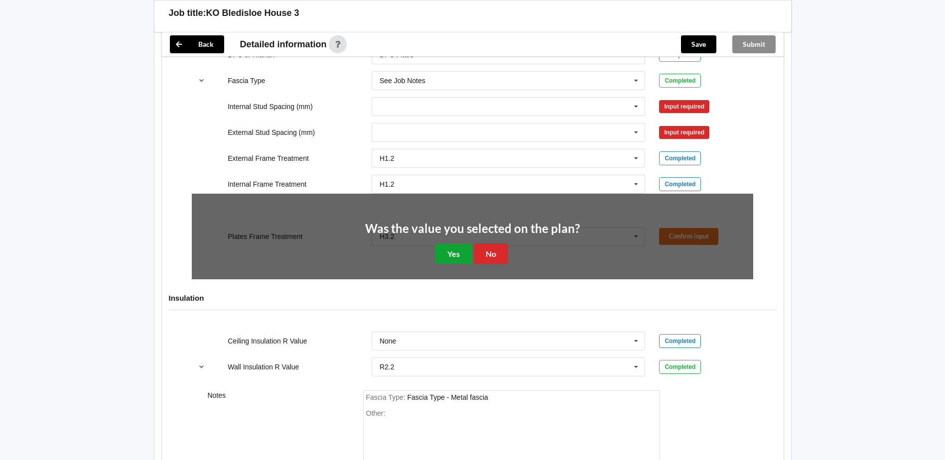
click at [454, 258] on button "Yes" at bounding box center [454, 254] width 36 height 20
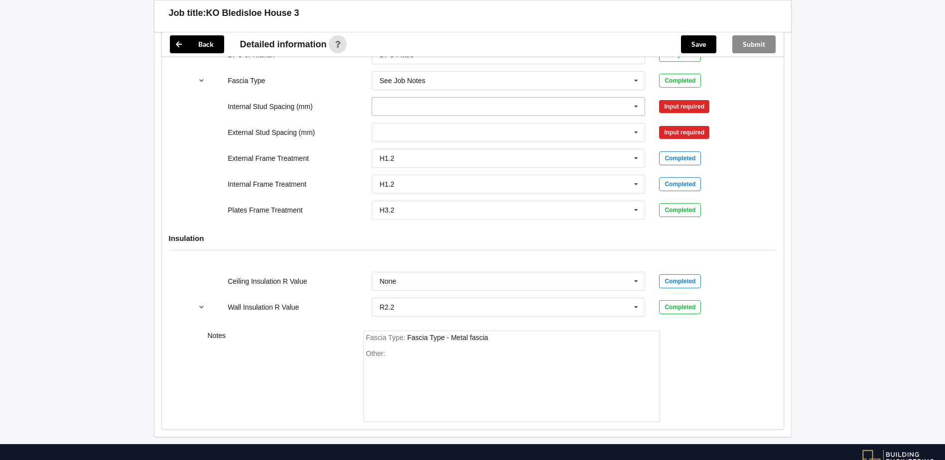
click at [635, 109] on icon at bounding box center [636, 107] width 15 height 18
click at [392, 194] on div "600" at bounding box center [508, 198] width 273 height 18
click at [639, 132] on icon at bounding box center [636, 133] width 15 height 18
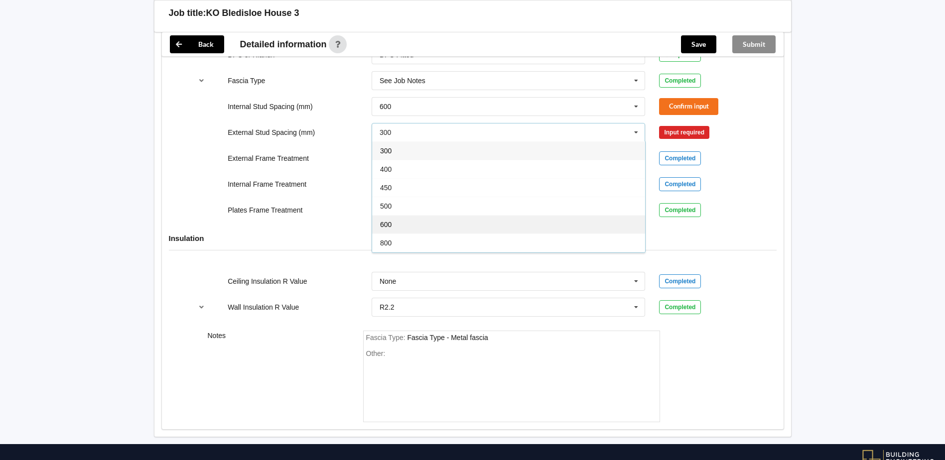
click at [403, 220] on div "600" at bounding box center [508, 224] width 273 height 18
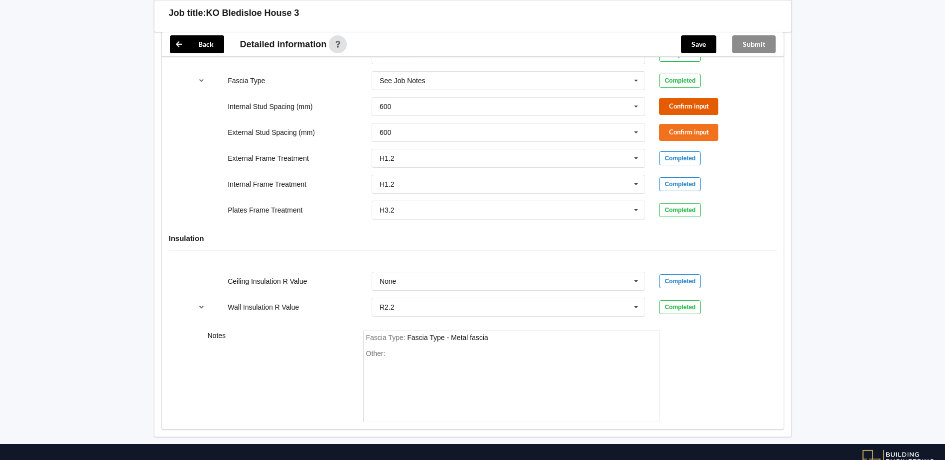
click at [682, 108] on button "Confirm input" at bounding box center [688, 106] width 59 height 16
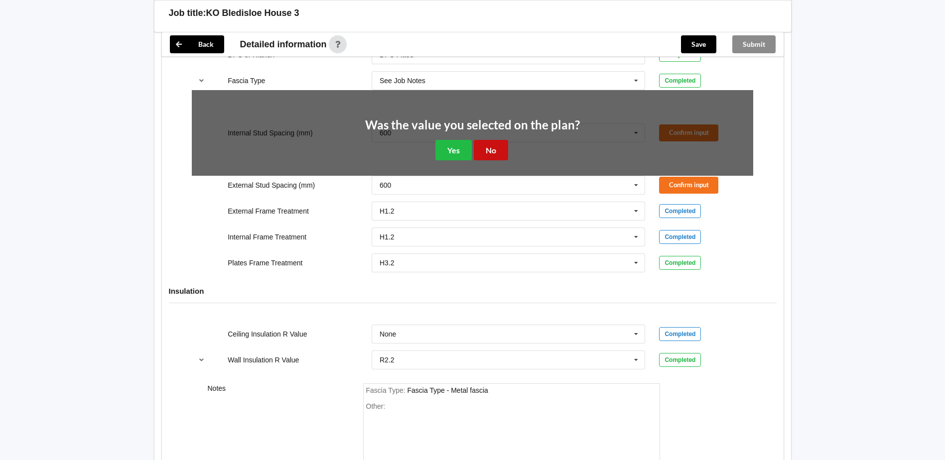
click at [494, 153] on button "No" at bounding box center [491, 150] width 34 height 20
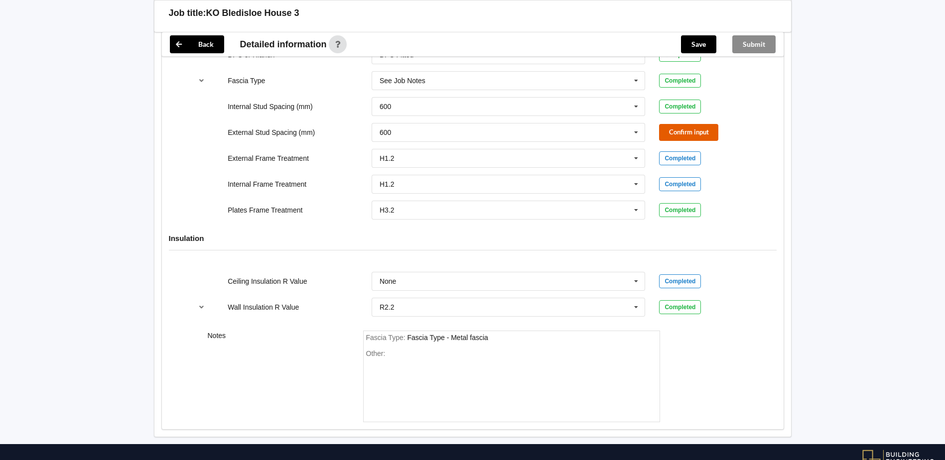
click at [684, 136] on button "Confirm input" at bounding box center [688, 132] width 59 height 16
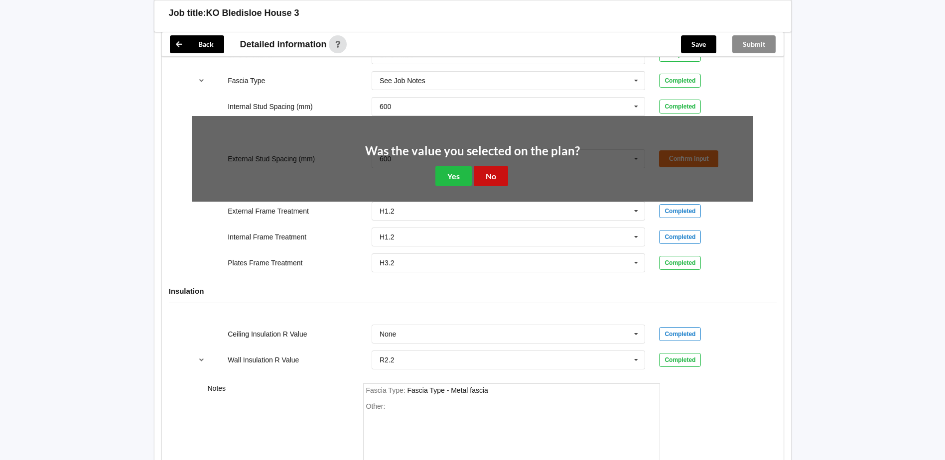
click at [502, 175] on button "No" at bounding box center [491, 176] width 34 height 20
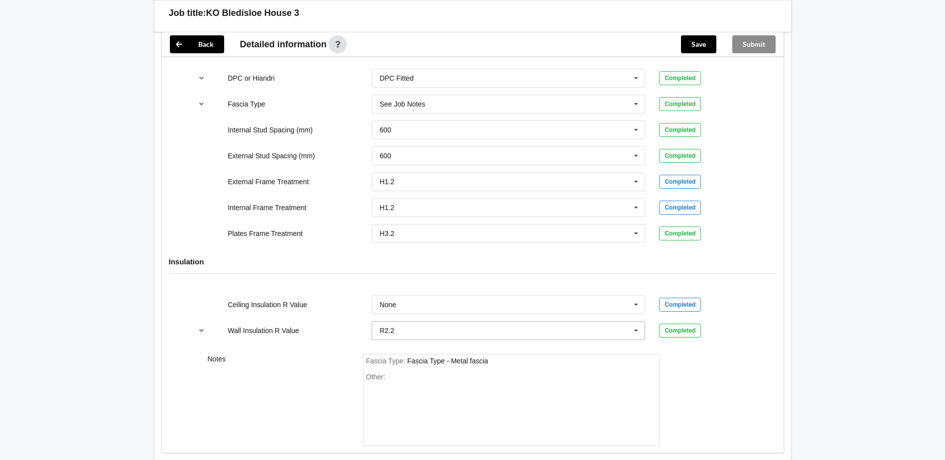
scroll to position [1030, 0]
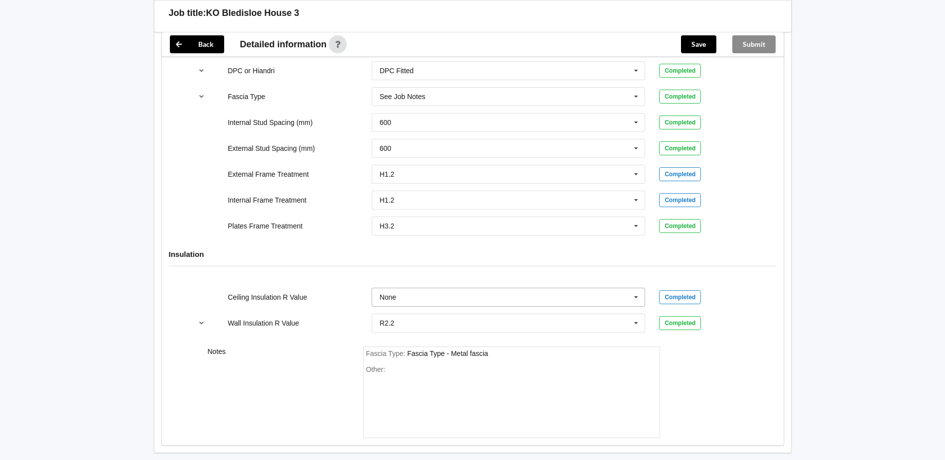
click at [637, 296] on icon at bounding box center [636, 298] width 15 height 18
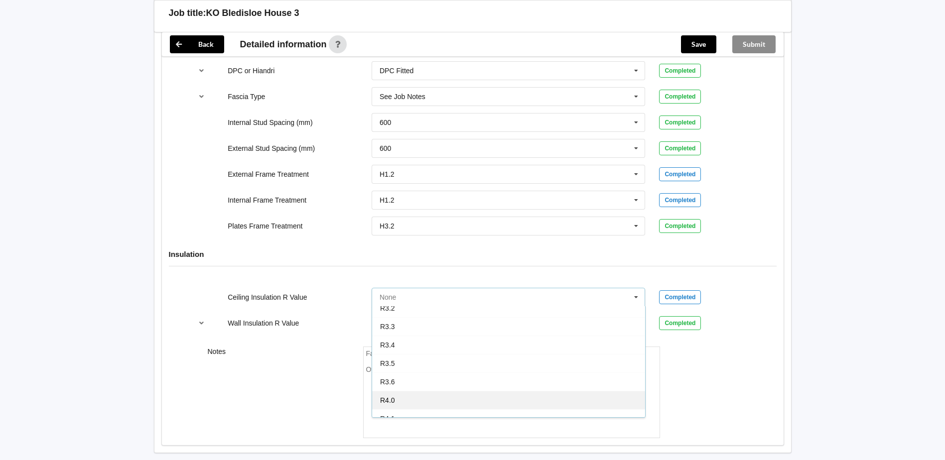
scroll to position [350, 0]
click at [407, 408] on div "R7.0" at bounding box center [508, 408] width 273 height 18
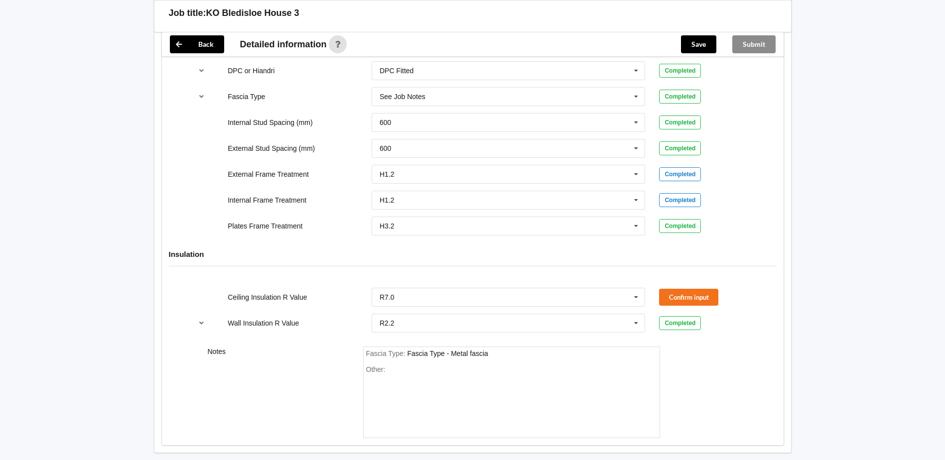
click at [677, 306] on div "Ceiling Insulation R Value R7.0 None R1.3 R1.4 R1.5 R1.6 R1.8 R1.9 R2.0 R2.2 R2…" at bounding box center [473, 297] width 576 height 33
click at [678, 297] on button "Confirm input" at bounding box center [688, 297] width 59 height 16
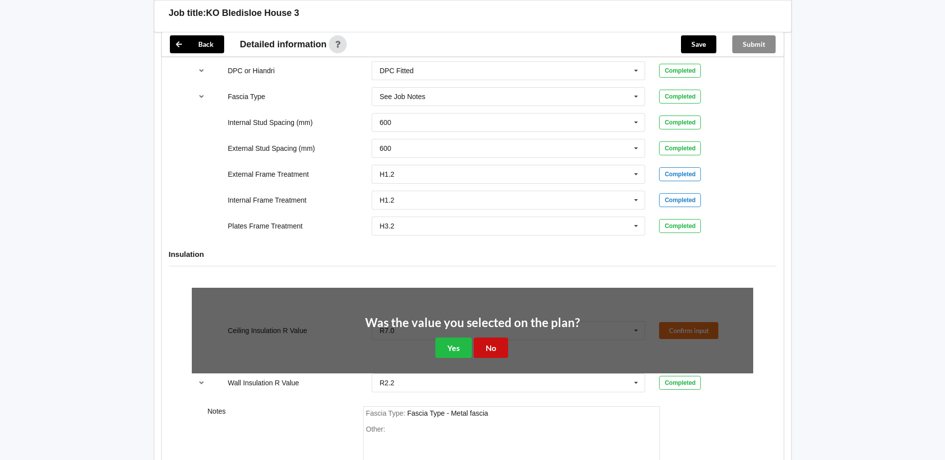
click at [490, 347] on button "No" at bounding box center [491, 348] width 34 height 20
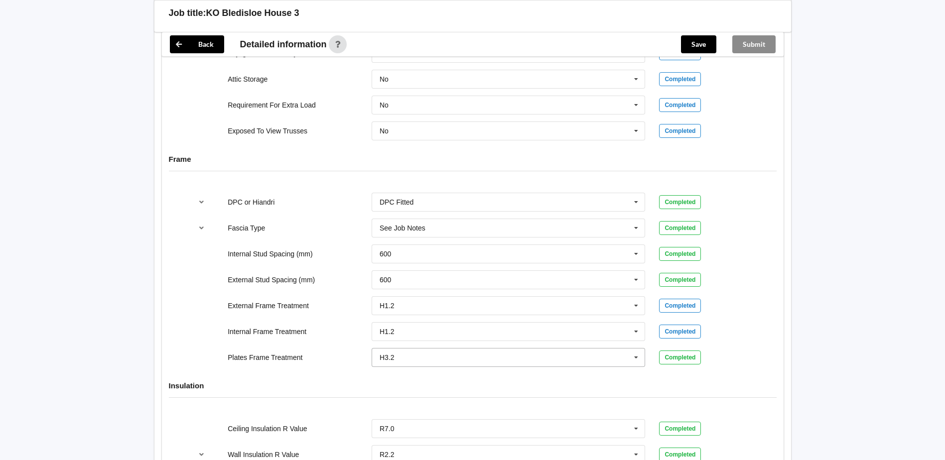
scroll to position [881, 0]
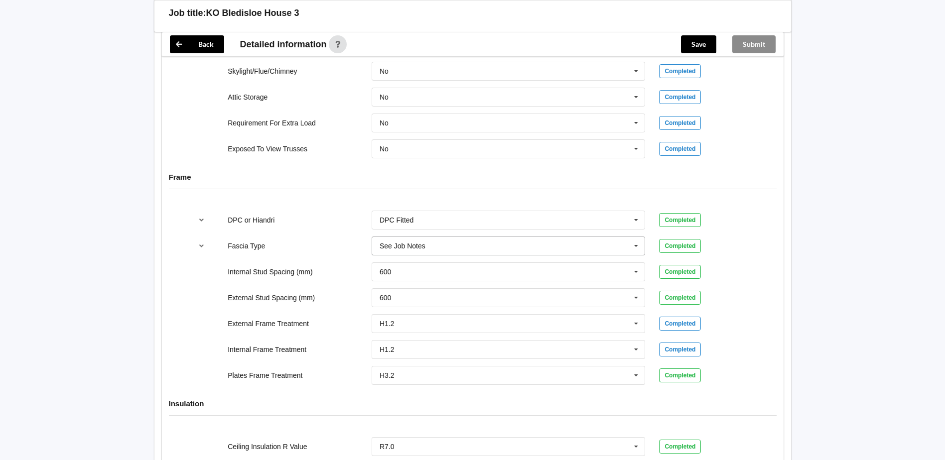
click at [636, 246] on icon at bounding box center [636, 246] width 15 height 18
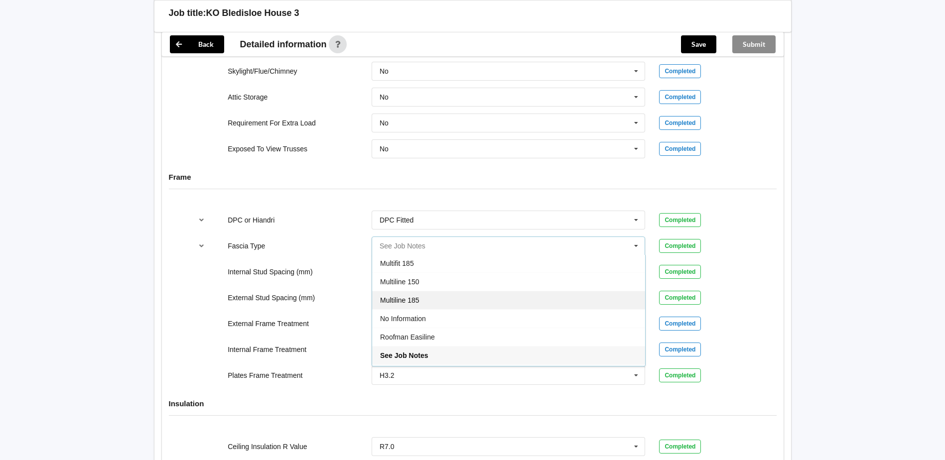
scroll to position [282, 0]
click at [423, 293] on div "Multiline 185" at bounding box center [508, 296] width 273 height 18
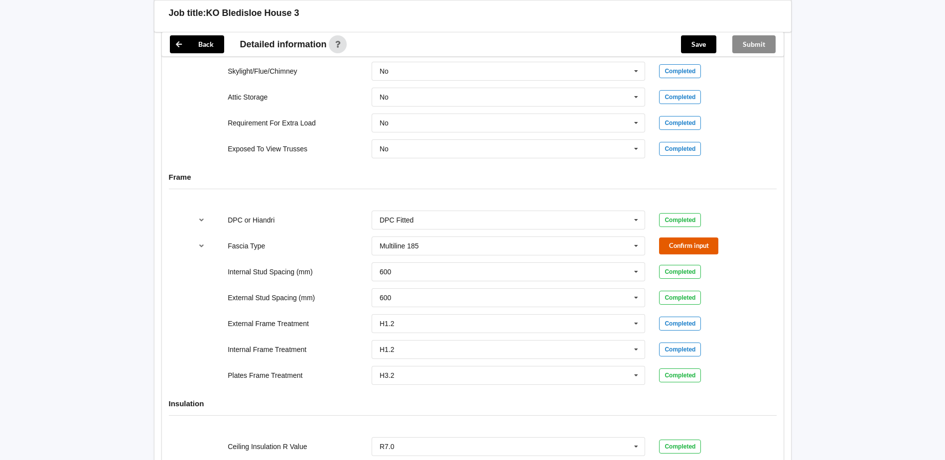
click at [696, 244] on button "Confirm input" at bounding box center [688, 246] width 59 height 16
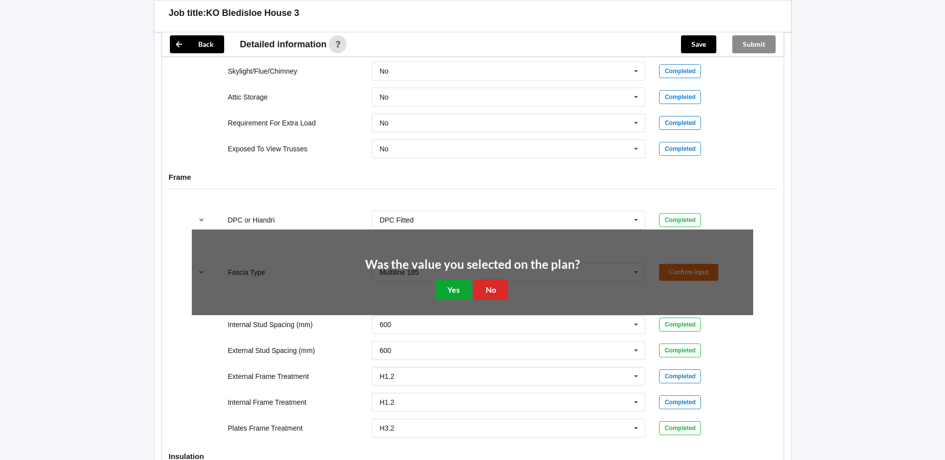
click at [462, 291] on button "Yes" at bounding box center [454, 290] width 36 height 20
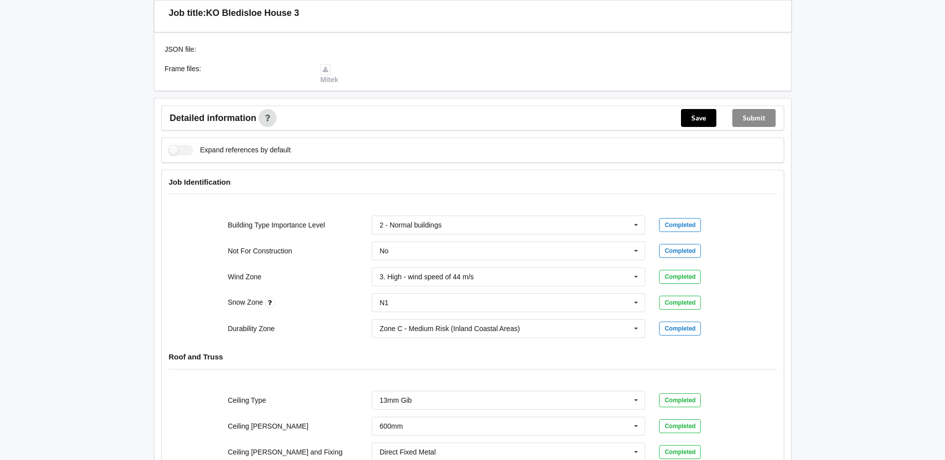
scroll to position [125, 0]
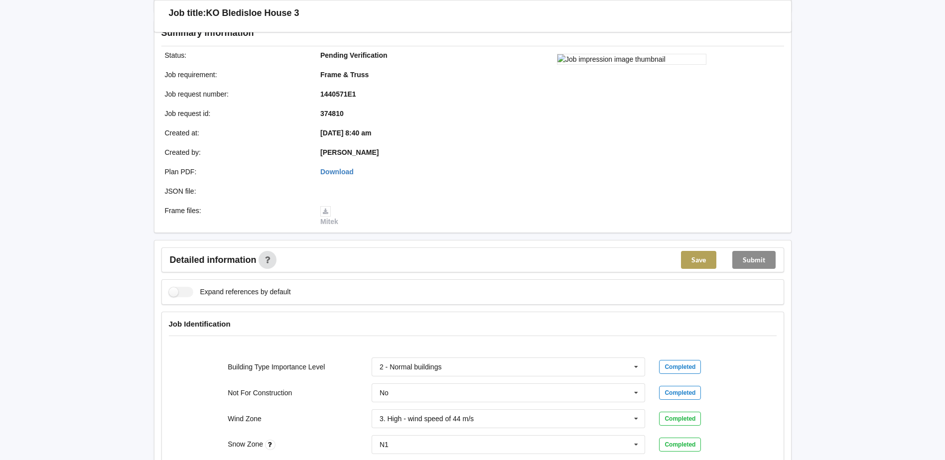
click at [698, 261] on button "Save" at bounding box center [698, 260] width 35 height 18
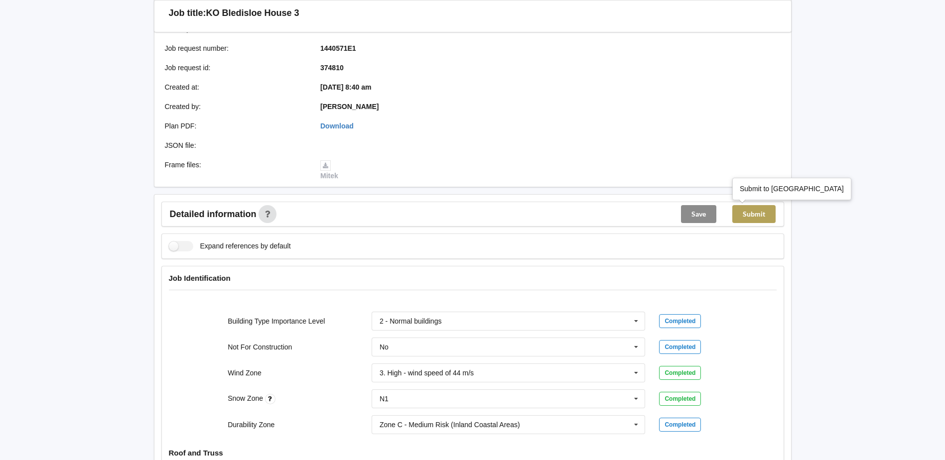
click at [764, 217] on button "Submit" at bounding box center [753, 214] width 43 height 18
